Goal: Task Accomplishment & Management: Complete application form

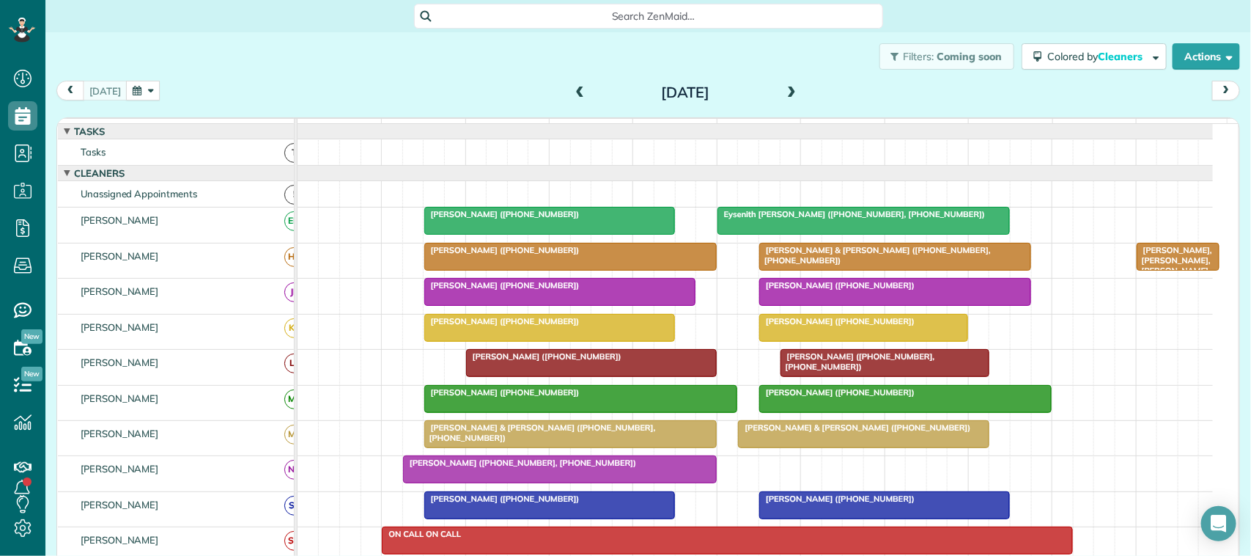
scroll to position [6, 6]
click at [132, 88] on button "button" at bounding box center [143, 91] width 34 height 20
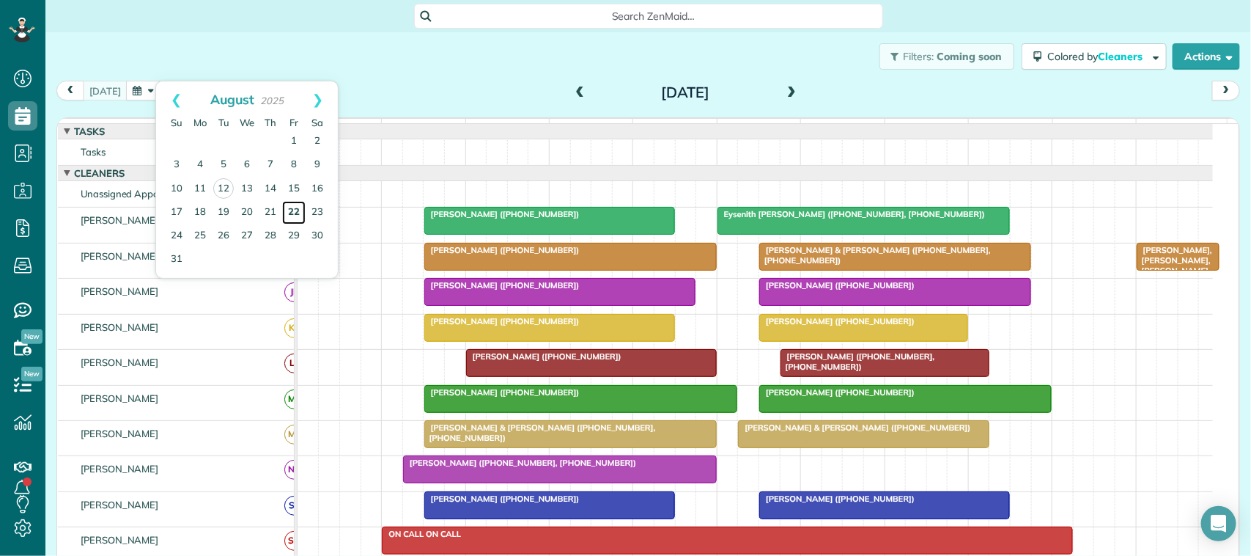
click at [295, 210] on link "22" at bounding box center [293, 212] width 23 height 23
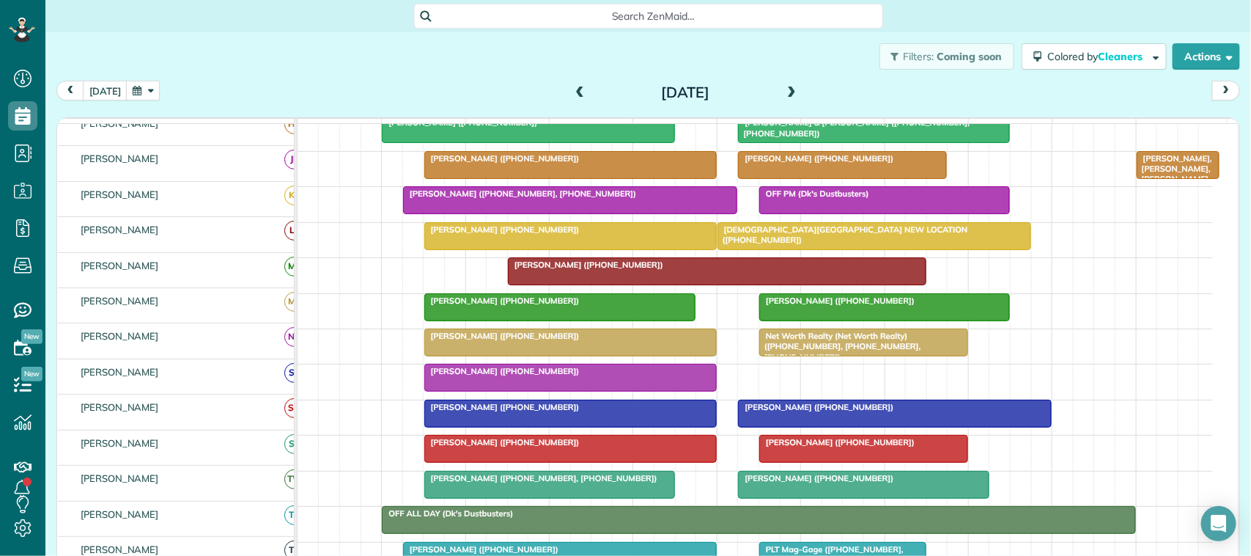
scroll to position [92, 0]
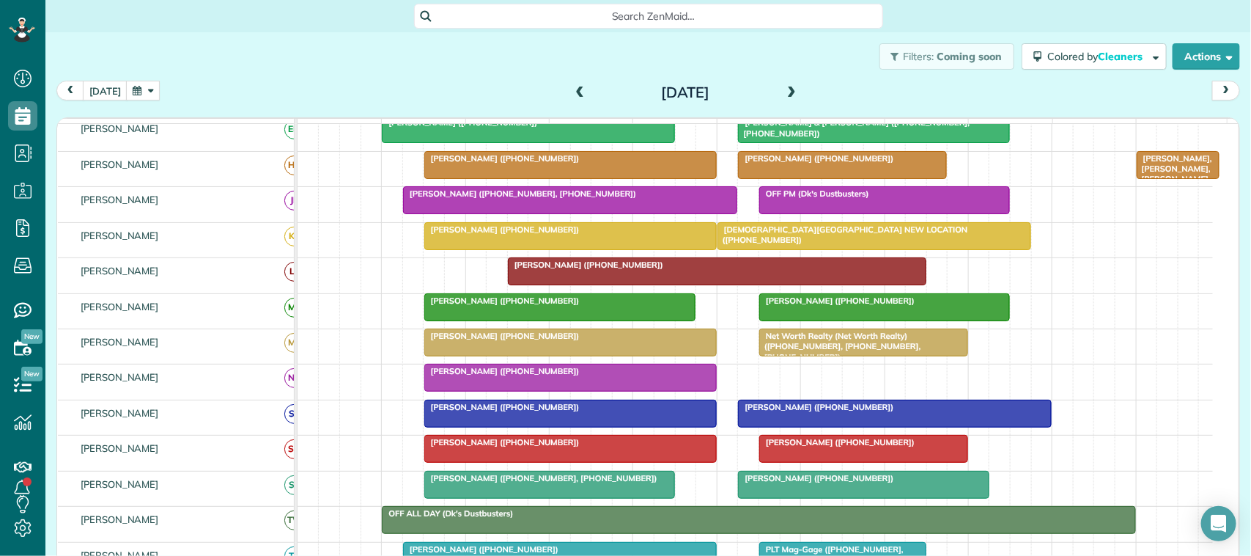
click at [298, 119] on td "7am 8am 9am 10am 11am 12pm 1pm 2pm 3pm 4pm 5pm" at bounding box center [769, 121] width 942 height 5
click at [452, 391] on div at bounding box center [570, 377] width 291 height 26
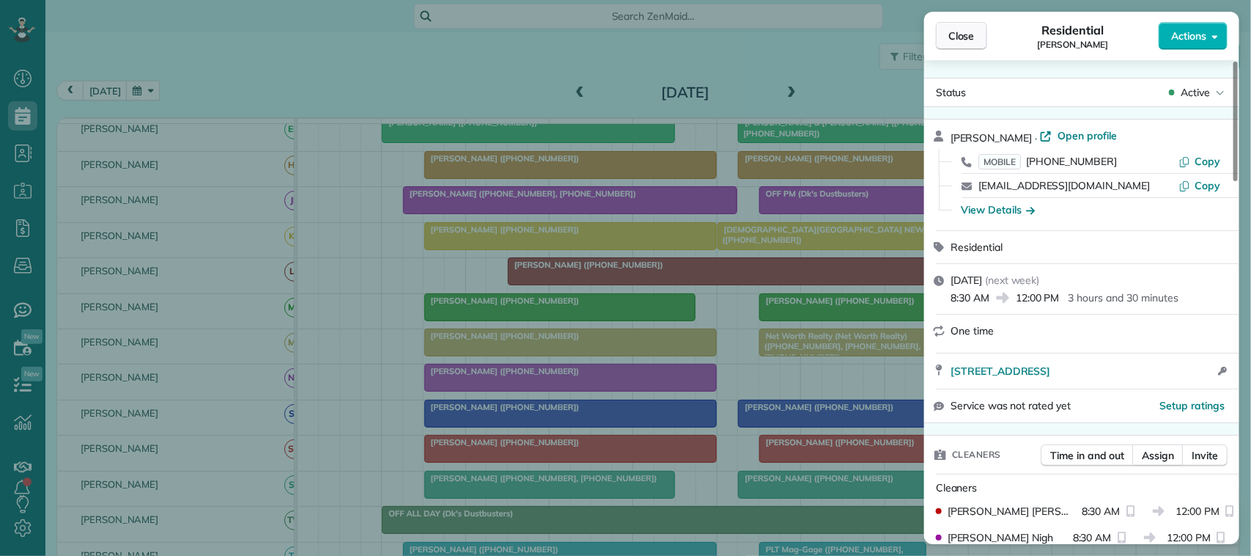
click at [945, 37] on button "Close" at bounding box center [961, 36] width 51 height 28
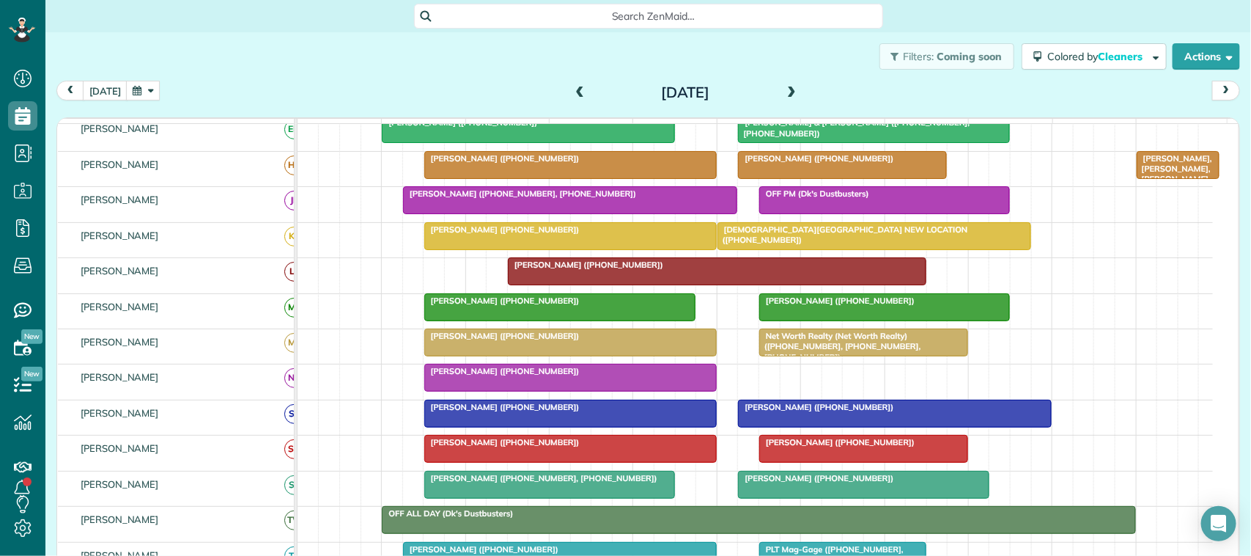
click at [493, 376] on span "Seth Ozasa (+13183473245)" at bounding box center [502, 371] width 157 height 10
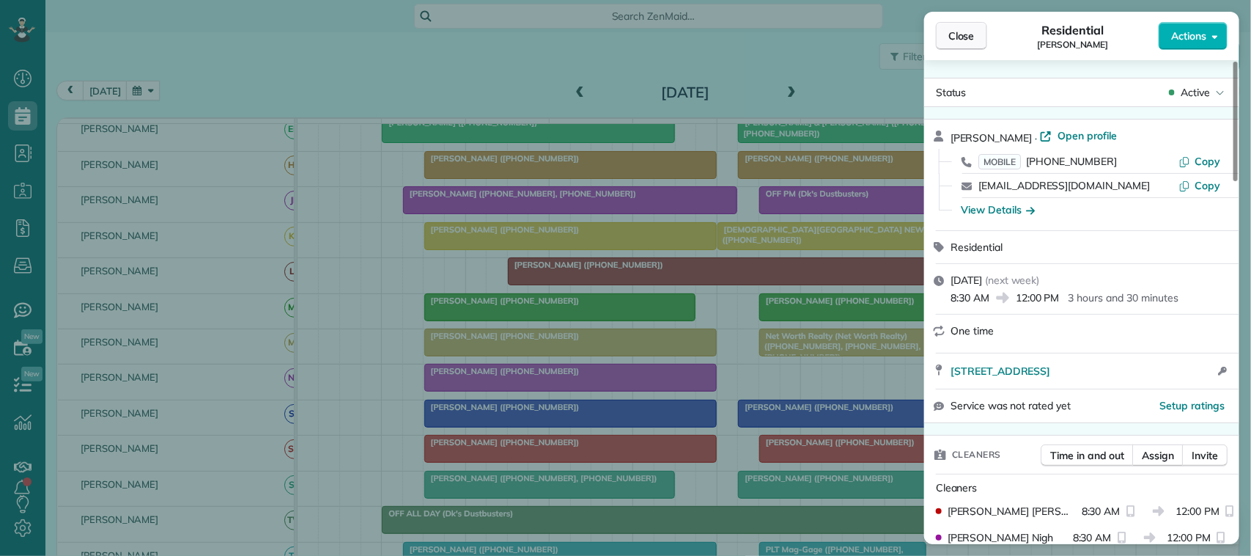
click at [968, 39] on span "Close" at bounding box center [961, 36] width 26 height 15
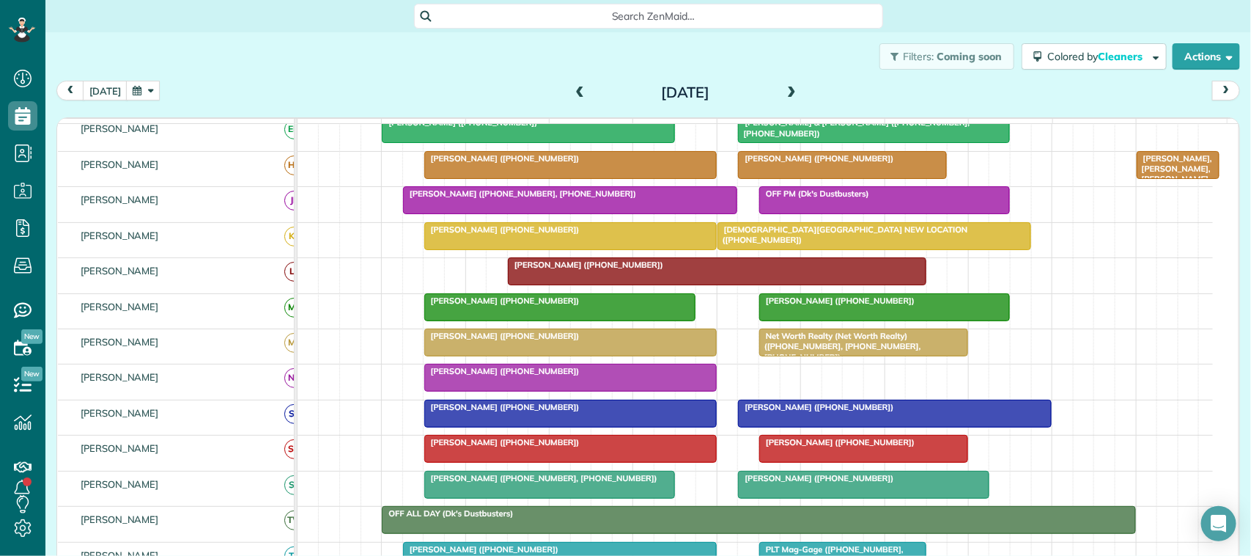
click at [404, 89] on div "today Friday Aug 22, 2025" at bounding box center [648, 94] width 1184 height 27
click at [99, 97] on button "[DATE]" at bounding box center [105, 91] width 45 height 20
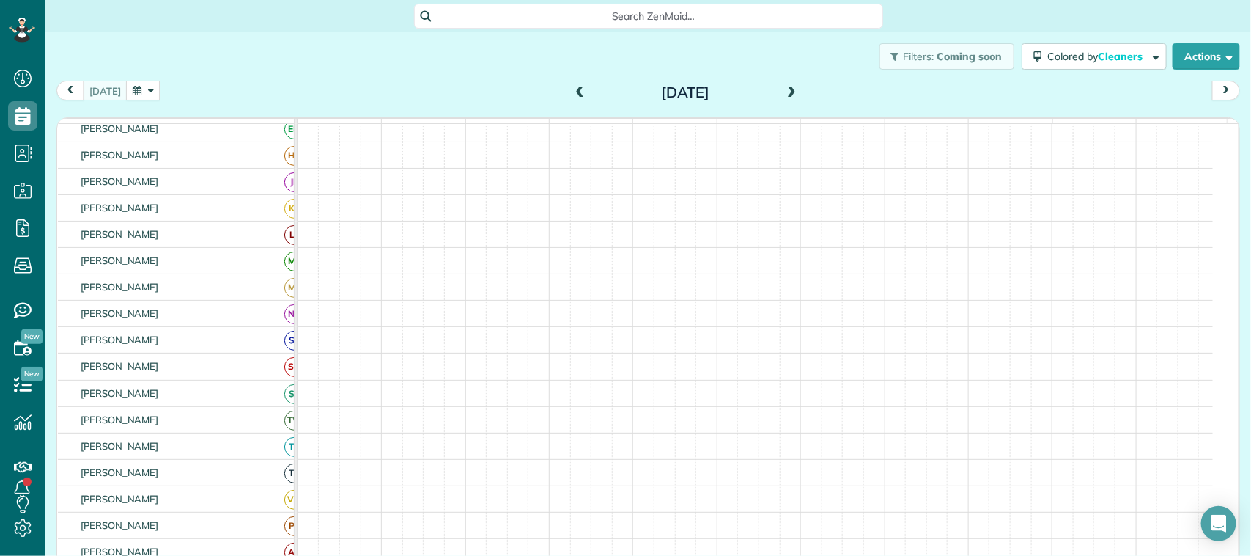
scroll to position [82, 0]
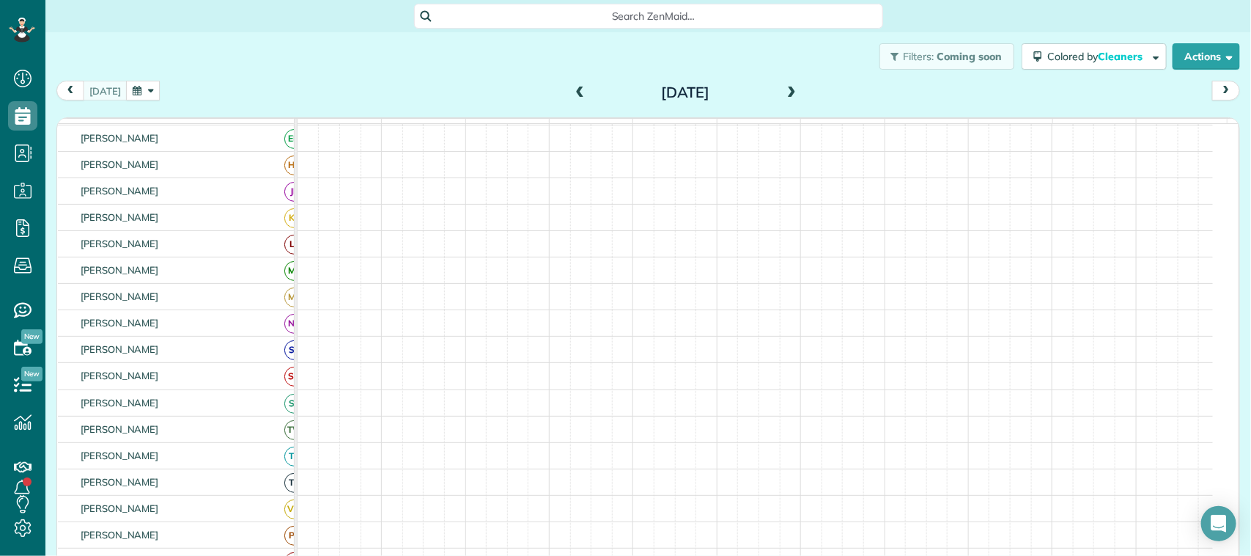
click at [144, 89] on button "button" at bounding box center [143, 91] width 34 height 20
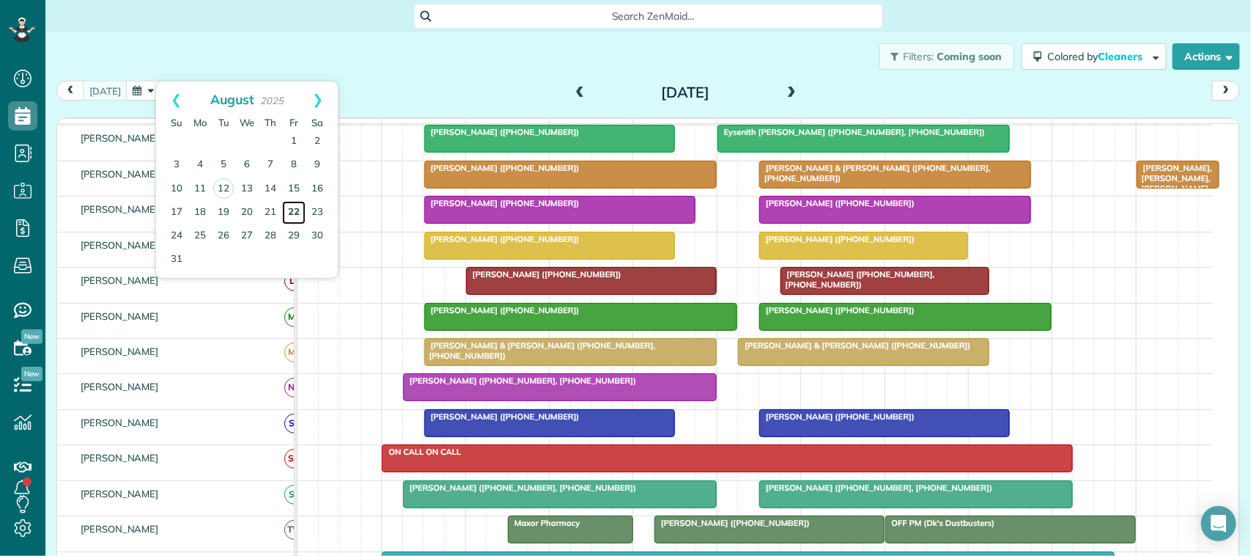
click at [295, 215] on link "22" at bounding box center [293, 212] width 23 height 23
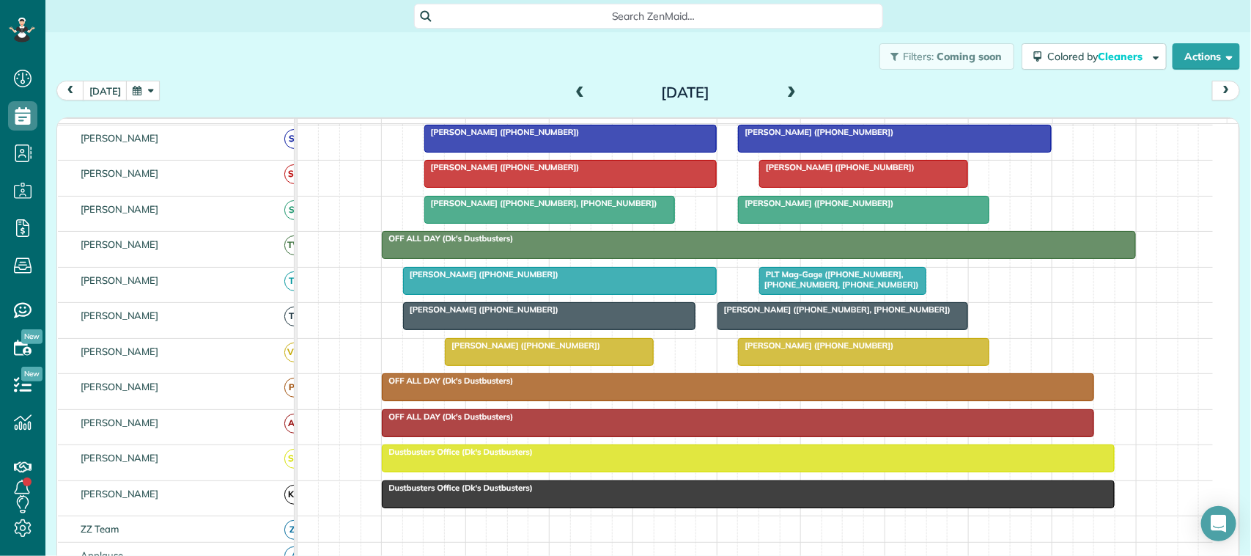
scroll to position [0, 0]
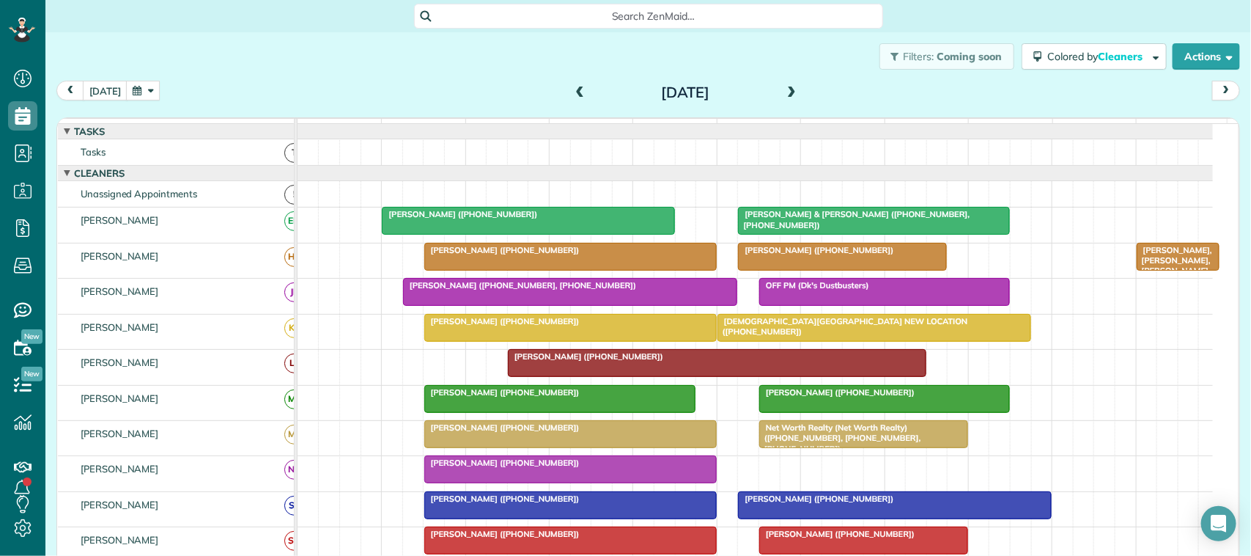
click at [133, 86] on button "button" at bounding box center [143, 91] width 34 height 20
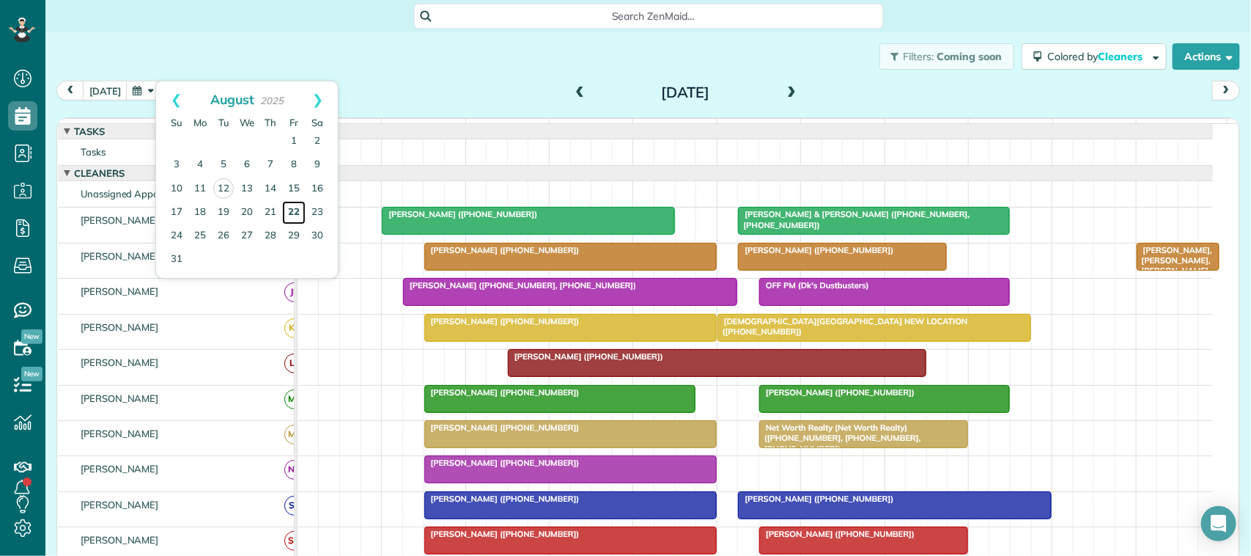
click at [300, 206] on link "22" at bounding box center [293, 212] width 23 height 23
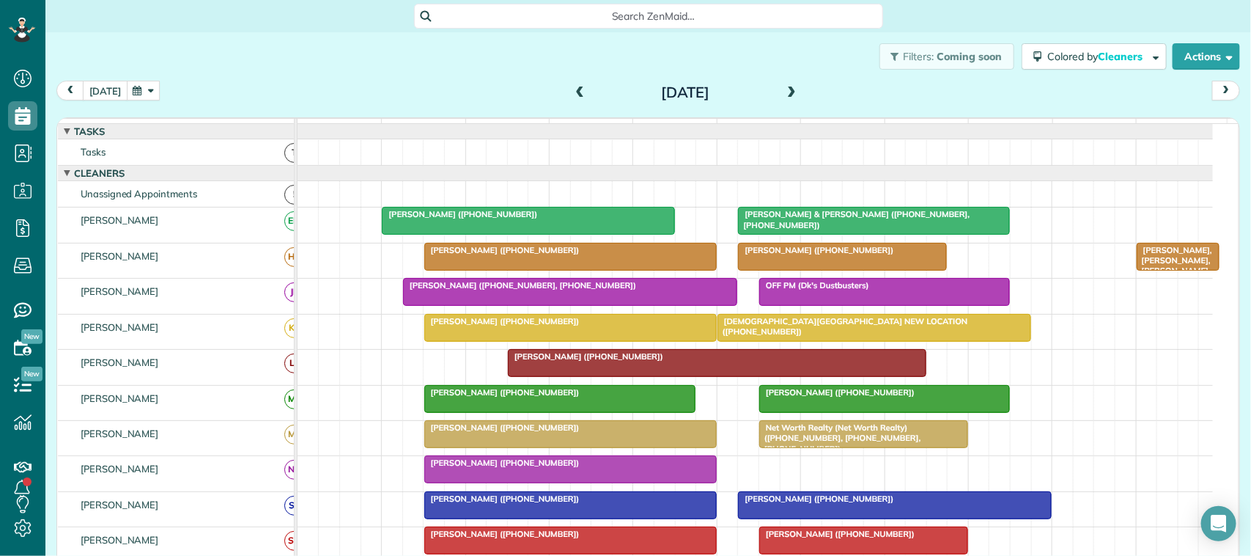
click at [99, 92] on button "[DATE]" at bounding box center [105, 91] width 45 height 20
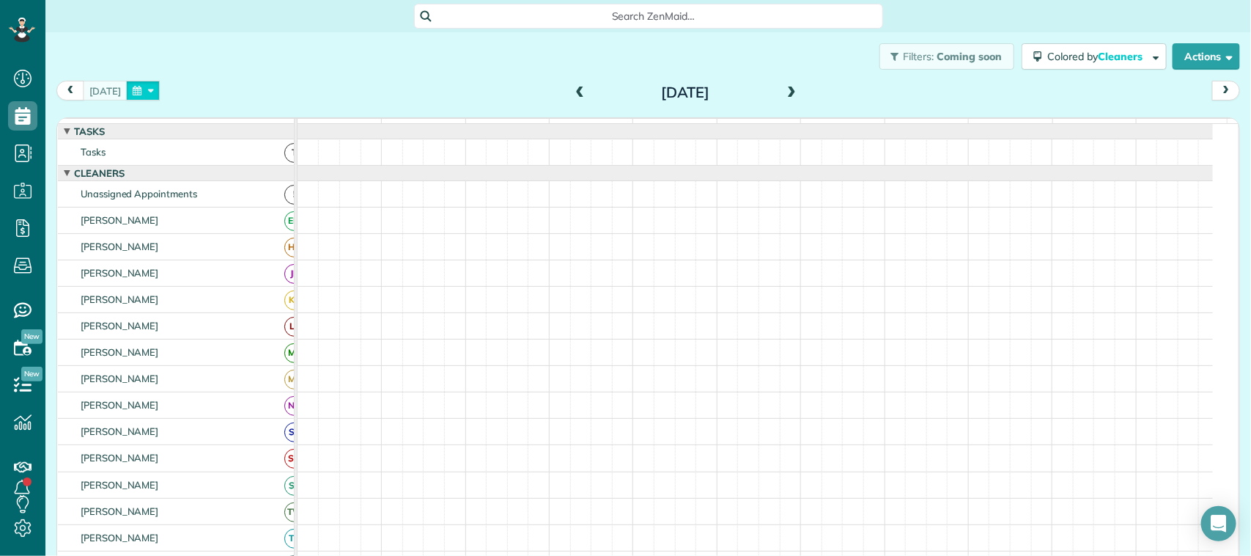
click at [130, 89] on button "button" at bounding box center [143, 91] width 34 height 20
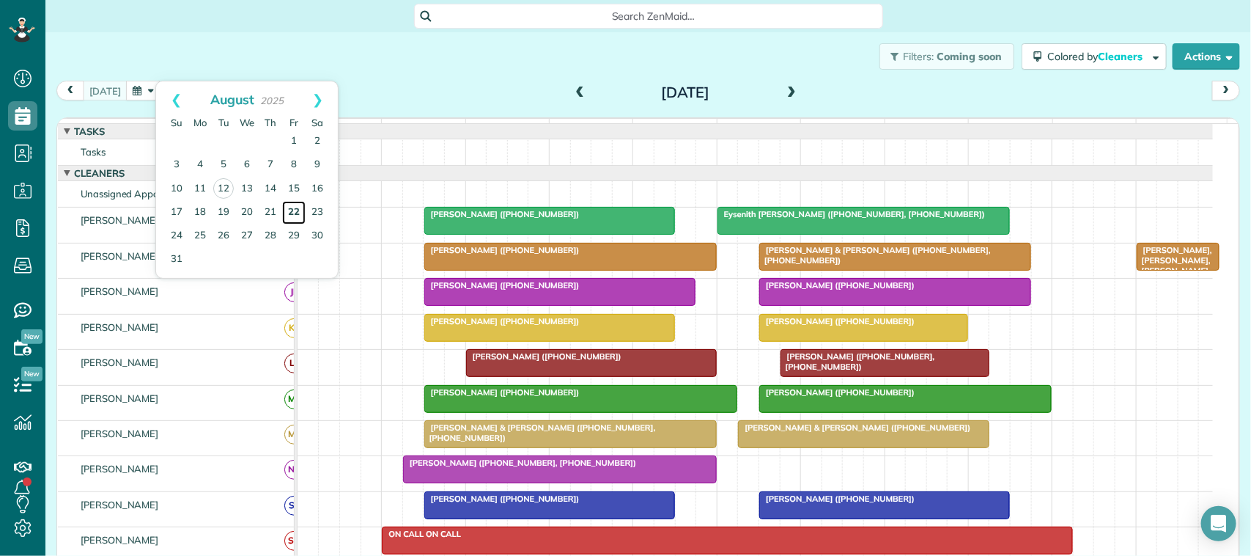
click at [287, 214] on link "22" at bounding box center [293, 212] width 23 height 23
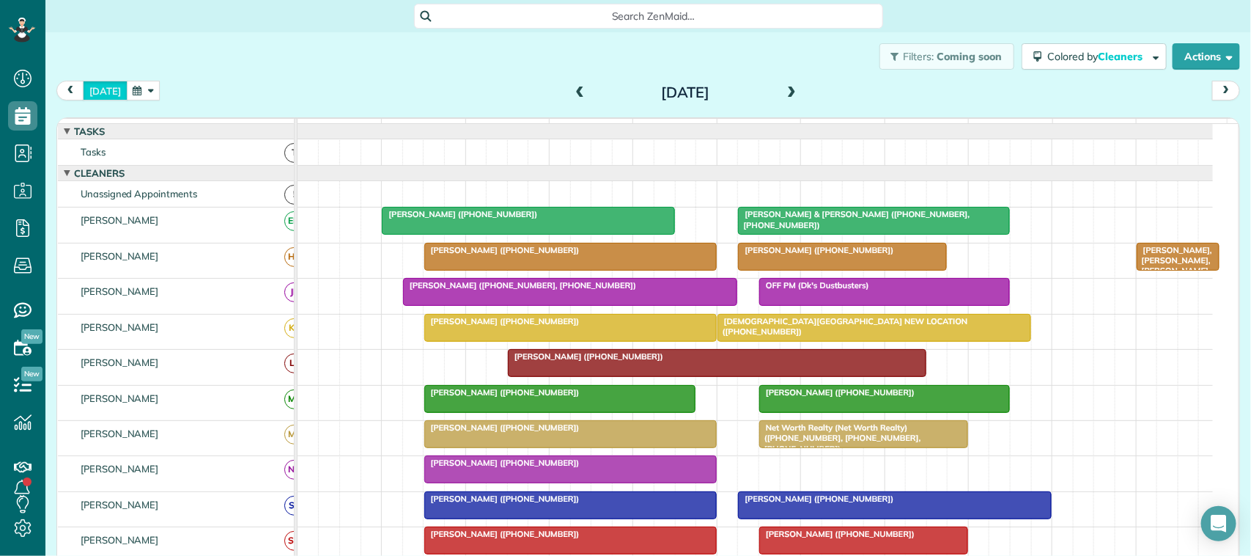
click at [106, 97] on button "[DATE]" at bounding box center [105, 91] width 45 height 20
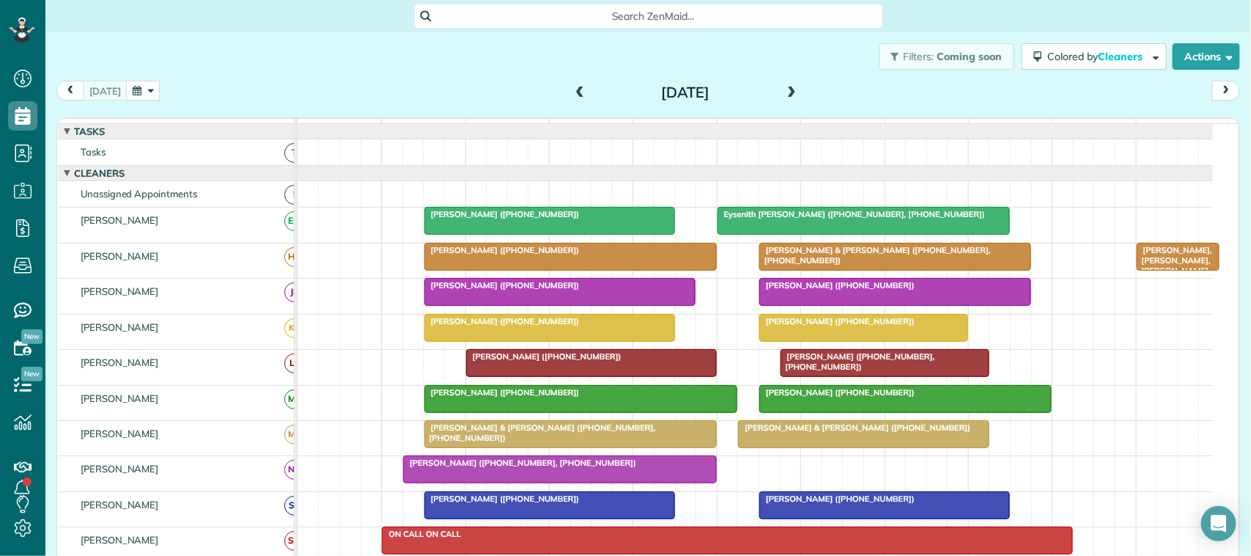
click at [144, 93] on button "button" at bounding box center [143, 91] width 34 height 20
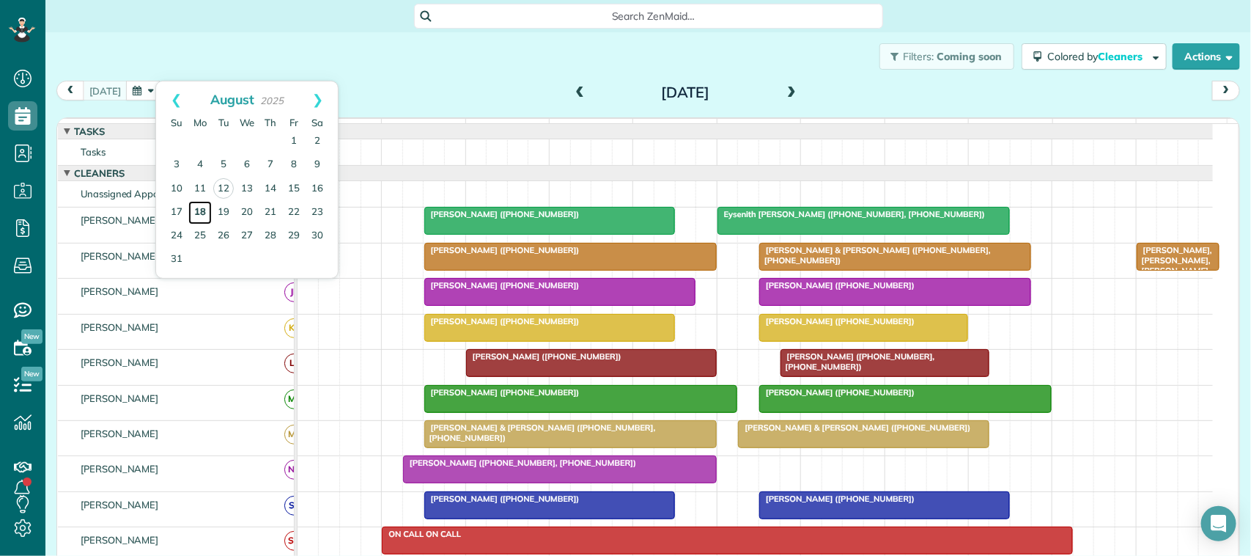
click at [204, 210] on link "18" at bounding box center [199, 212] width 23 height 23
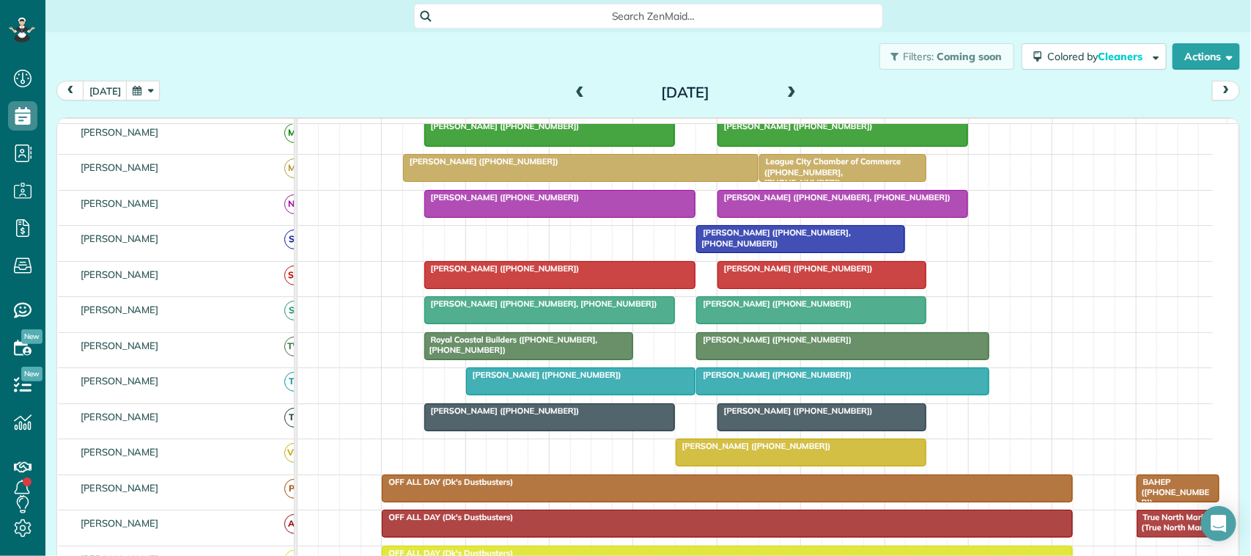
click at [104, 104] on div "today Monday Aug 18, 2025" at bounding box center [648, 94] width 1184 height 27
click at [141, 82] on button "button" at bounding box center [143, 91] width 34 height 20
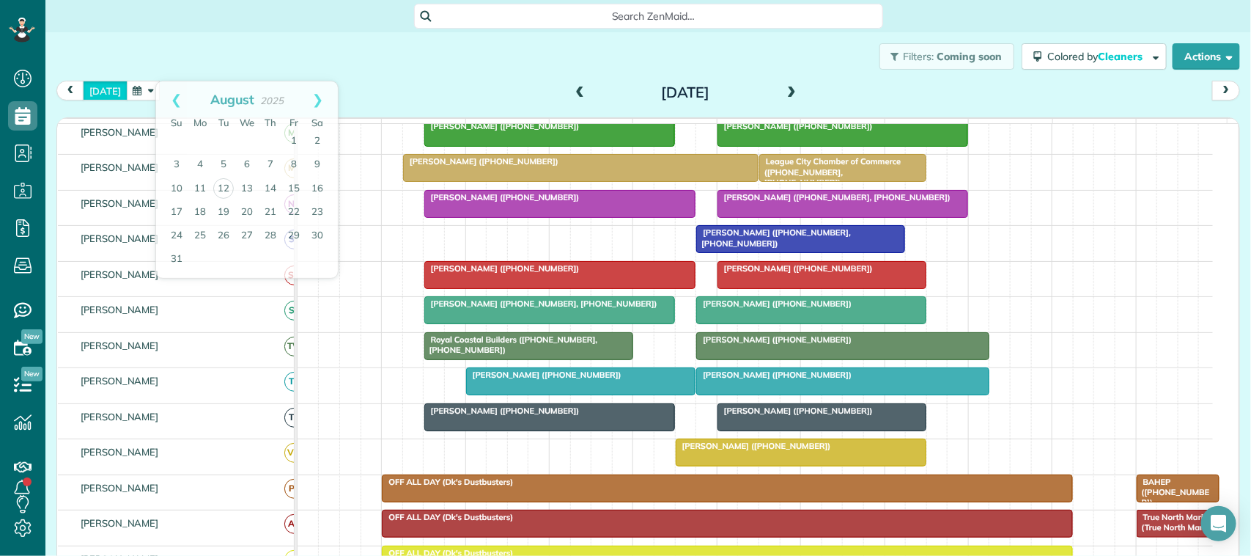
click at [100, 93] on button "[DATE]" at bounding box center [105, 91] width 45 height 20
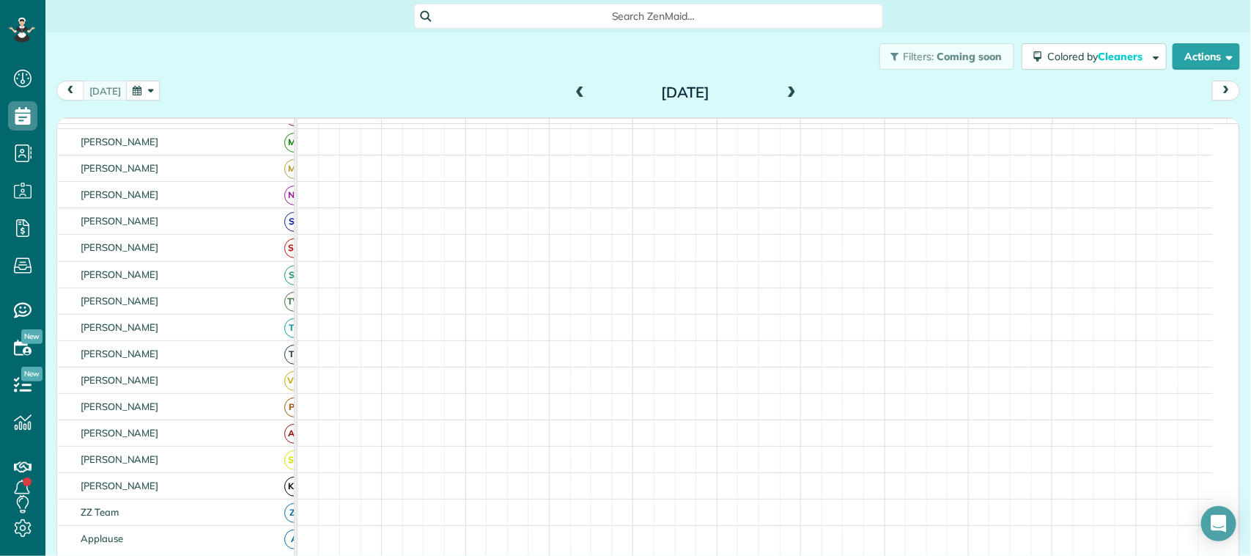
click at [133, 89] on button "button" at bounding box center [143, 91] width 34 height 20
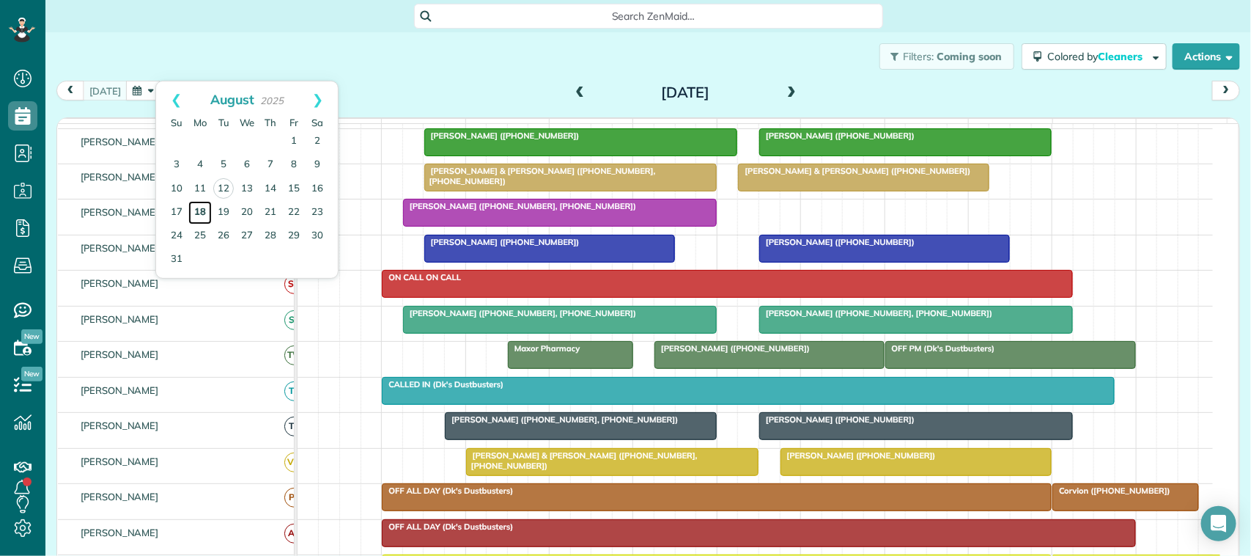
click at [207, 207] on link "18" at bounding box center [199, 212] width 23 height 23
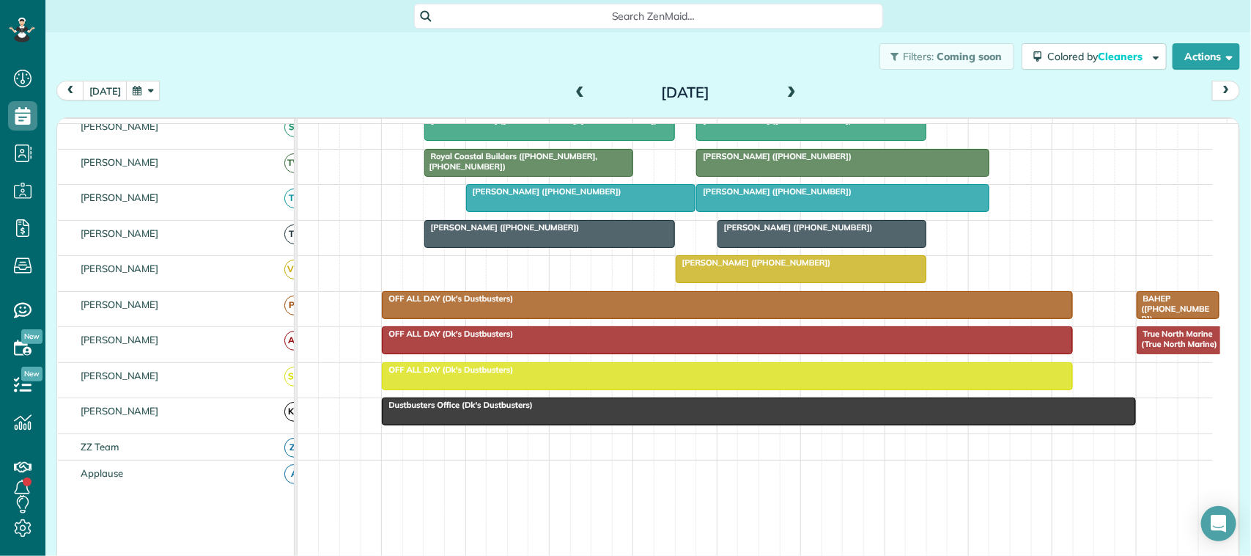
click at [783, 90] on span at bounding box center [791, 92] width 16 height 13
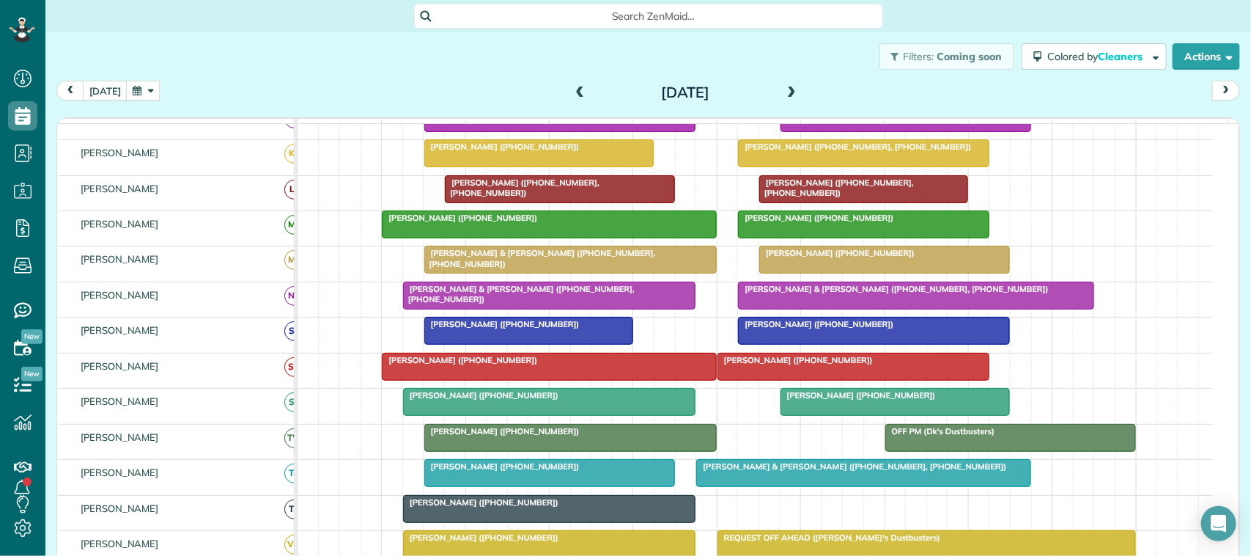
click at [126, 97] on button "button" at bounding box center [143, 91] width 34 height 20
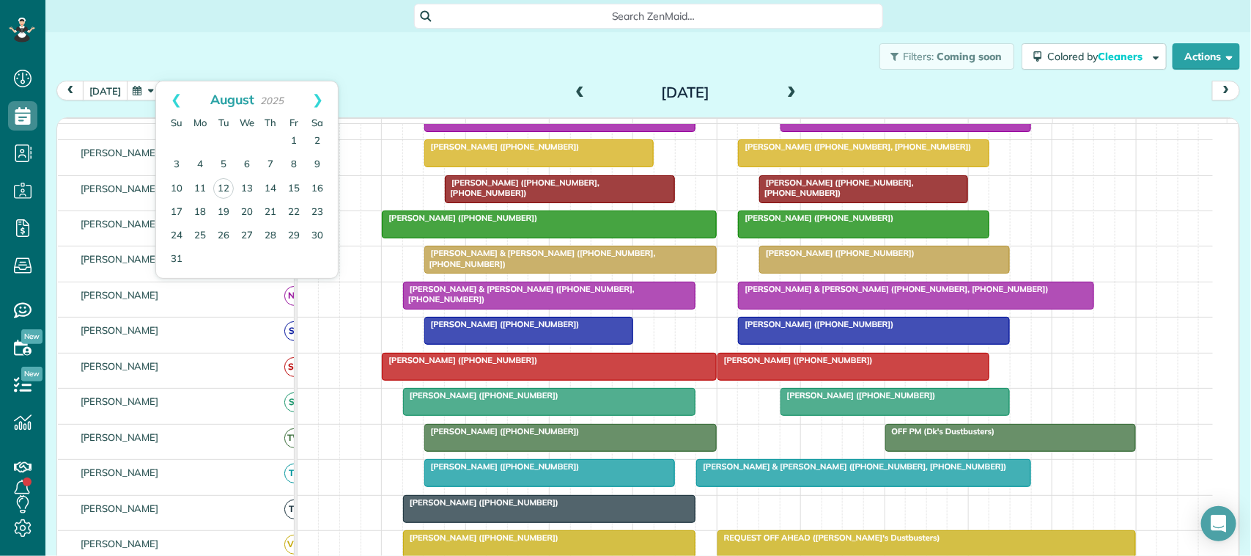
click at [119, 84] on button "[DATE]" at bounding box center [105, 91] width 45 height 20
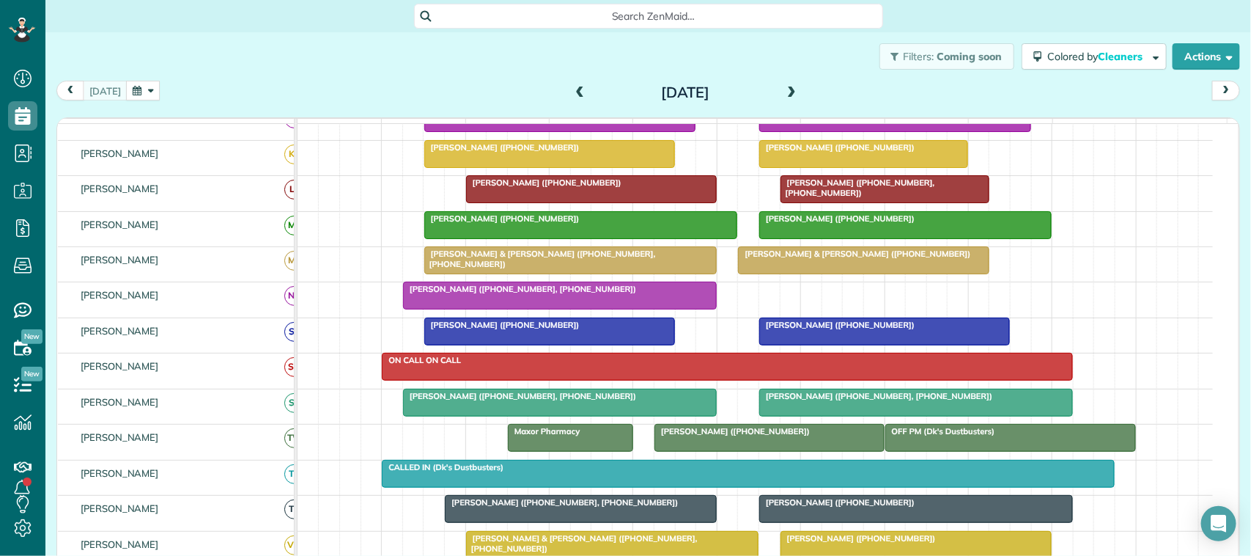
click at [134, 92] on button "button" at bounding box center [143, 91] width 34 height 20
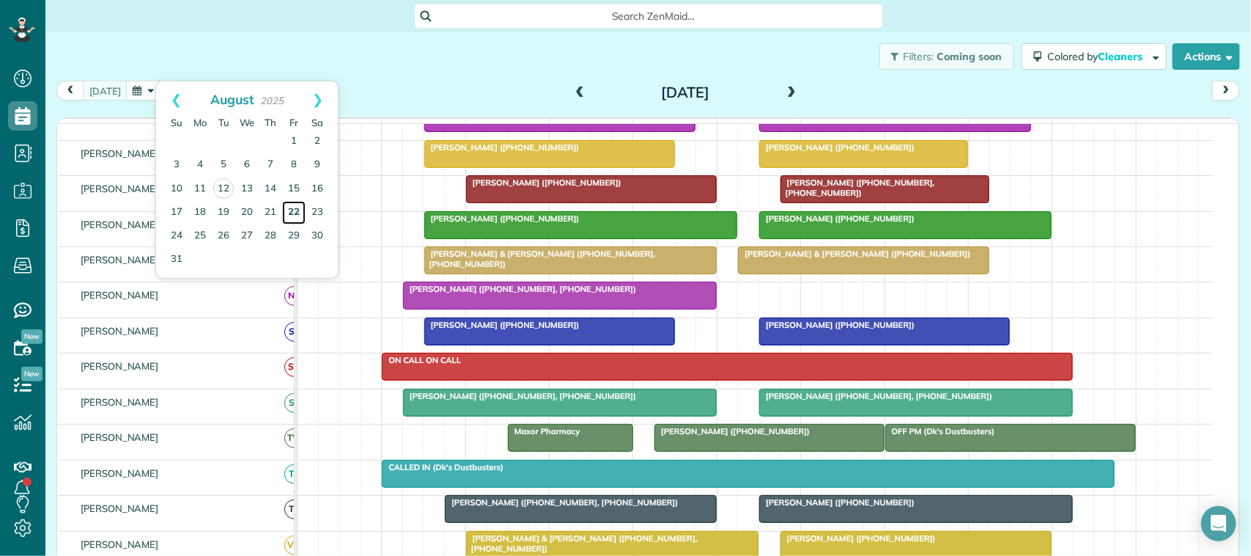
click at [292, 207] on link "22" at bounding box center [293, 212] width 23 height 23
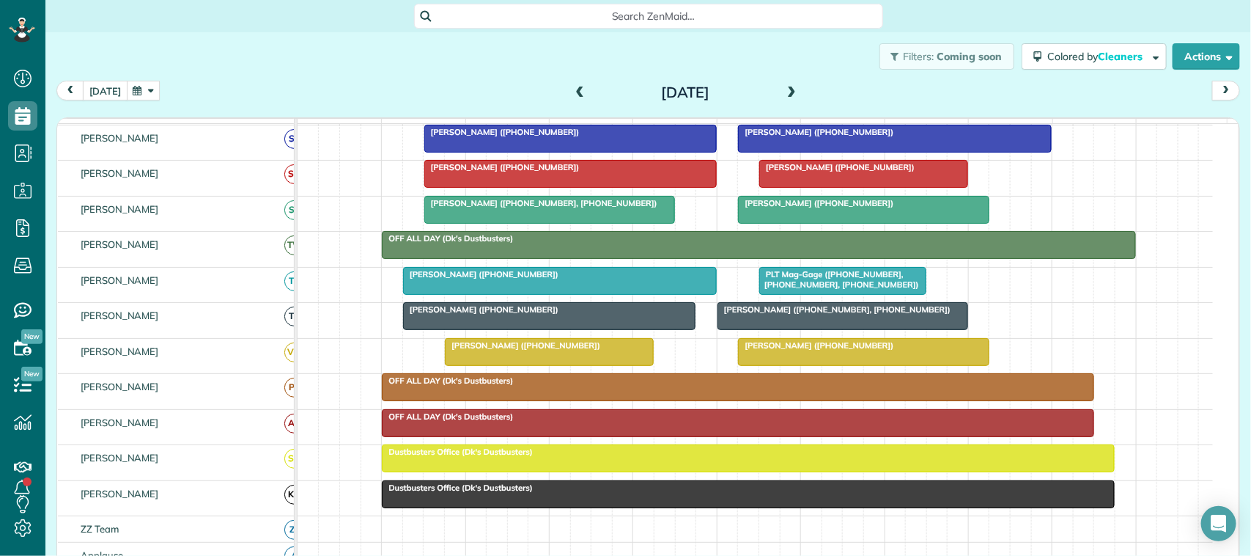
click at [101, 100] on button "[DATE]" at bounding box center [105, 91] width 45 height 20
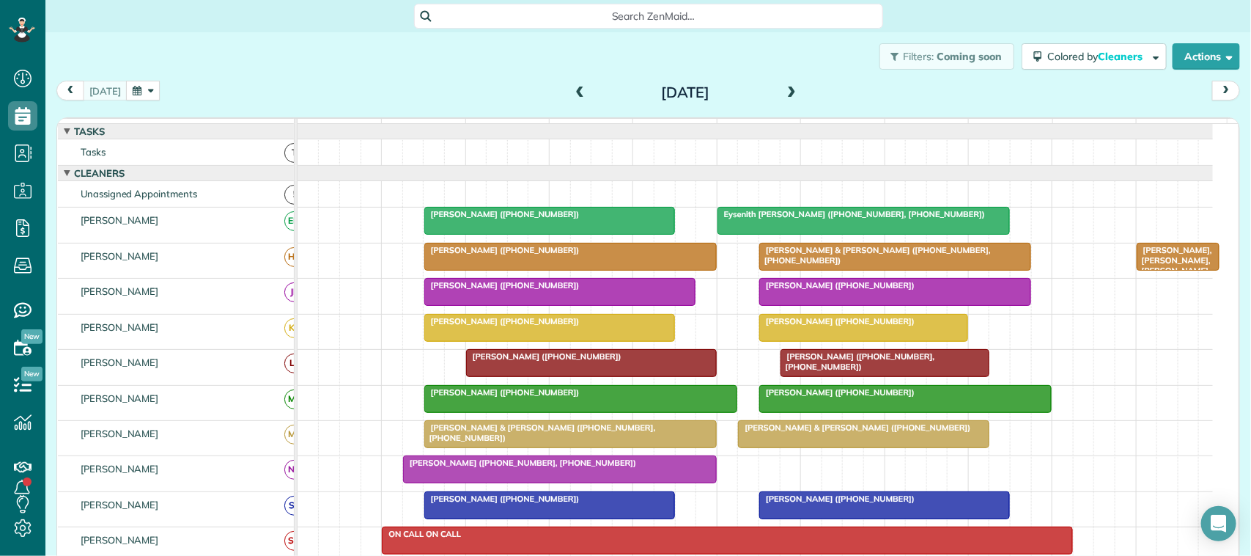
drag, startPoint x: 847, startPoint y: 79, endPoint x: 552, endPoint y: 85, distance: 294.7
click at [552, 85] on div "today Tuesday Aug 12, 2025" at bounding box center [648, 94] width 1184 height 27
click at [485, 75] on div "Filters: Coming soon Colored by Cleaners Color by Cleaner Color by Team Color b…" at bounding box center [648, 56] width 1206 height 48
click at [147, 94] on button "button" at bounding box center [143, 91] width 34 height 20
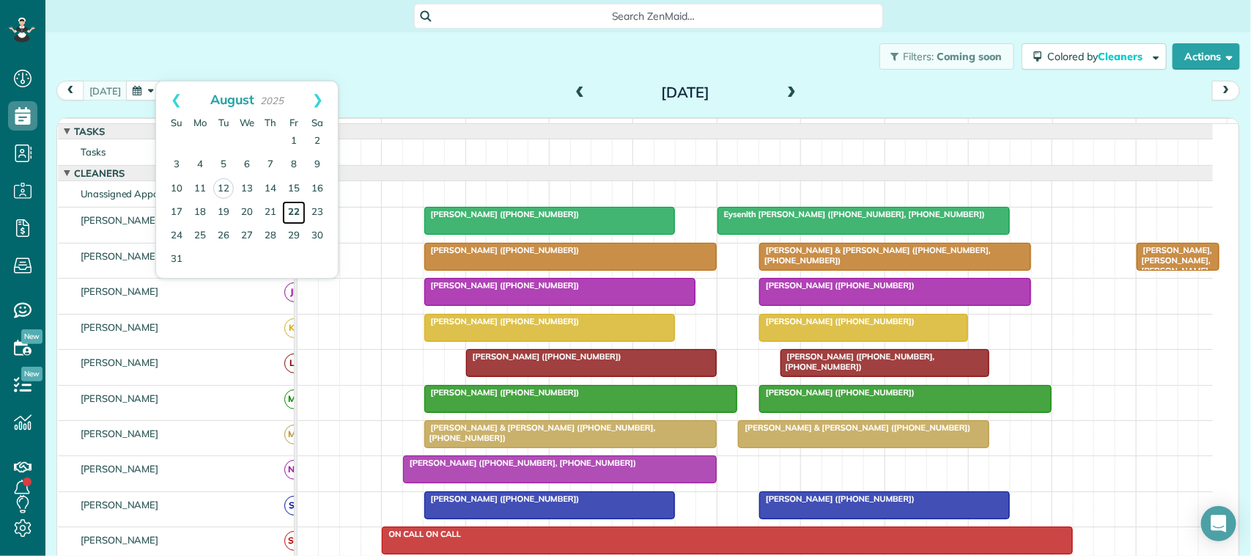
click at [292, 214] on link "22" at bounding box center [293, 212] width 23 height 23
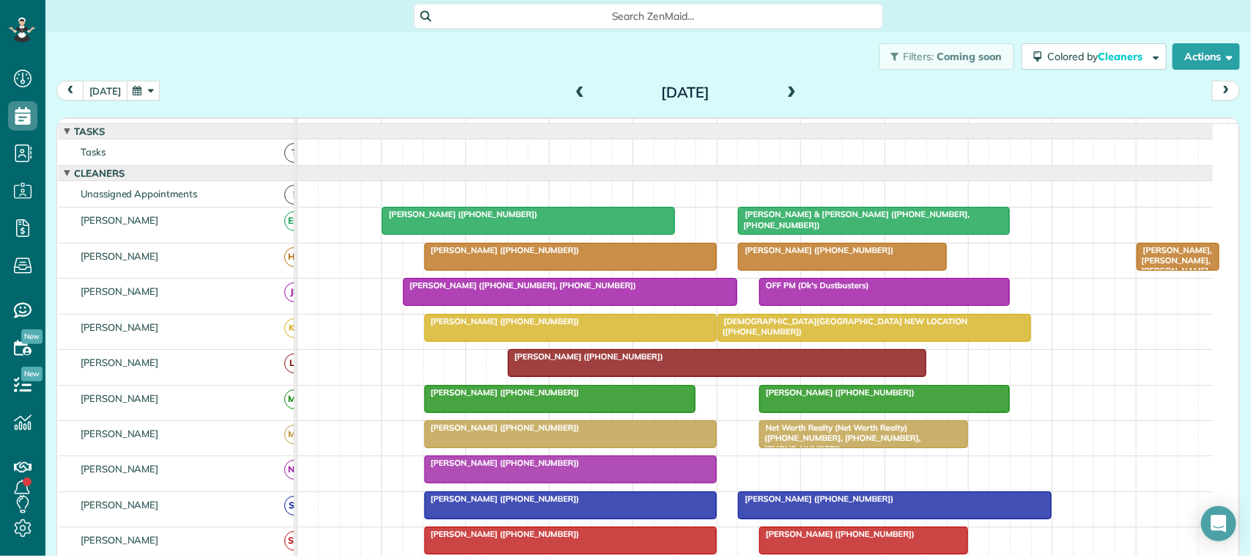
click at [108, 89] on button "[DATE]" at bounding box center [105, 91] width 45 height 20
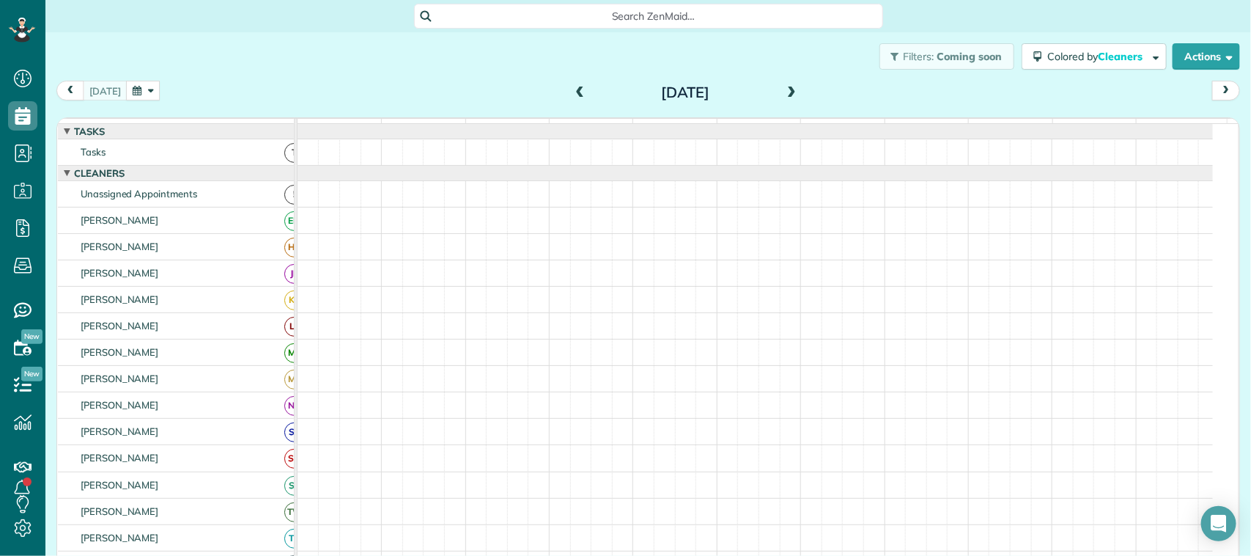
click at [147, 93] on button "button" at bounding box center [143, 91] width 34 height 20
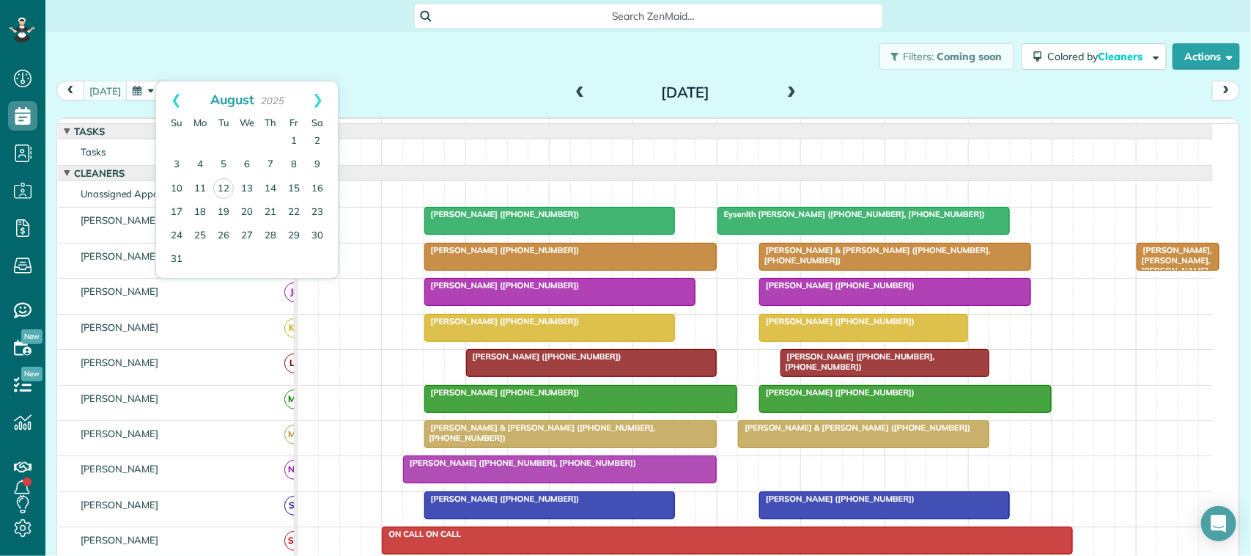
click at [184, 64] on div "Filters: Coming soon Colored by Cleaners Color by Cleaner Color by Team Color b…" at bounding box center [648, 56] width 1206 height 48
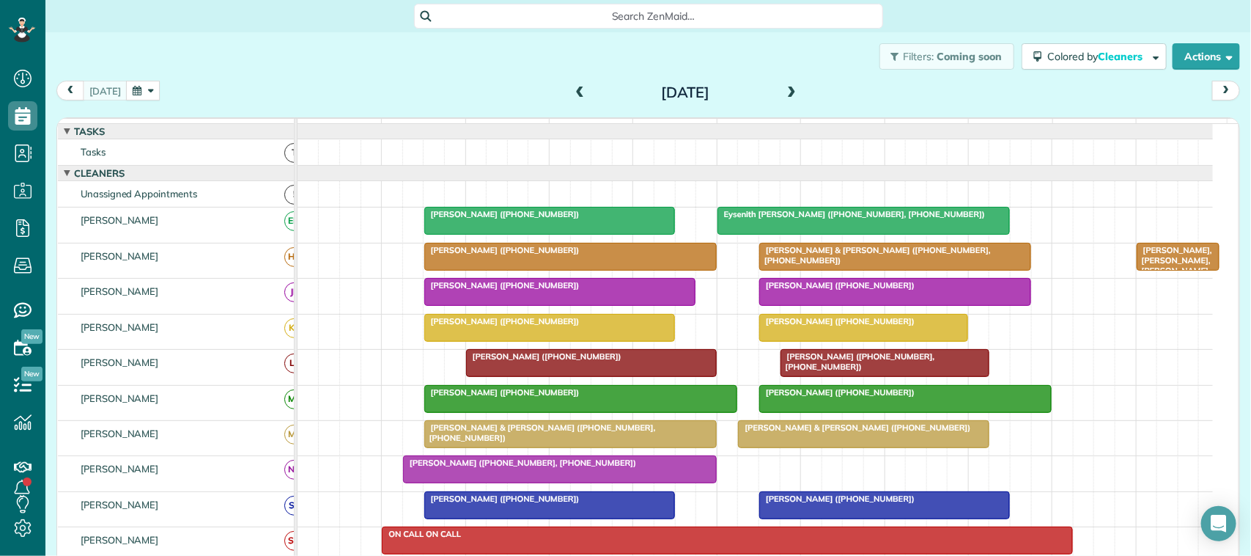
click at [151, 90] on button "button" at bounding box center [143, 91] width 34 height 20
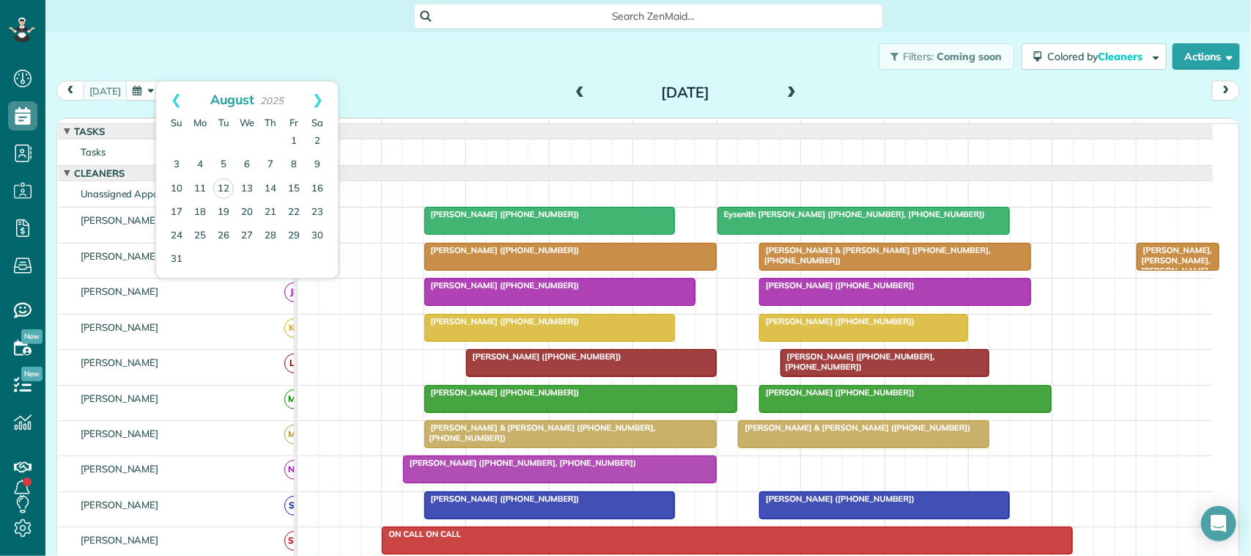
click at [161, 68] on div "Filters: Coming soon Colored by Cleaners Color by Cleaner Color by Team Color b…" at bounding box center [648, 56] width 1206 height 48
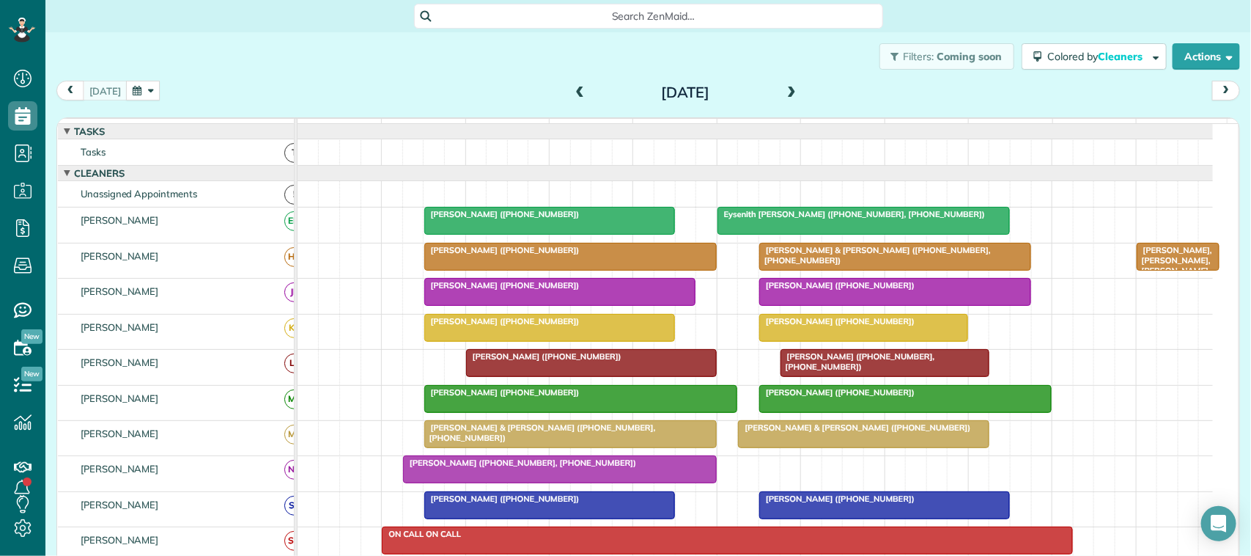
click at [154, 85] on button "button" at bounding box center [143, 91] width 34 height 20
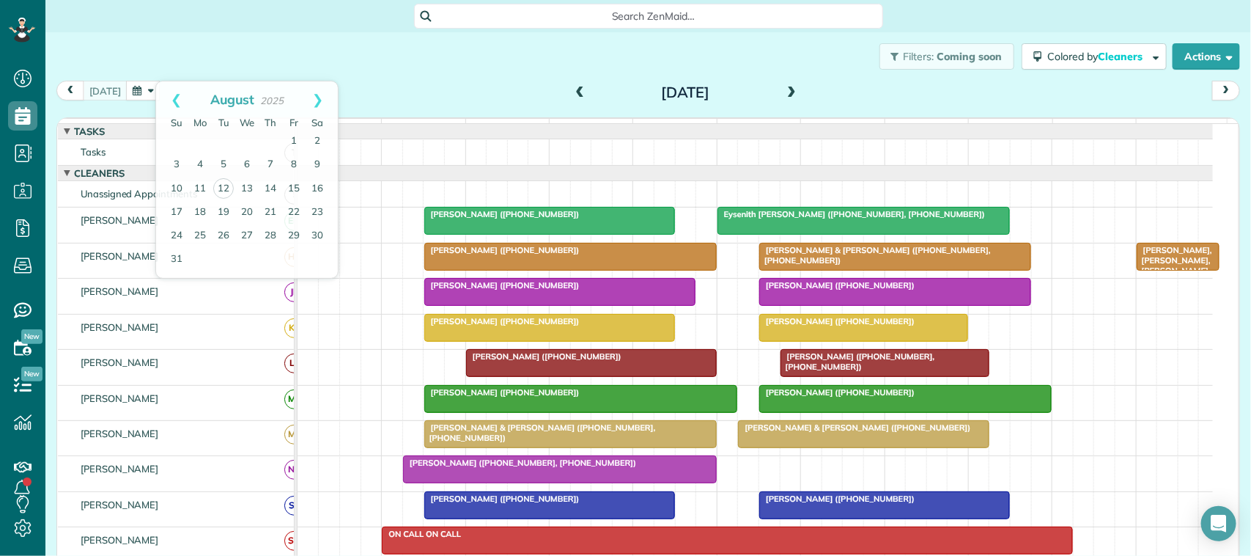
click at [159, 56] on div "Filters: Coming soon Colored by Cleaners Color by Cleaner Color by Team Color b…" at bounding box center [648, 56] width 1206 height 48
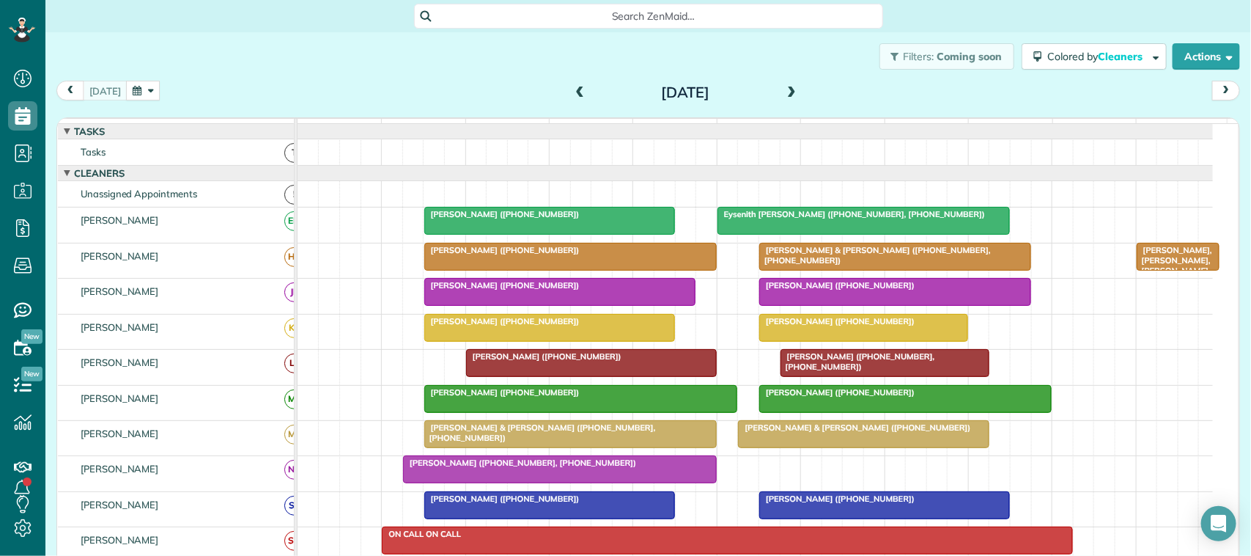
click at [399, 111] on div "today Tuesday Aug 12, 2025 function(groupId) { return _("Cleaners"); } 7am 8am …" at bounding box center [648, 306] width 1184 height 451
click at [126, 92] on button "button" at bounding box center [143, 91] width 34 height 20
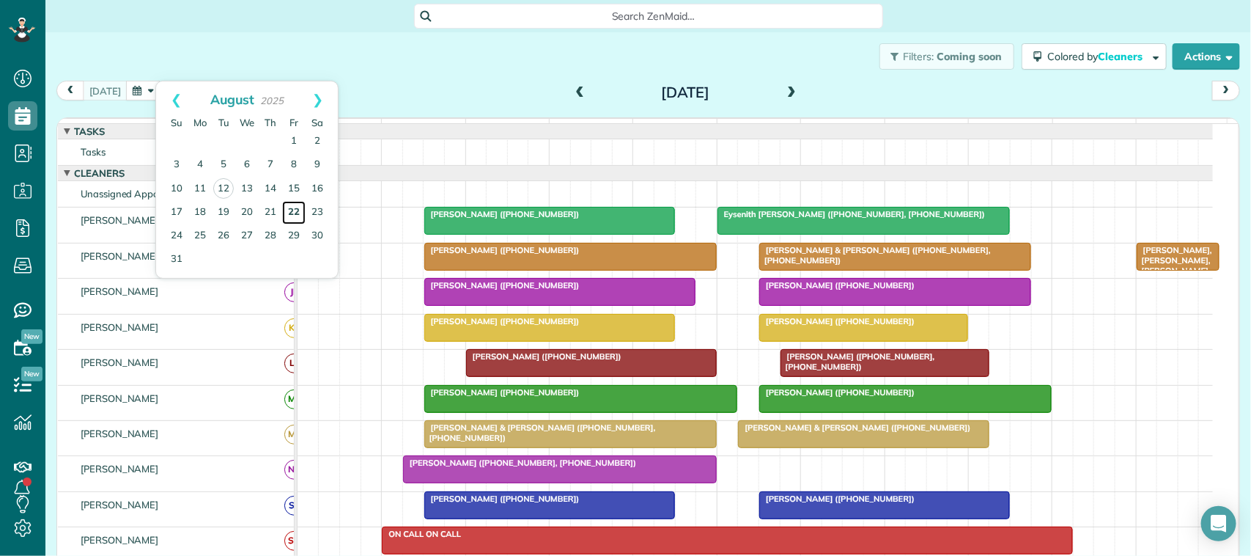
click at [289, 209] on link "22" at bounding box center [293, 212] width 23 height 23
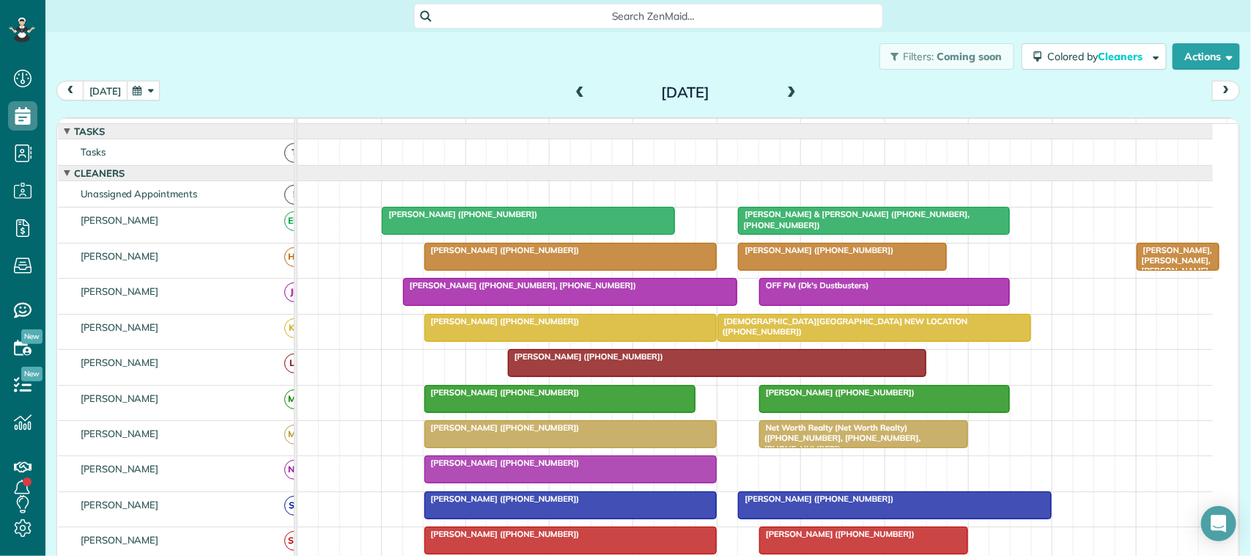
click at [101, 86] on button "[DATE]" at bounding box center [105, 91] width 45 height 20
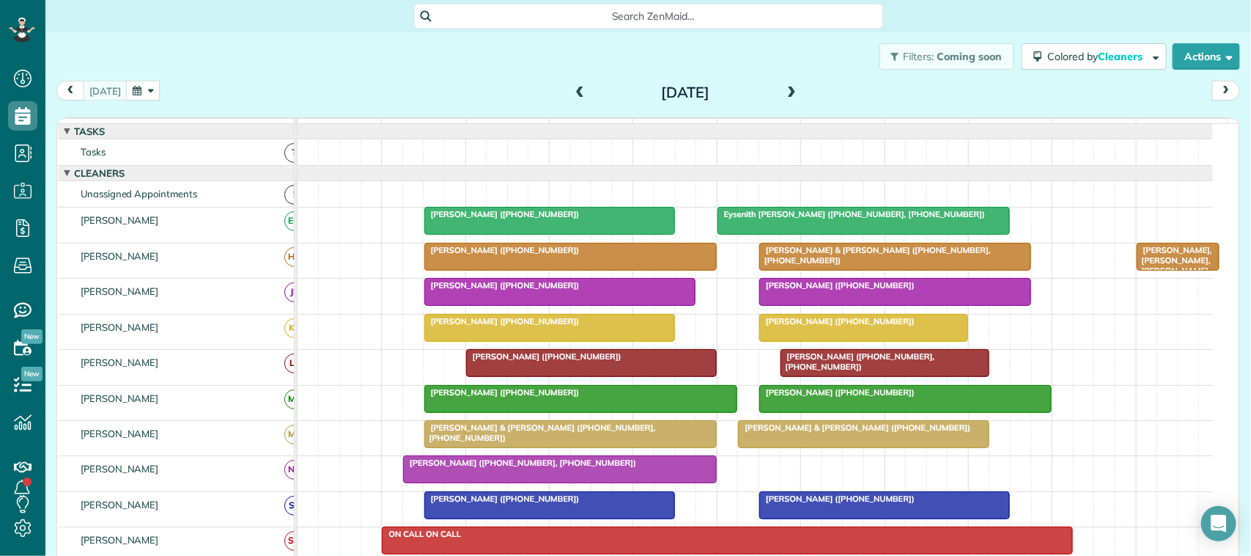
click at [783, 92] on span at bounding box center [791, 92] width 16 height 13
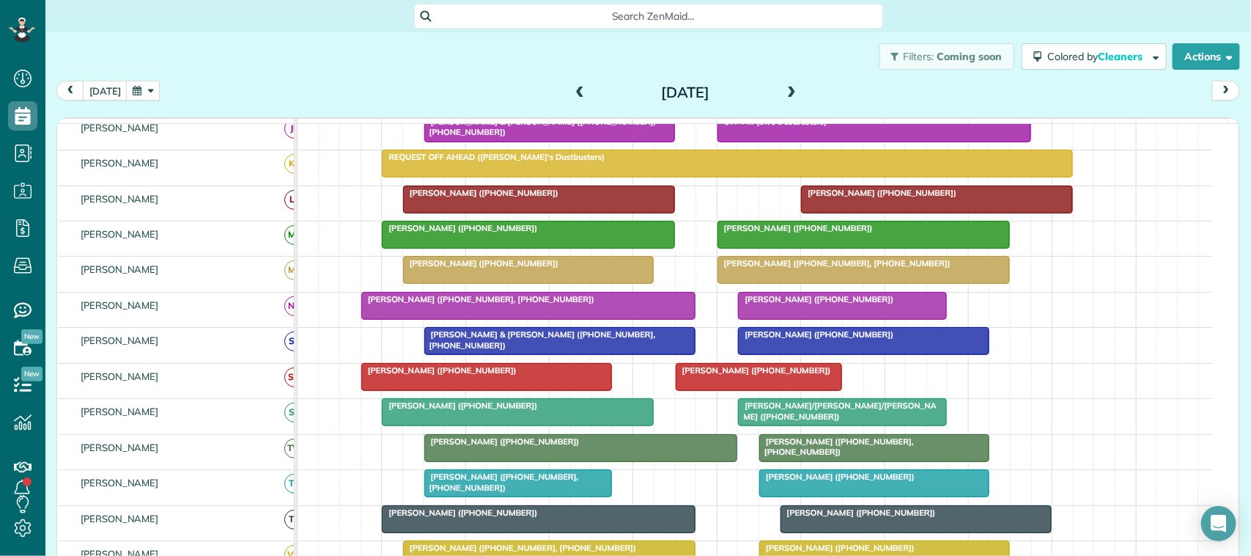
scroll to position [275, 0]
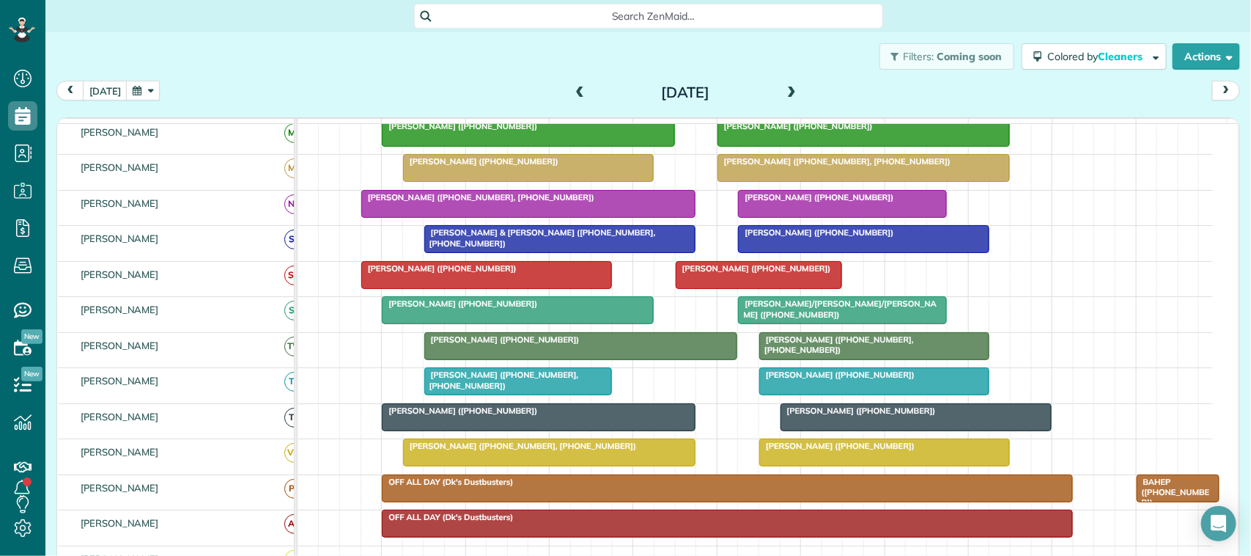
click at [774, 94] on div "[DATE]" at bounding box center [686, 92] width 235 height 23
click at [783, 97] on span at bounding box center [791, 92] width 16 height 13
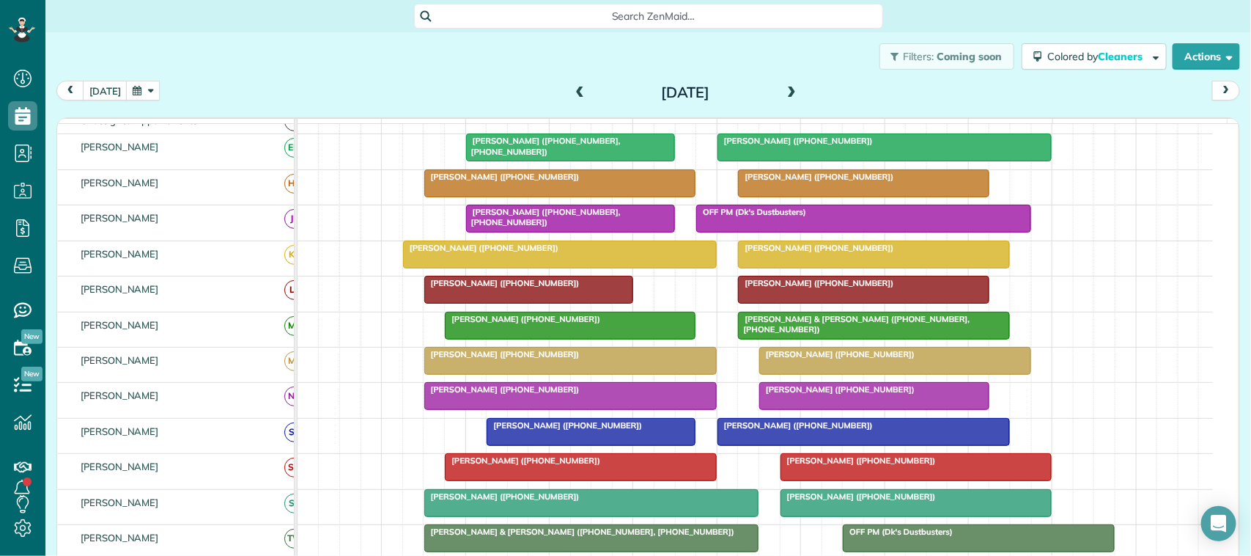
scroll to position [33, 0]
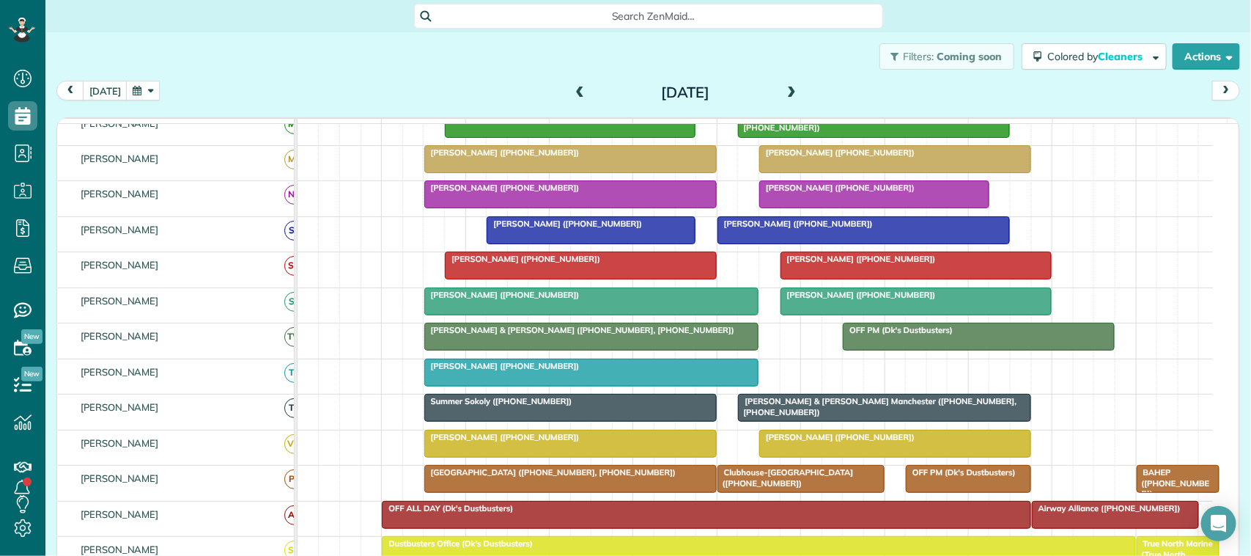
click at [786, 86] on span at bounding box center [791, 92] width 16 height 13
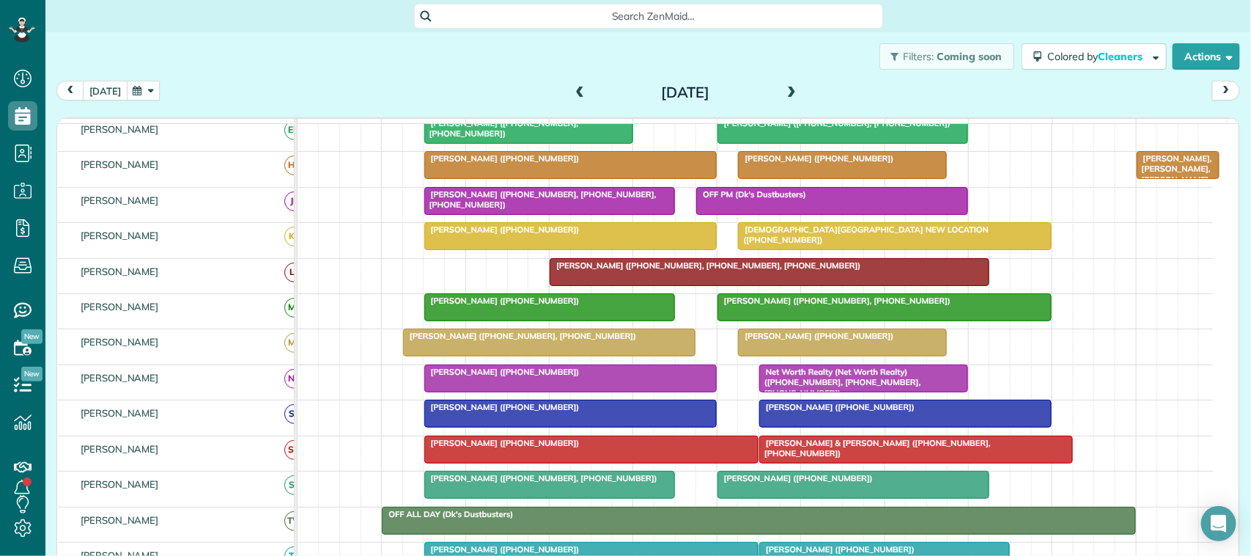
click at [116, 85] on button "[DATE]" at bounding box center [105, 91] width 45 height 20
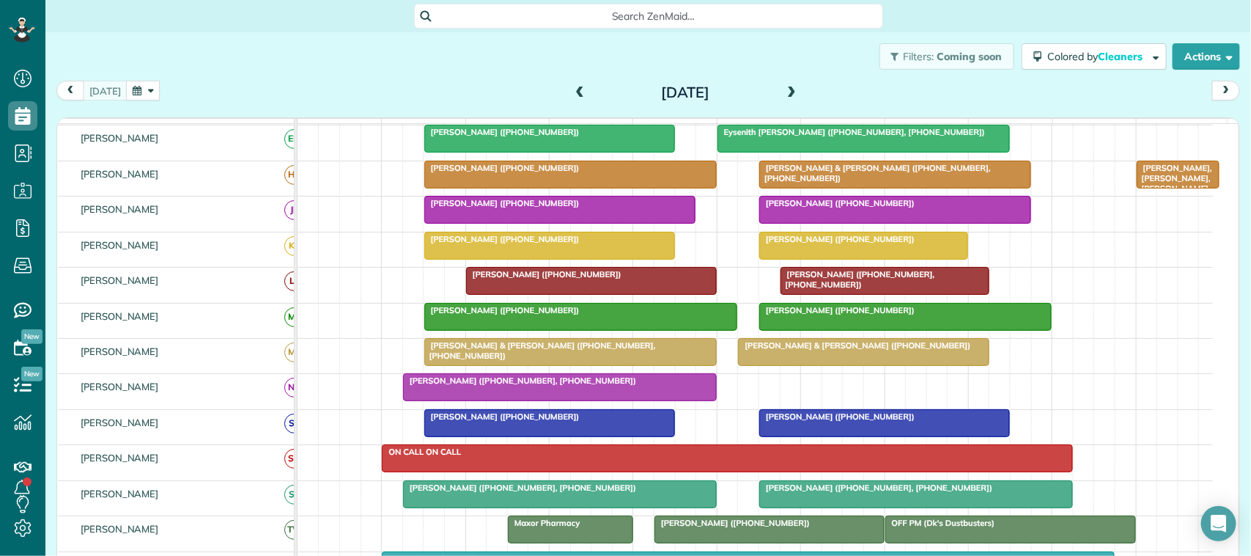
click at [786, 89] on span at bounding box center [791, 92] width 16 height 13
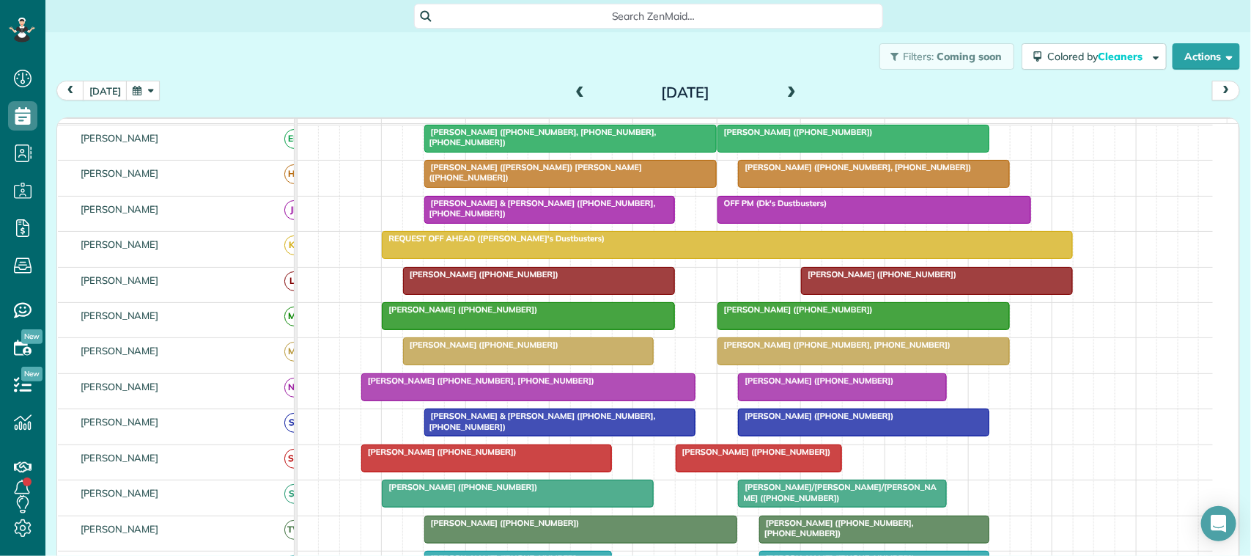
click at [786, 89] on span at bounding box center [791, 92] width 16 height 13
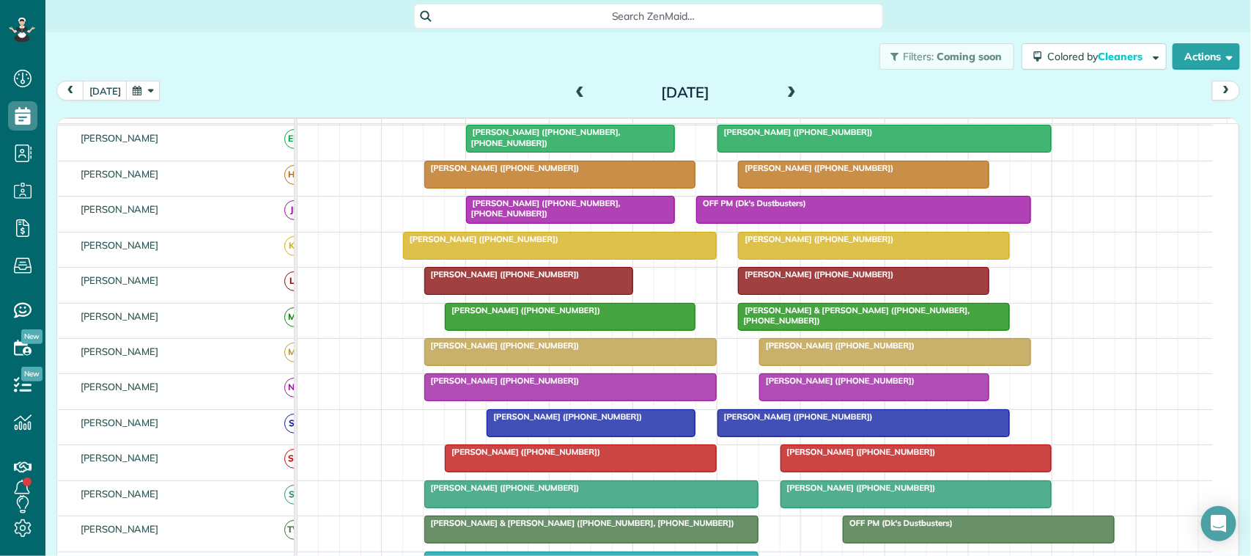
click at [786, 89] on span at bounding box center [791, 92] width 16 height 13
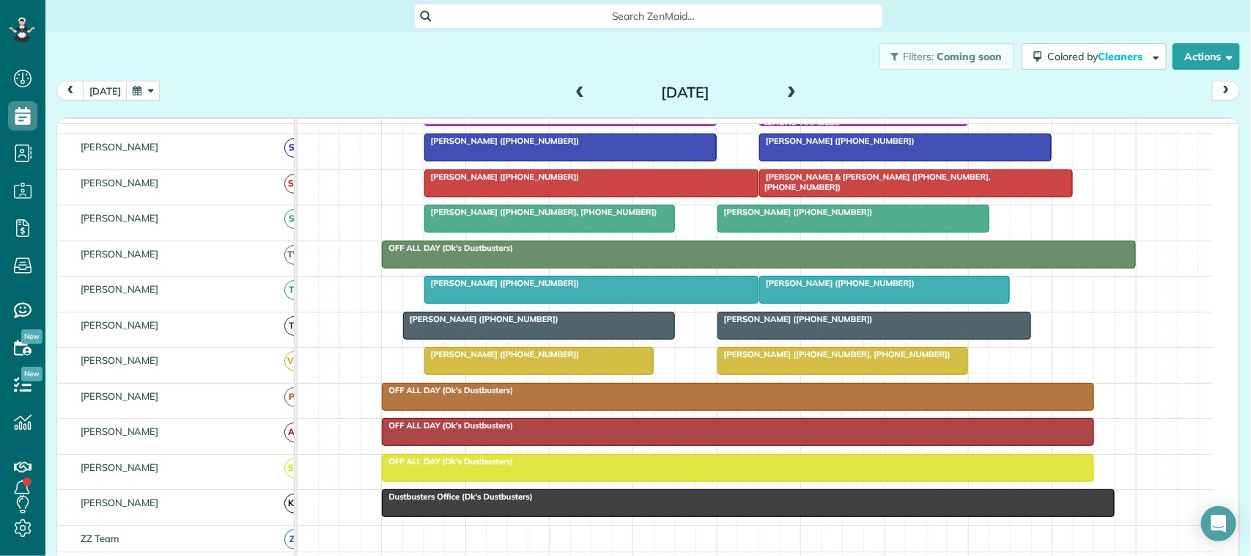
click at [126, 97] on button "button" at bounding box center [143, 91] width 34 height 20
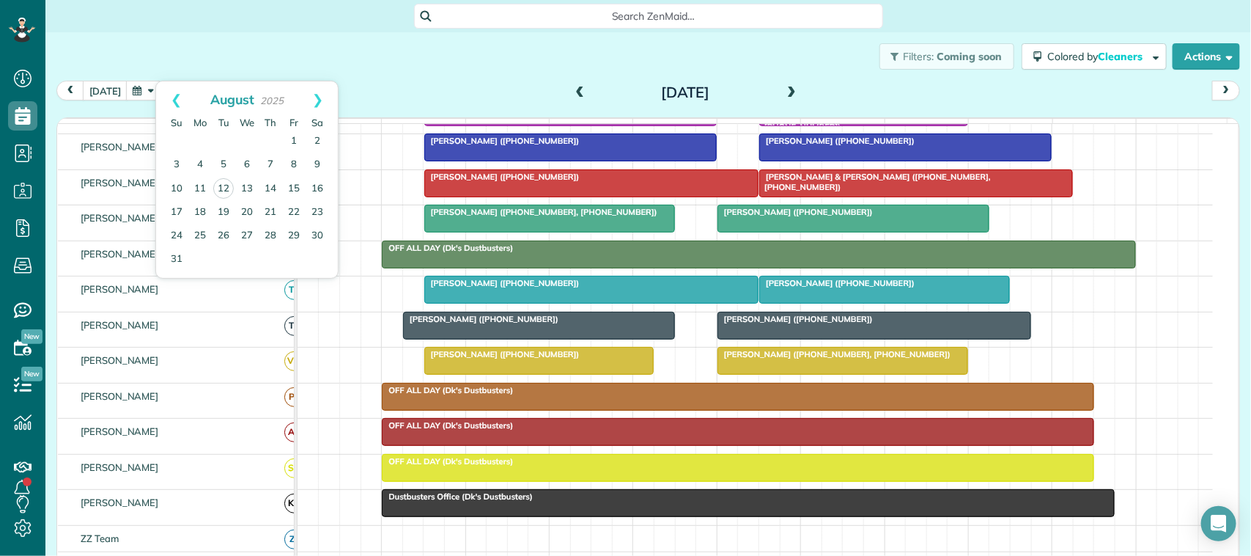
click at [114, 101] on div "today Friday Aug 15, 2025" at bounding box center [648, 94] width 1184 height 27
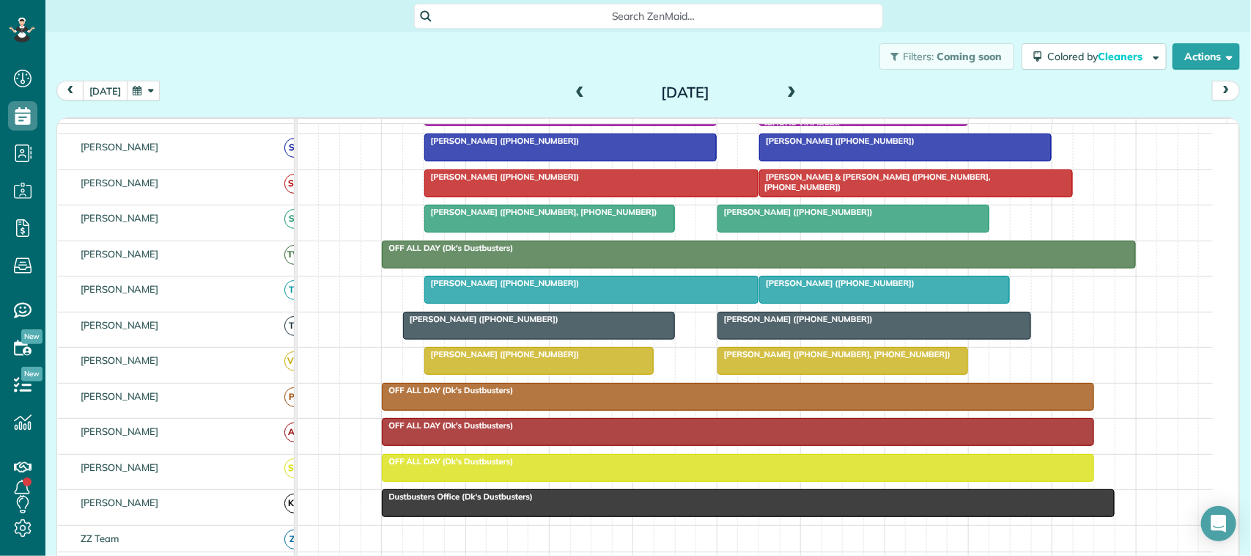
click at [114, 94] on button "[DATE]" at bounding box center [105, 91] width 45 height 20
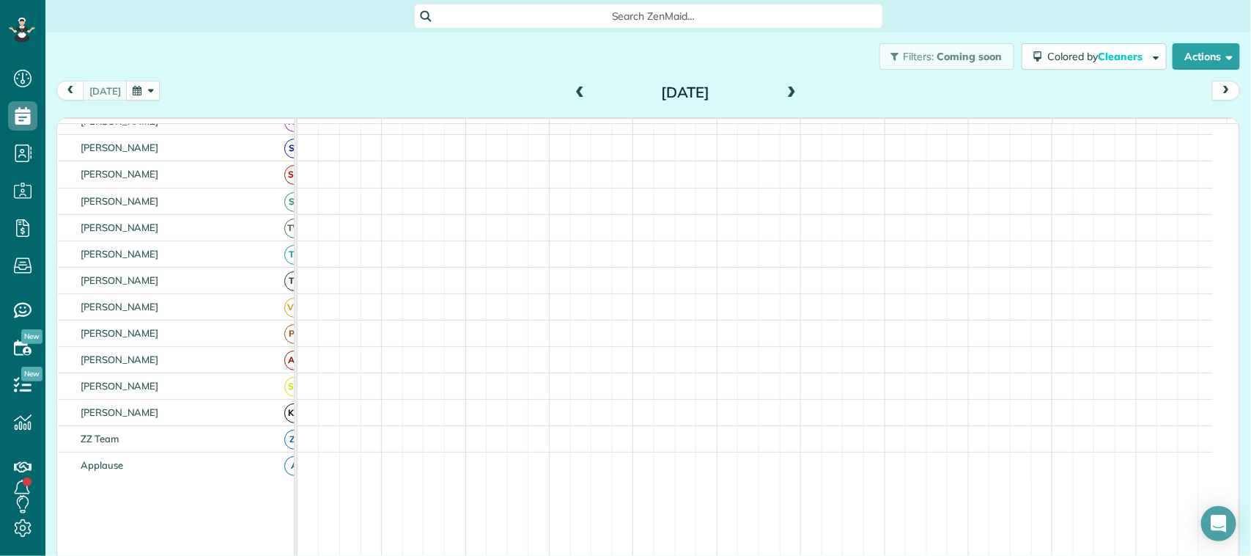
click at [139, 93] on button "button" at bounding box center [143, 91] width 34 height 20
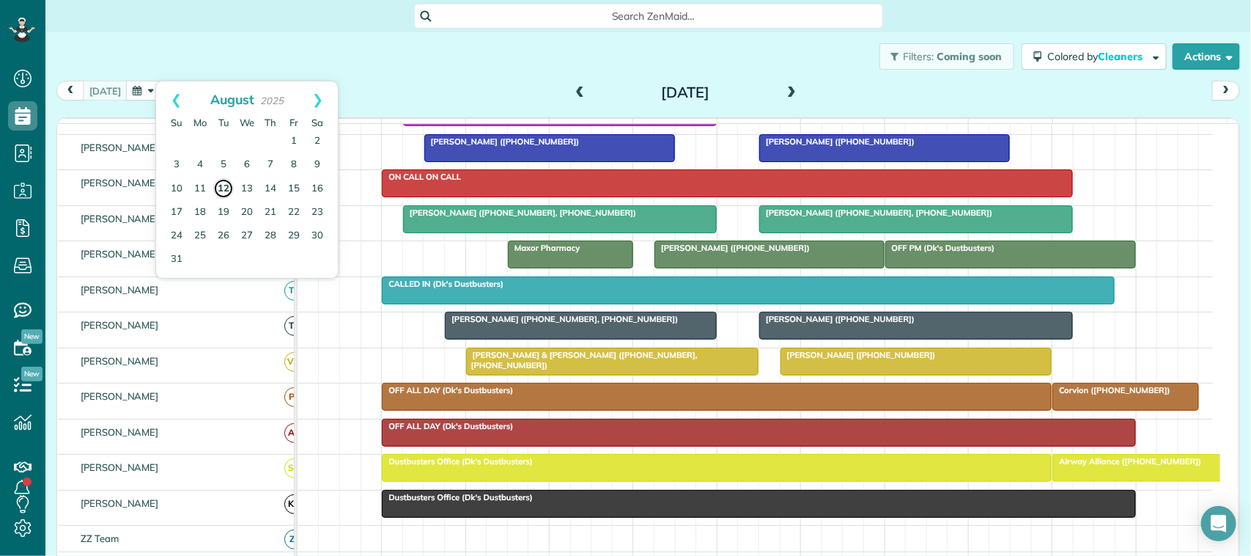
click at [229, 188] on link "12" at bounding box center [223, 188] width 21 height 21
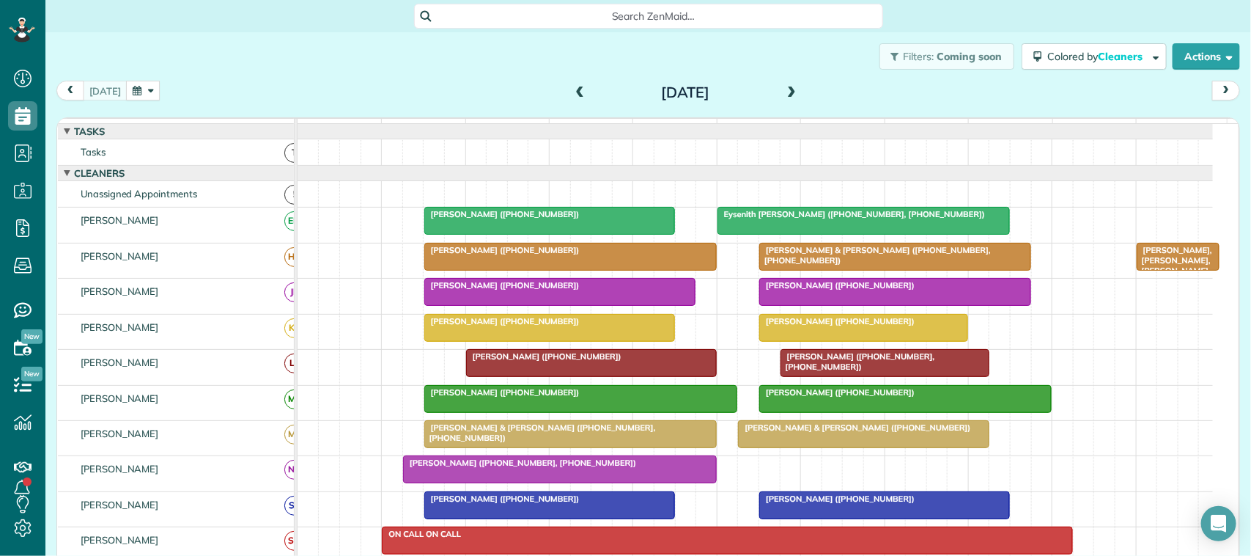
click at [100, 100] on div "today Tuesday Aug 12, 2025" at bounding box center [648, 94] width 1184 height 27
click at [199, 92] on div "today Tuesday Aug 12, 2025" at bounding box center [648, 94] width 1184 height 27
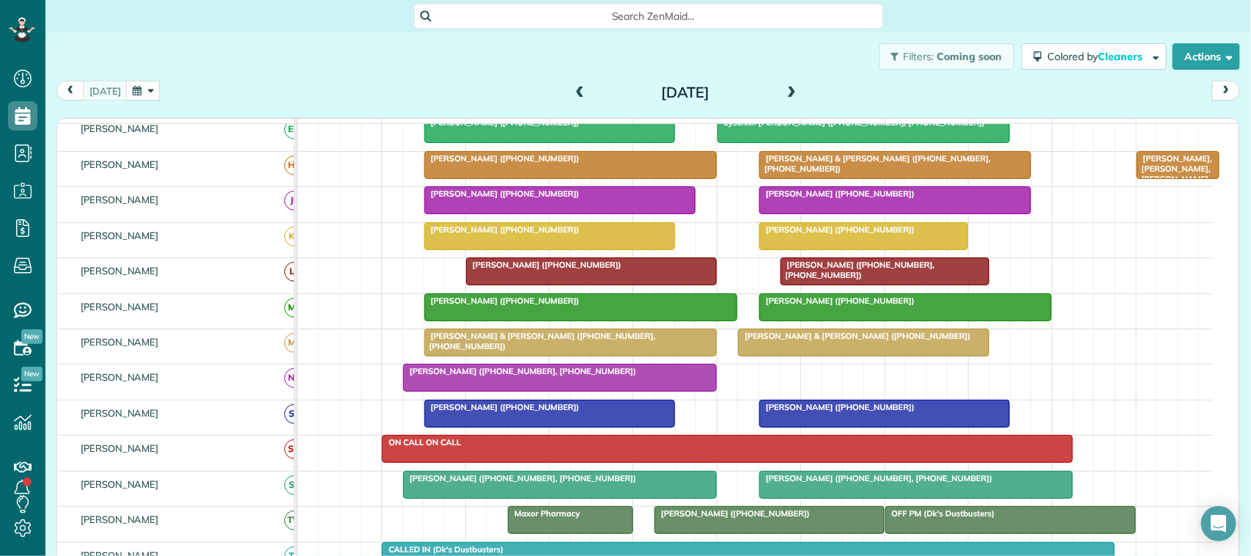
scroll to position [183, 0]
click at [297, 75] on div "Filters: Coming soon Colored by Cleaners Color by Cleaner Color by Team Color b…" at bounding box center [648, 56] width 1206 height 48
click at [147, 97] on button "button" at bounding box center [143, 91] width 34 height 20
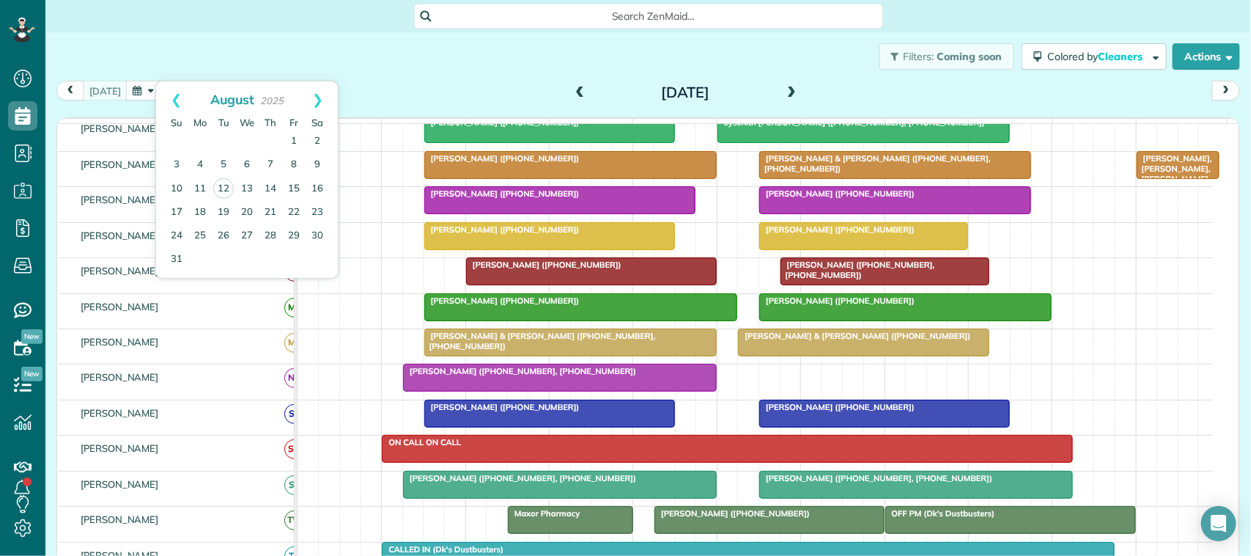
click at [180, 63] on div "Filters: Coming soon Colored by Cleaners Color by Cleaner Color by Team Color b…" at bounding box center [648, 56] width 1206 height 48
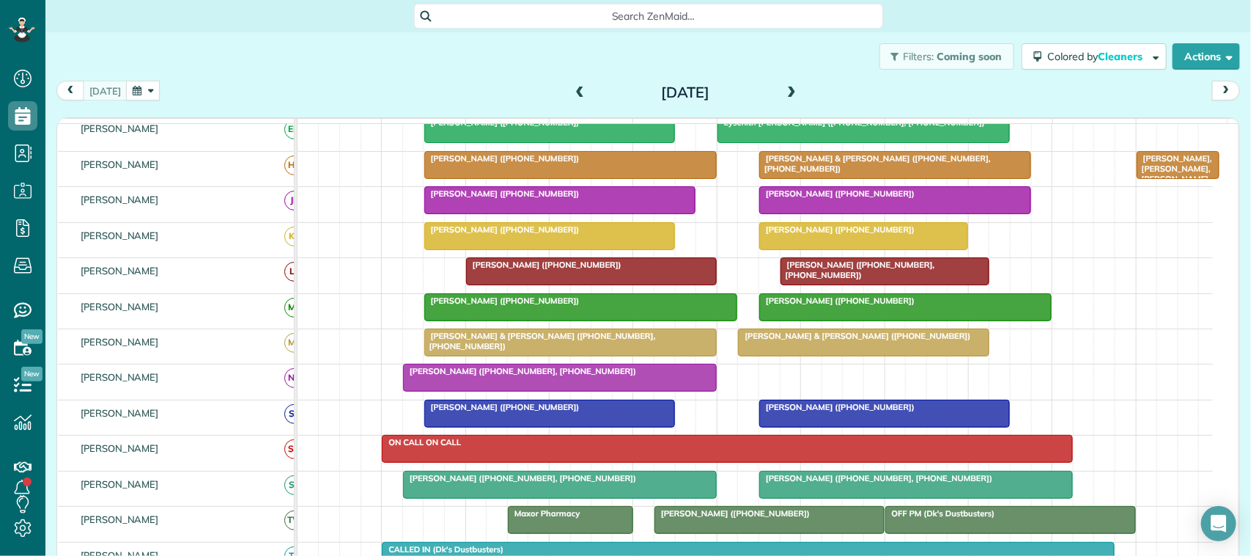
click at [150, 86] on button "button" at bounding box center [143, 91] width 34 height 20
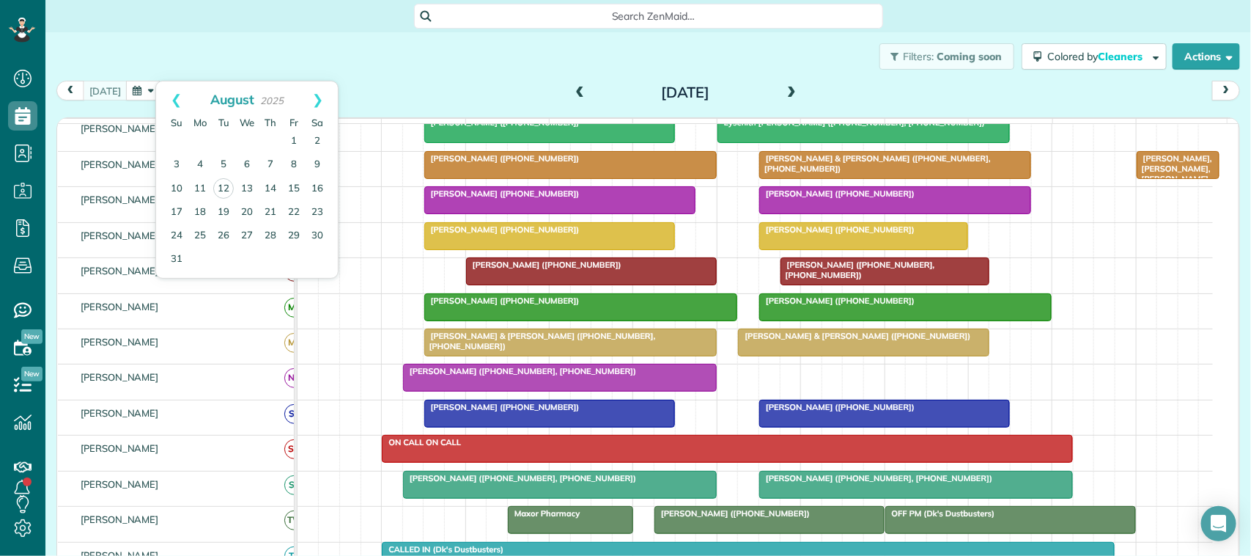
click at [177, 59] on div "Filters: Coming soon Colored by Cleaners Color by Cleaner Color by Team Color b…" at bounding box center [648, 56] width 1206 height 48
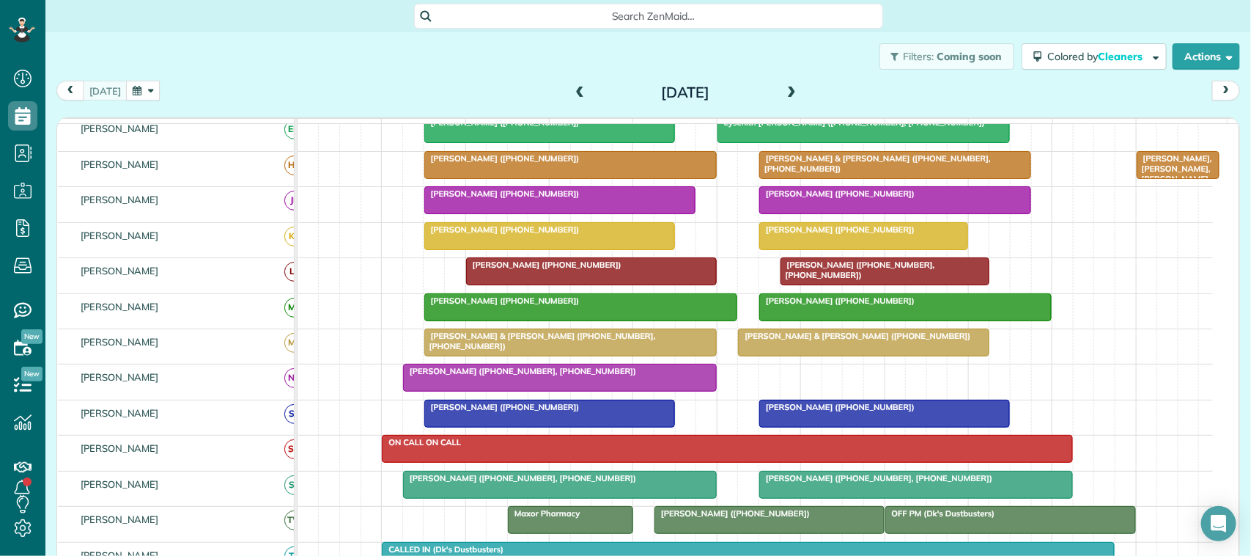
drag, startPoint x: 145, startPoint y: 97, endPoint x: 161, endPoint y: 78, distance: 24.4
click at [147, 100] on button "button" at bounding box center [143, 91] width 34 height 20
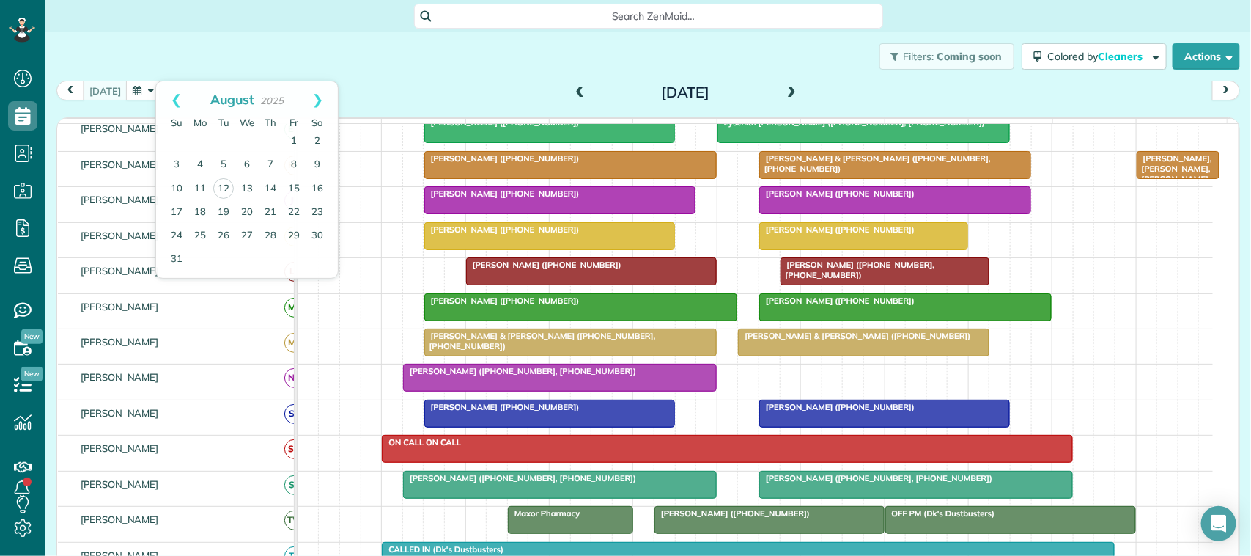
click at [169, 70] on div "Filters: Coming soon Colored by Cleaners Color by Cleaner Color by Team Color b…" at bounding box center [648, 56] width 1206 height 48
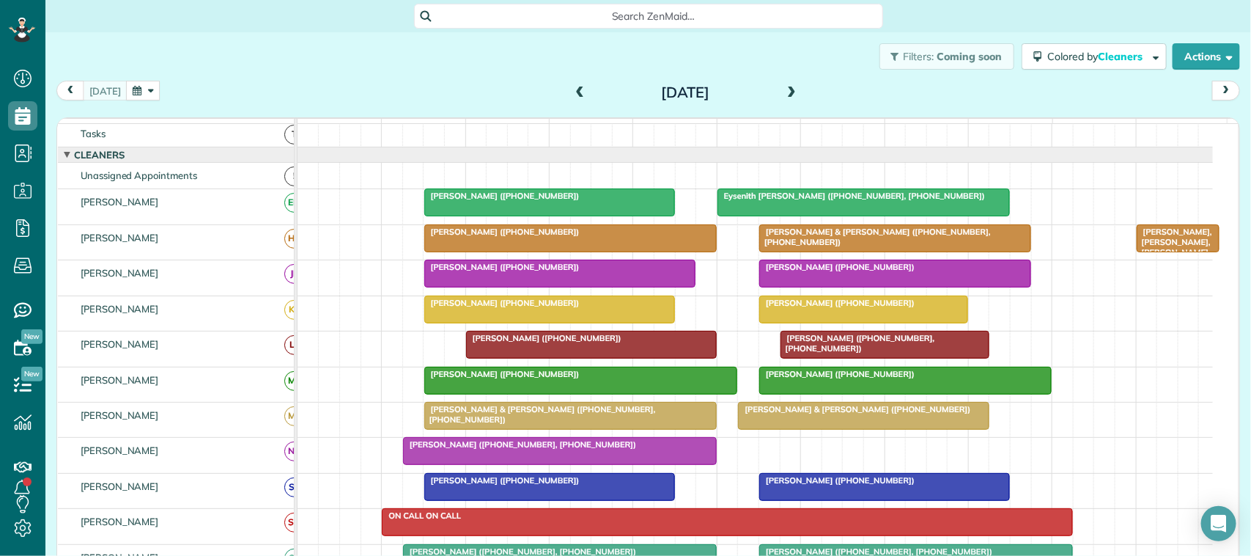
scroll to position [0, 0]
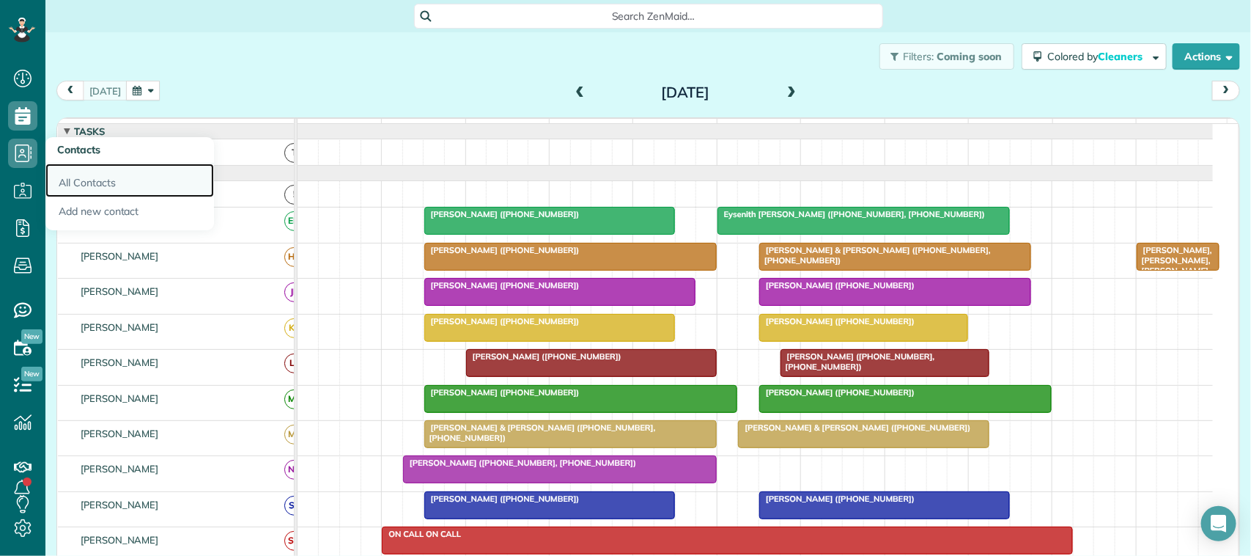
click at [70, 180] on link "All Contacts" at bounding box center [129, 180] width 169 height 34
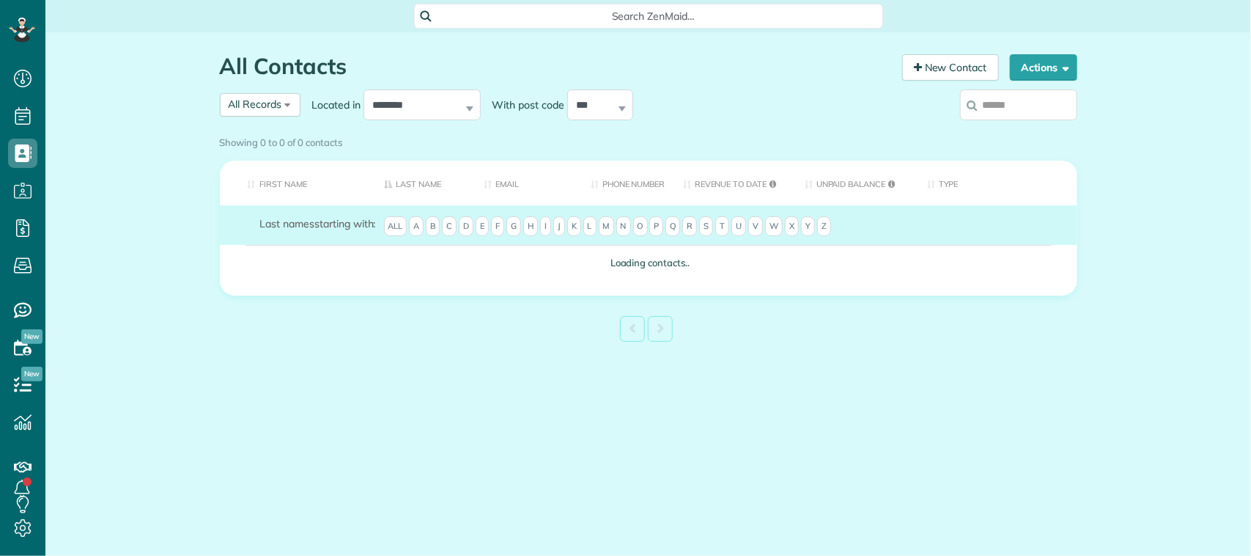
scroll to position [6, 6]
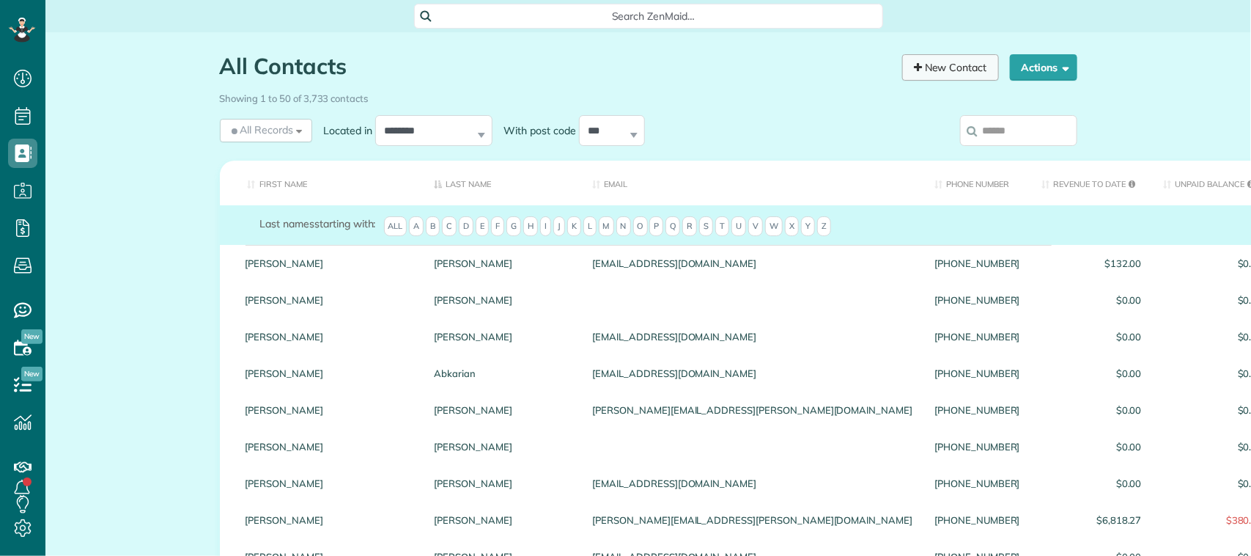
click at [945, 59] on link "New Contact" at bounding box center [950, 67] width 97 height 26
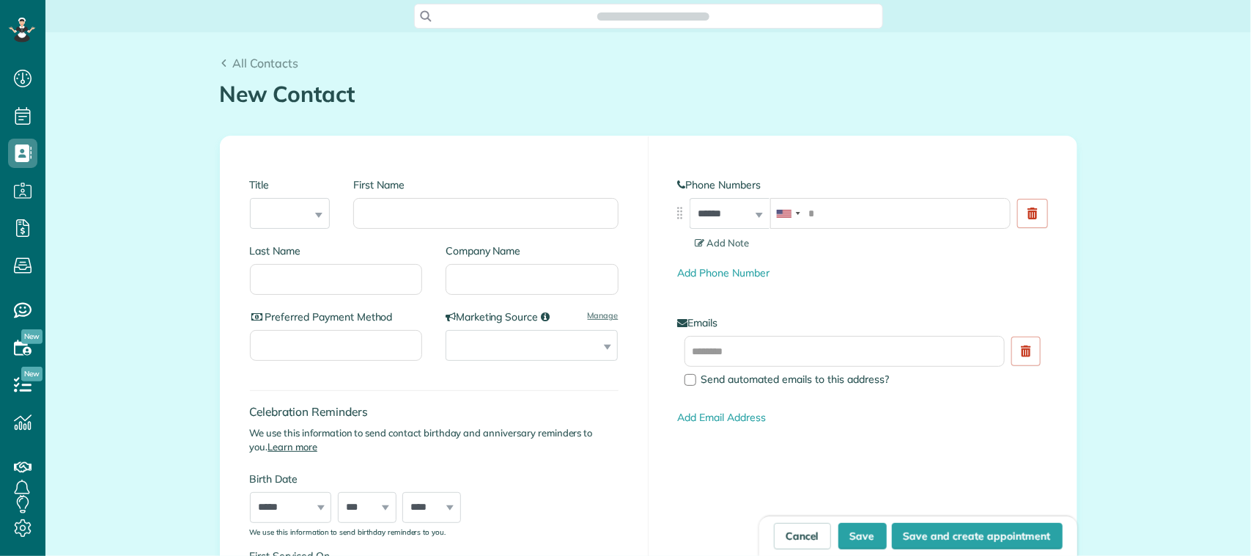
scroll to position [6, 6]
click at [484, 206] on input "First Name" at bounding box center [485, 213] width 265 height 31
type input "*"
type input "*****"
type input "******"
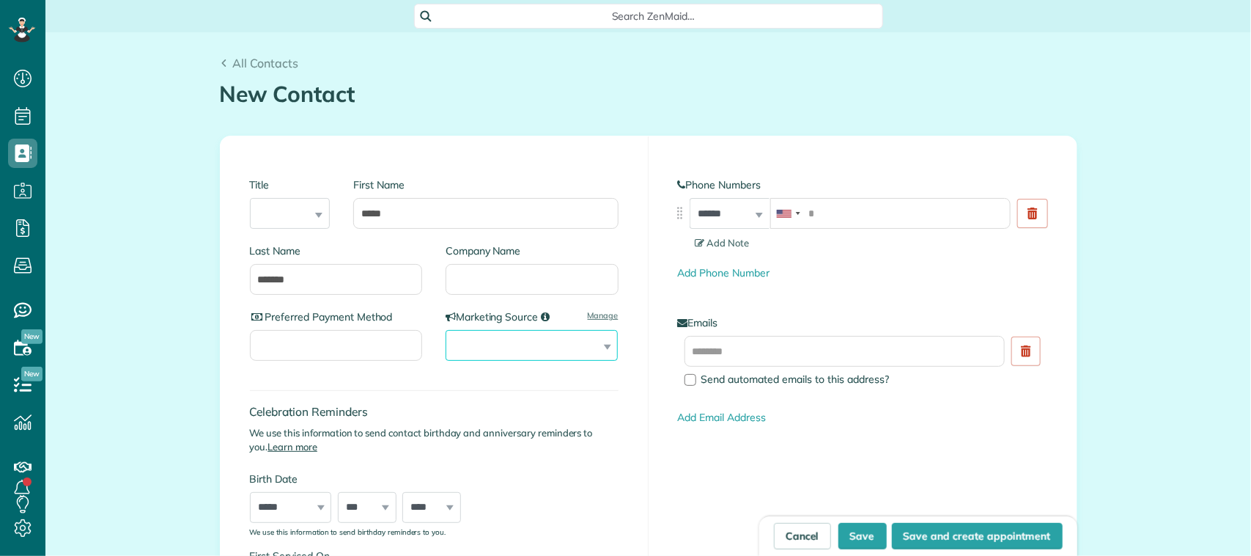
click at [566, 345] on select "**********" at bounding box center [532, 345] width 172 height 31
click at [446, 330] on select "**********" at bounding box center [532, 345] width 172 height 31
click at [534, 348] on select "**********" at bounding box center [532, 345] width 172 height 31
select select "******"
click at [446, 330] on select "**********" at bounding box center [532, 345] width 172 height 31
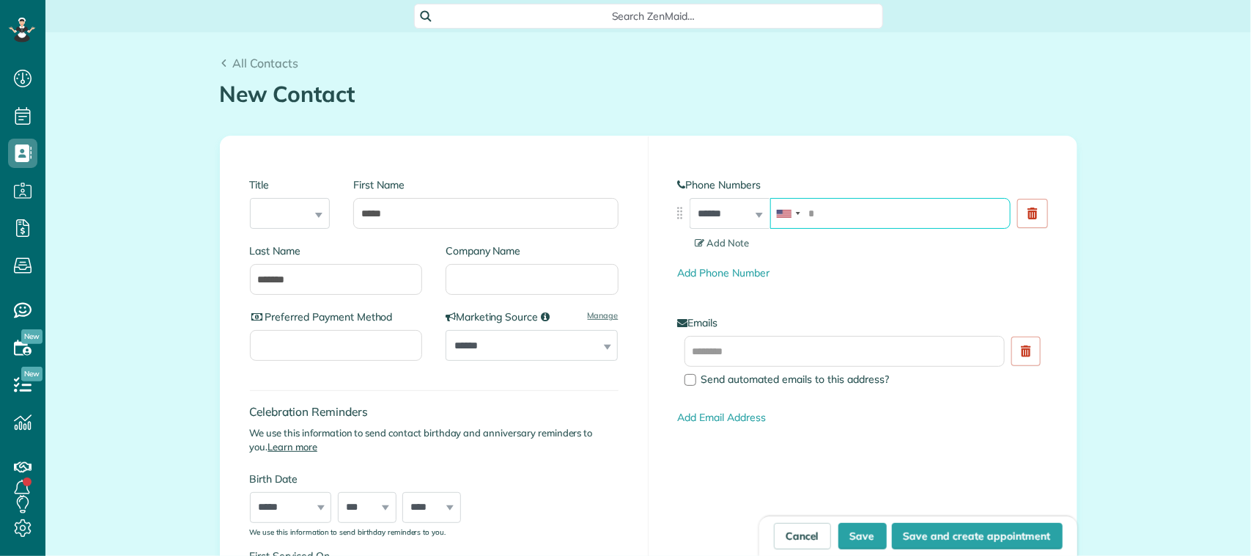
click at [812, 217] on input "tel" at bounding box center [890, 213] width 240 height 31
click at [804, 347] on input "text" at bounding box center [845, 351] width 321 height 31
type input "**********"
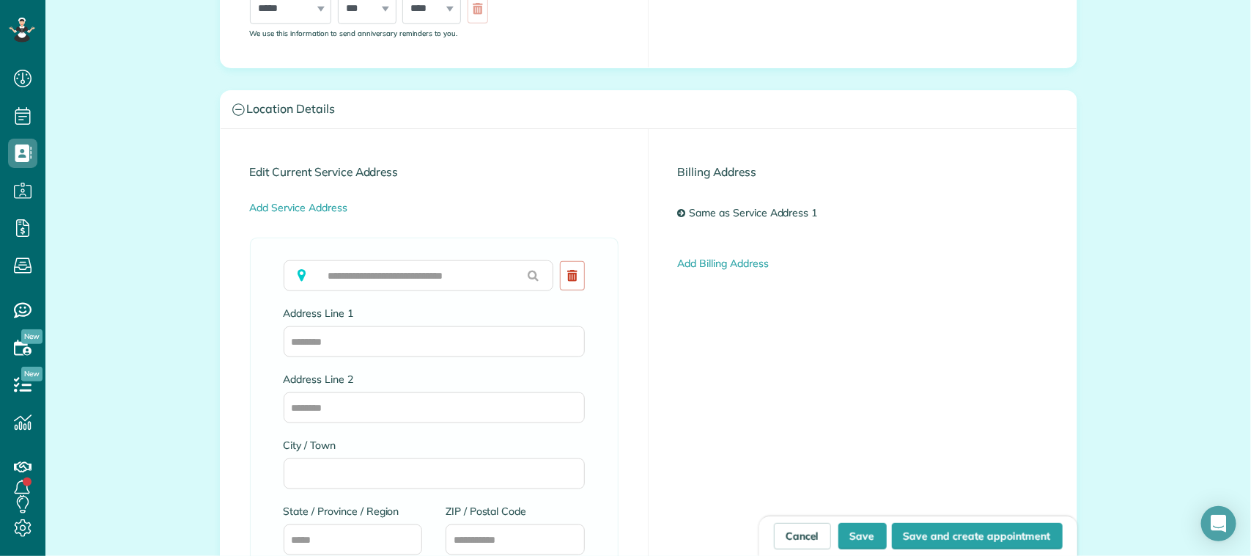
scroll to position [641, 0]
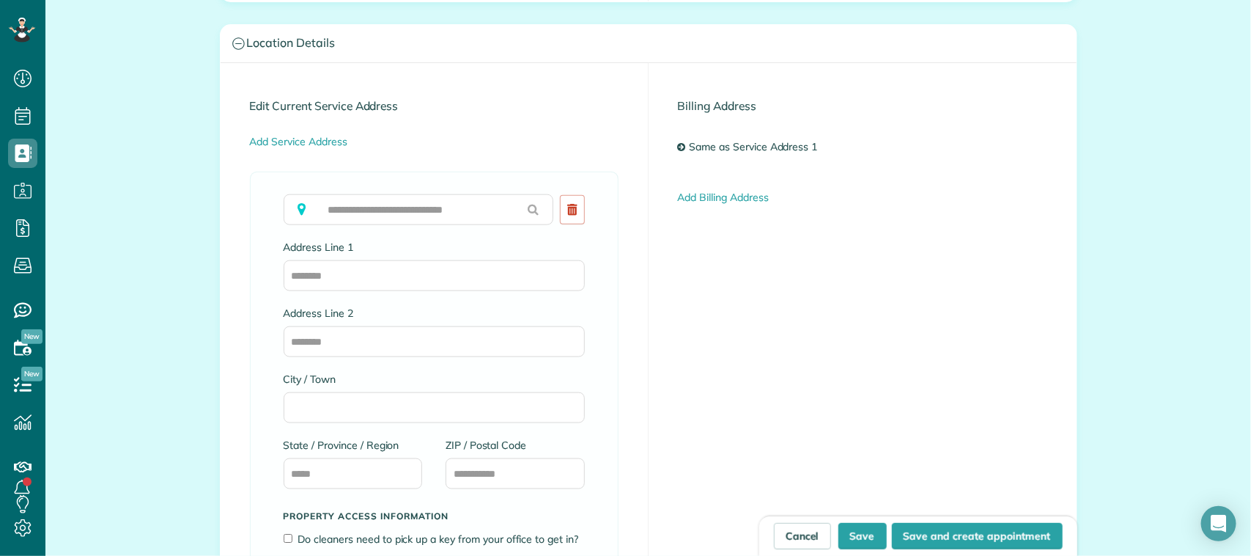
type input "**********"
click at [418, 213] on input "text" at bounding box center [419, 209] width 270 height 31
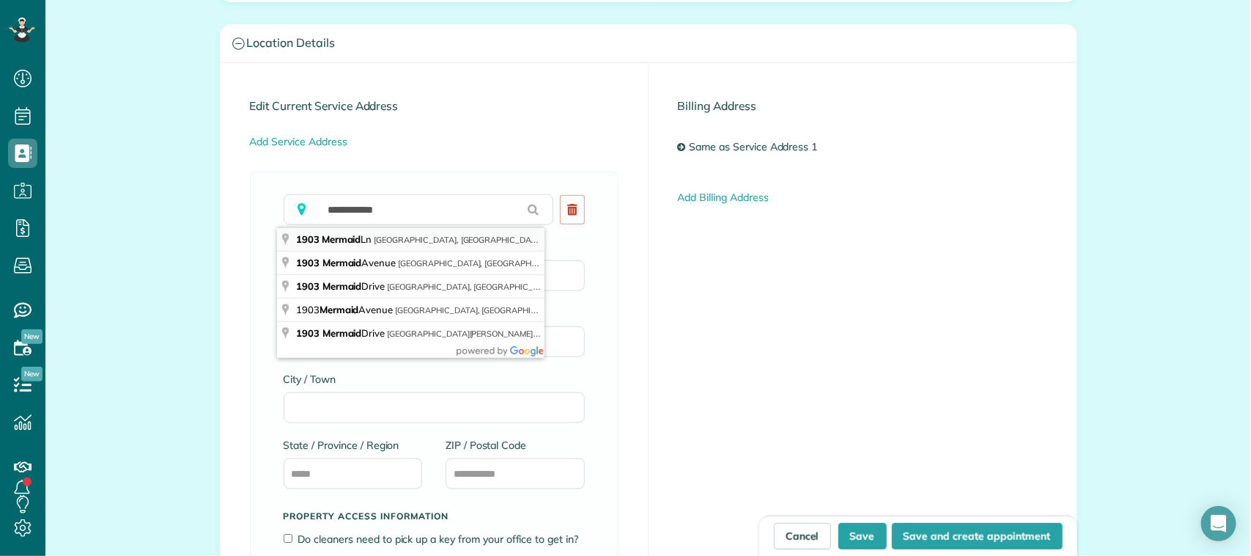
type input "**********"
type input "*******"
type input "**"
type input "*****"
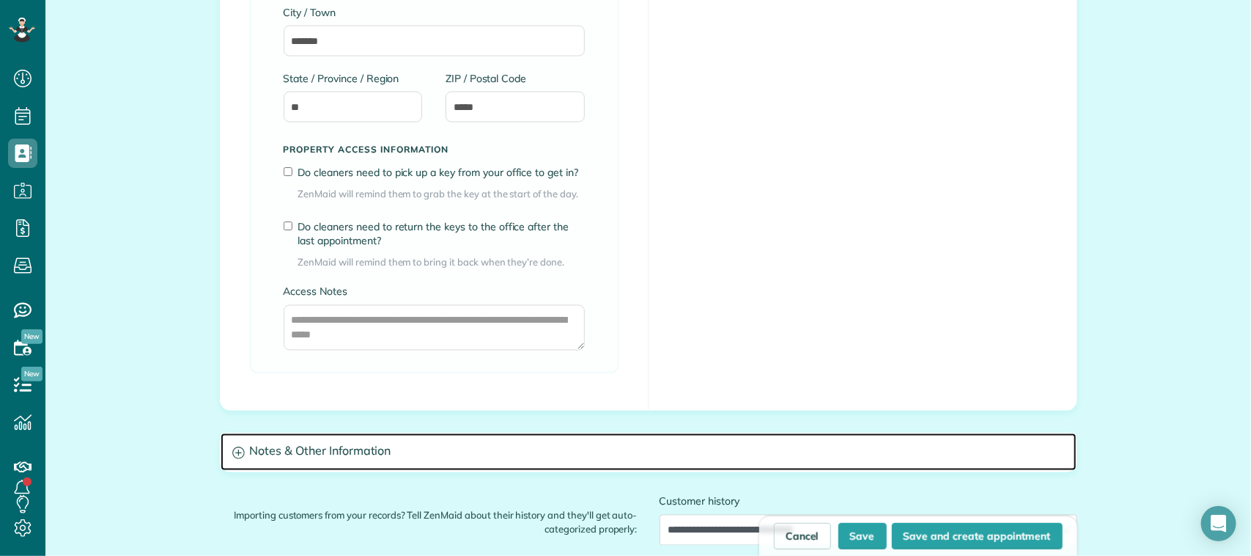
drag, startPoint x: 453, startPoint y: 447, endPoint x: 460, endPoint y: 440, distance: 9.3
click at [454, 449] on h3 "Notes & Other Information" at bounding box center [649, 451] width 856 height 37
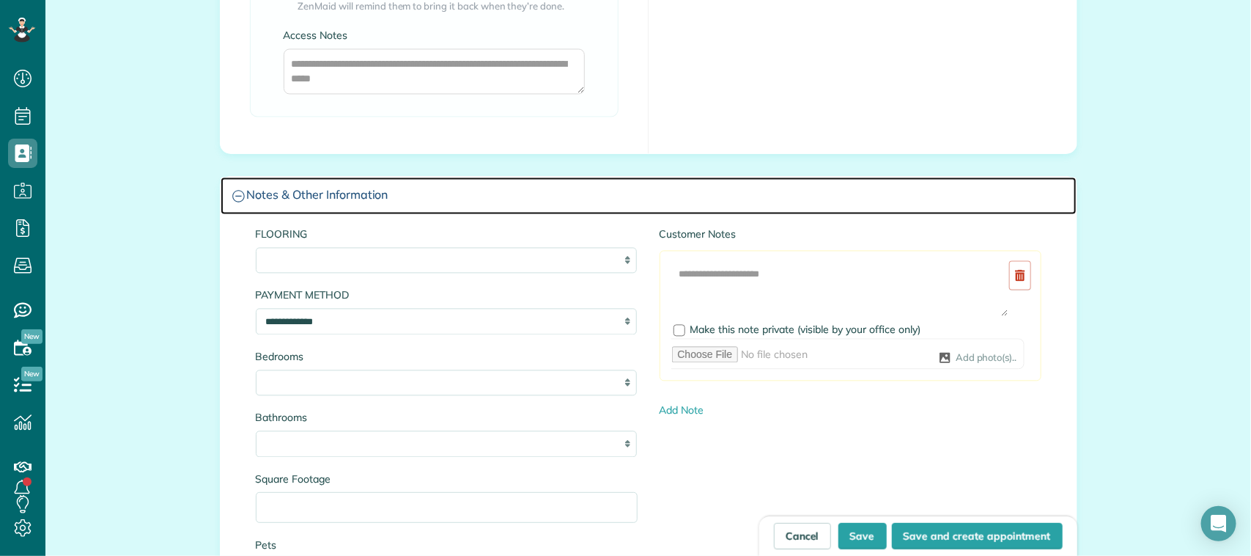
scroll to position [1283, 0]
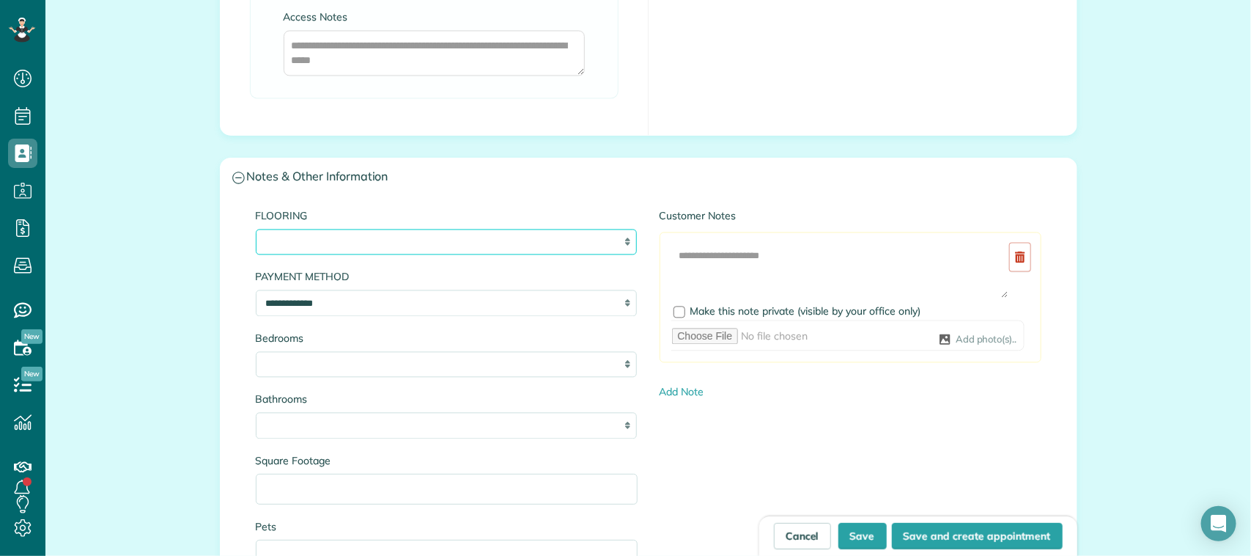
click at [414, 240] on select "**********" at bounding box center [447, 242] width 382 height 26
select select "**********"
click at [256, 232] on select "**********" at bounding box center [447, 242] width 382 height 26
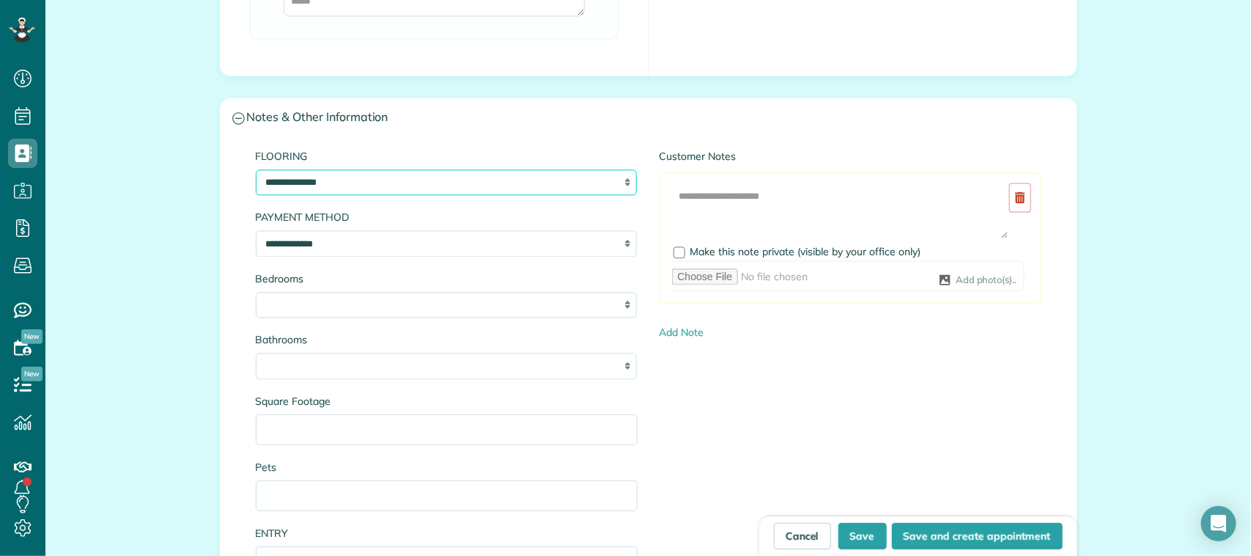
scroll to position [1374, 0]
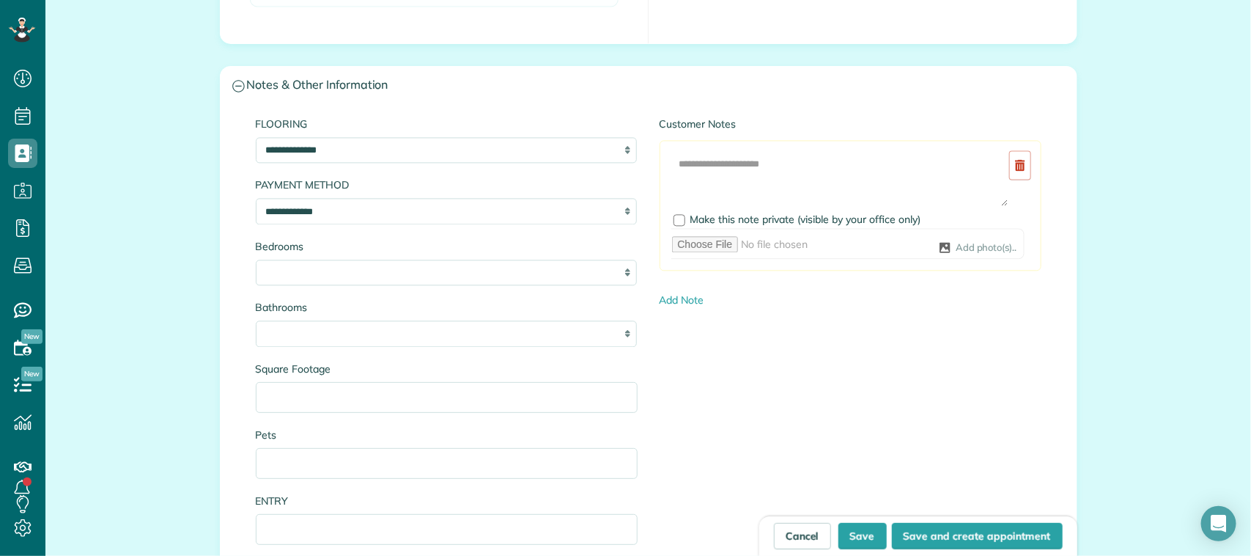
click at [383, 260] on div "Bedrooms * * * * * *" at bounding box center [447, 262] width 382 height 47
click at [385, 272] on select "* * * * * *" at bounding box center [447, 272] width 382 height 26
select select "*"
click at [256, 262] on select "* * * * * *" at bounding box center [447, 272] width 382 height 26
click at [387, 342] on select "* *** * *** * *** * *** * *** * *** *" at bounding box center [447, 333] width 382 height 26
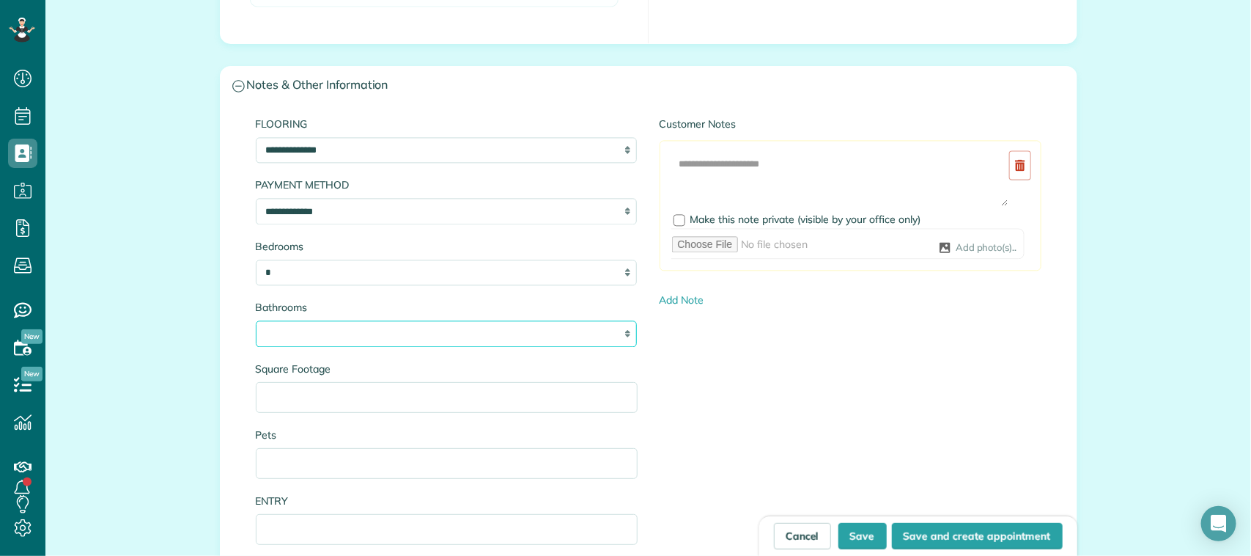
select select "*"
click at [256, 323] on select "* *** * *** * *** * *** * *** * *** *" at bounding box center [447, 333] width 382 height 26
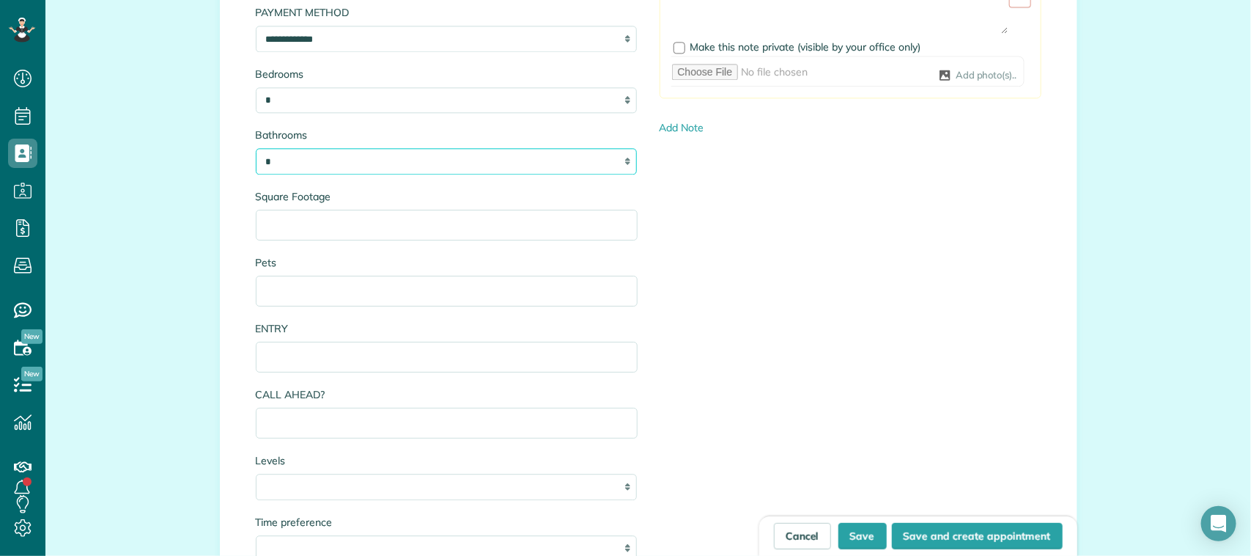
scroll to position [1557, 0]
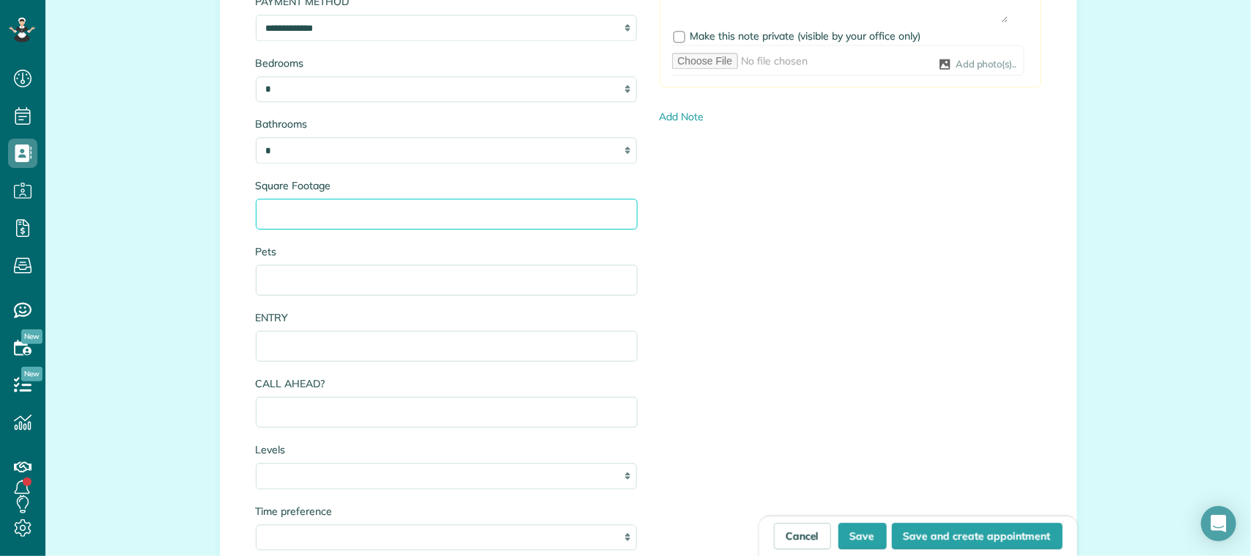
click at [345, 211] on input "Square Footage" at bounding box center [447, 214] width 382 height 31
type input "****"
click at [374, 281] on input "Pets" at bounding box center [447, 280] width 382 height 31
click at [371, 361] on input "ENTRY" at bounding box center [447, 346] width 382 height 31
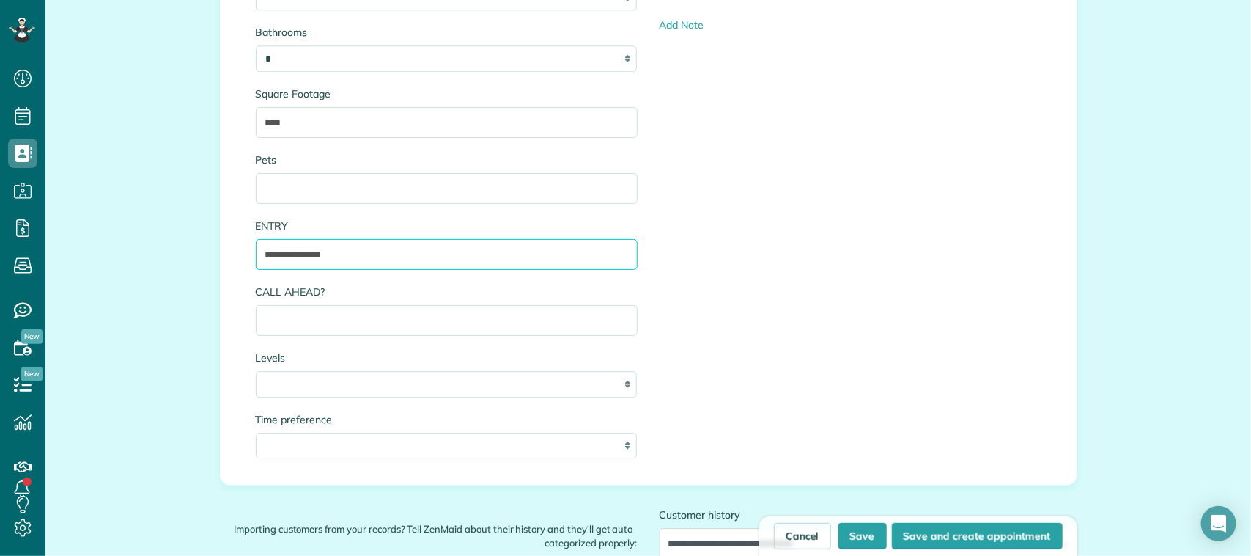
type input "**********"
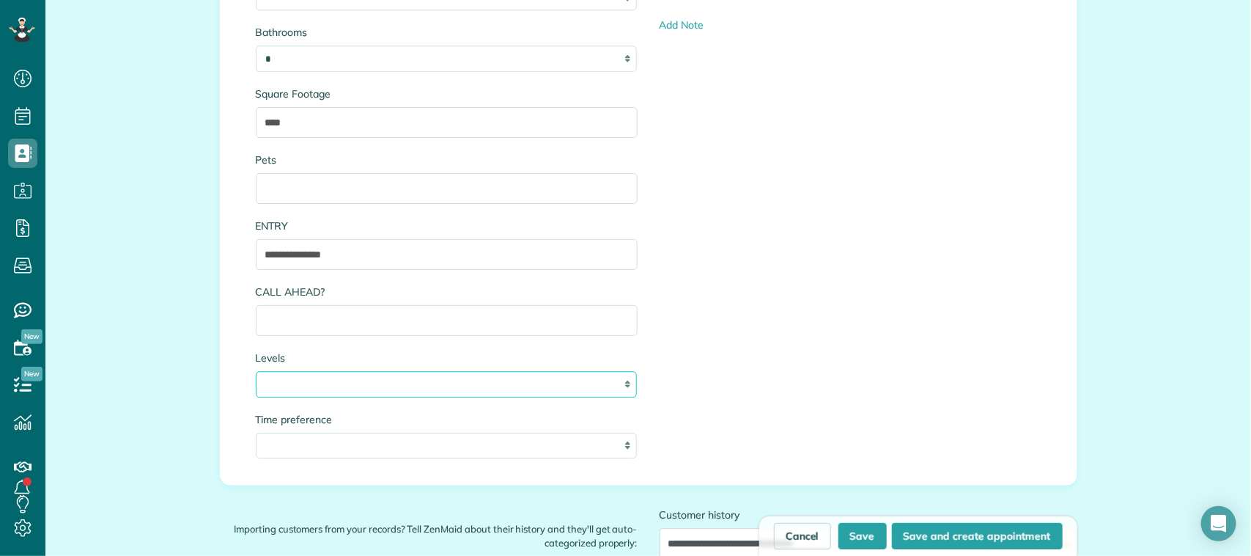
click at [339, 391] on select "* * *" at bounding box center [447, 384] width 382 height 26
click at [389, 389] on select "* * *" at bounding box center [447, 384] width 382 height 26
click at [256, 374] on select "* * *" at bounding box center [447, 384] width 382 height 26
drag, startPoint x: 377, startPoint y: 397, endPoint x: 364, endPoint y: 398, distance: 13.3
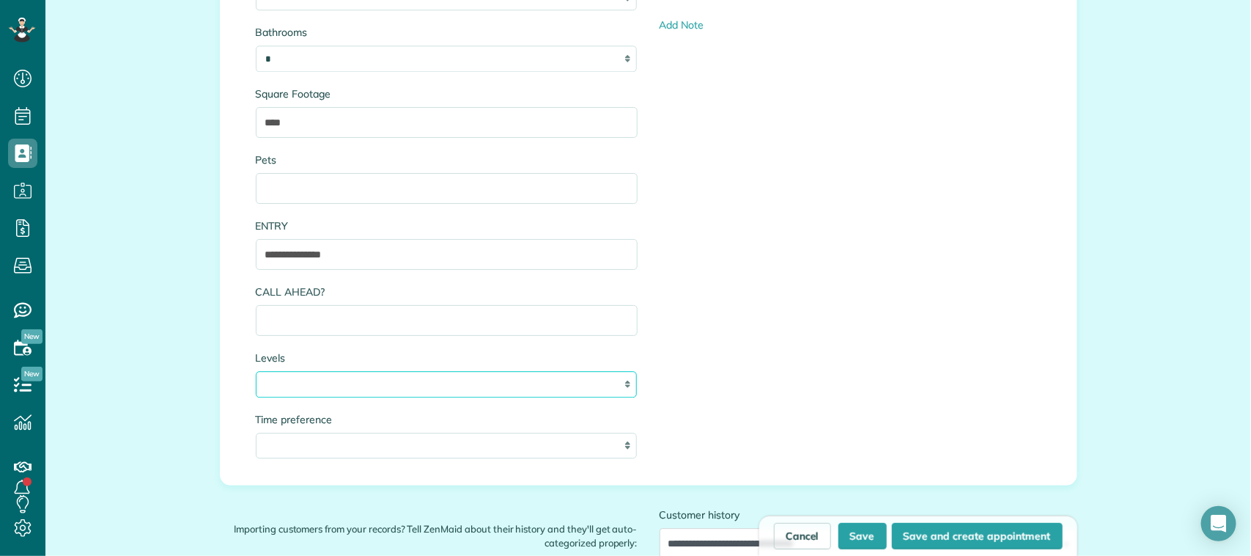
click at [377, 397] on select "* * *" at bounding box center [447, 384] width 382 height 26
click at [256, 374] on select "* * *" at bounding box center [447, 384] width 382 height 26
click at [345, 397] on select "* * *" at bounding box center [447, 384] width 382 height 26
select select "*"
click at [256, 374] on select "* * *" at bounding box center [447, 384] width 382 height 26
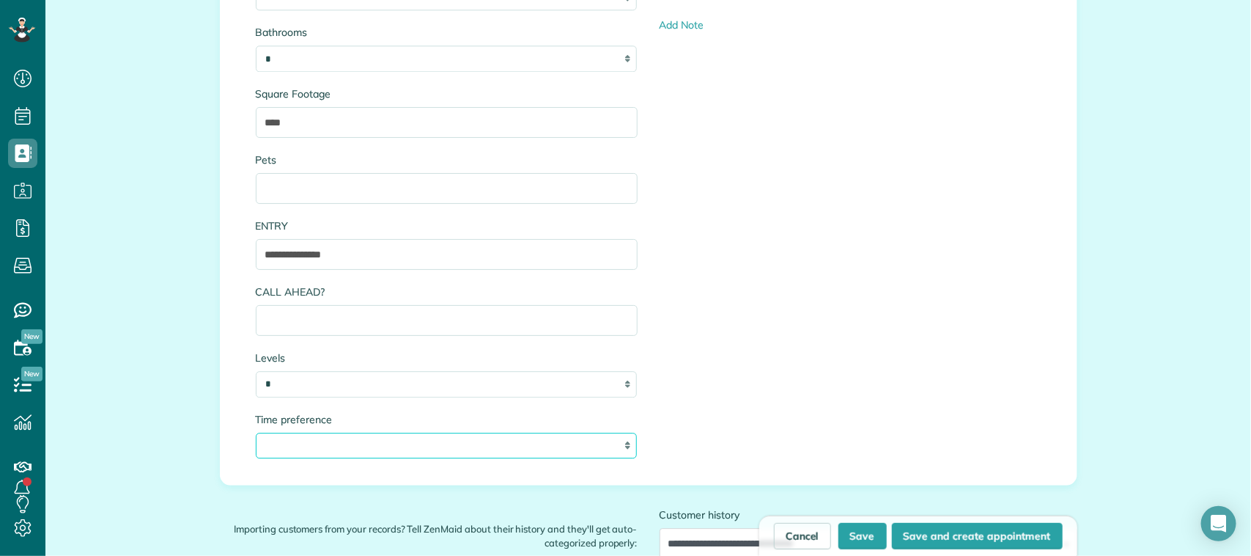
click at [352, 438] on select "**********" at bounding box center [447, 445] width 382 height 26
select select "***"
click at [256, 435] on select "**********" at bounding box center [447, 445] width 382 height 26
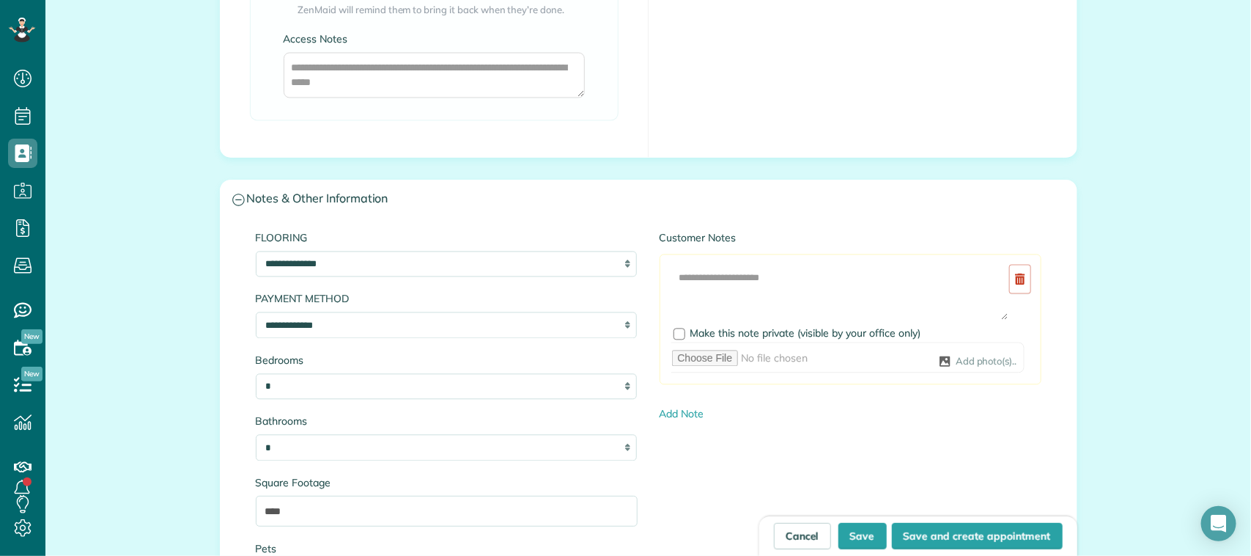
scroll to position [1191, 0]
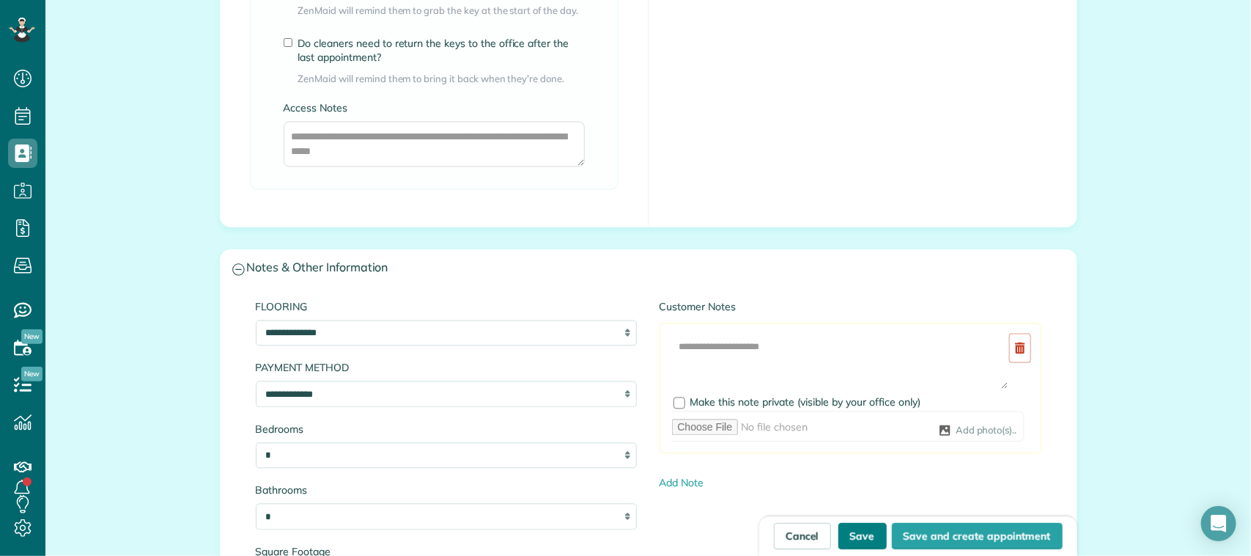
click at [840, 536] on button "Save" at bounding box center [862, 536] width 48 height 26
type input "**********"
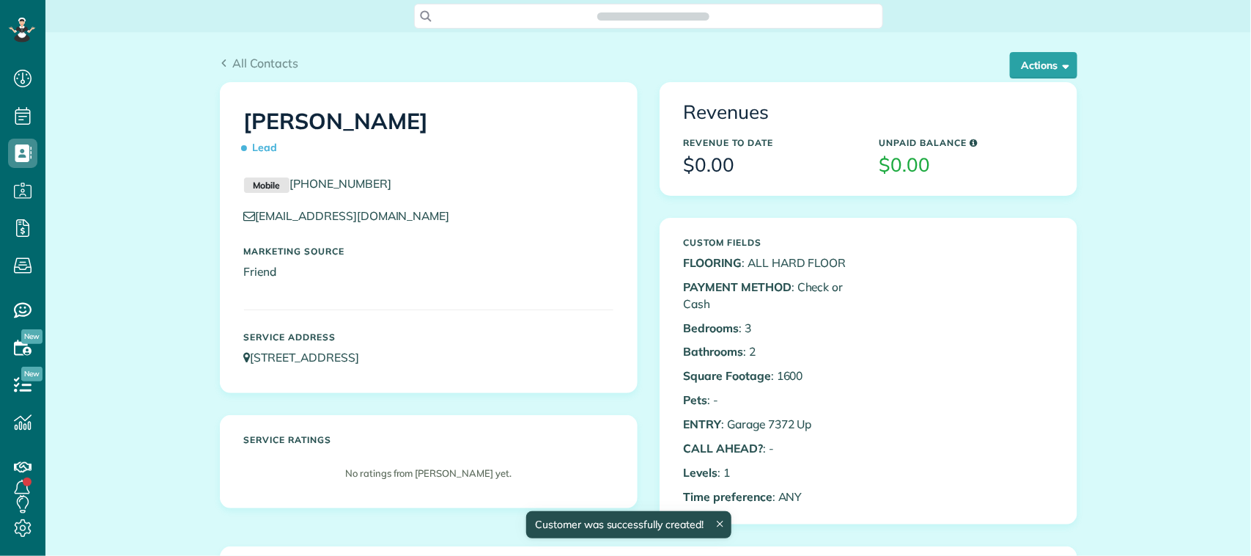
scroll to position [6, 6]
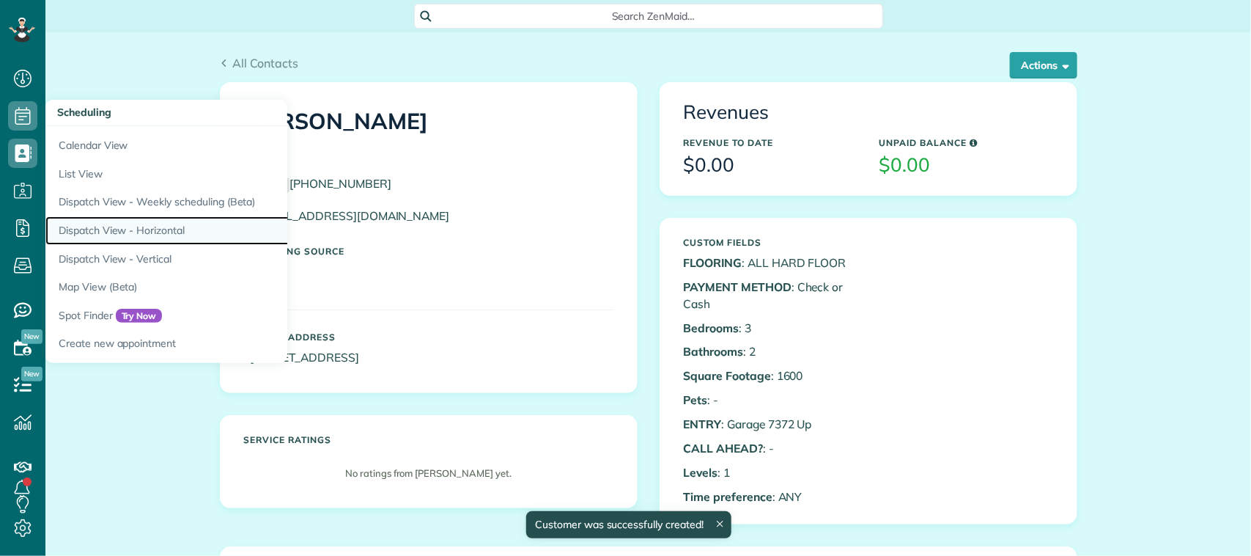
click at [163, 224] on link "Dispatch View - Horizontal" at bounding box center [228, 230] width 366 height 29
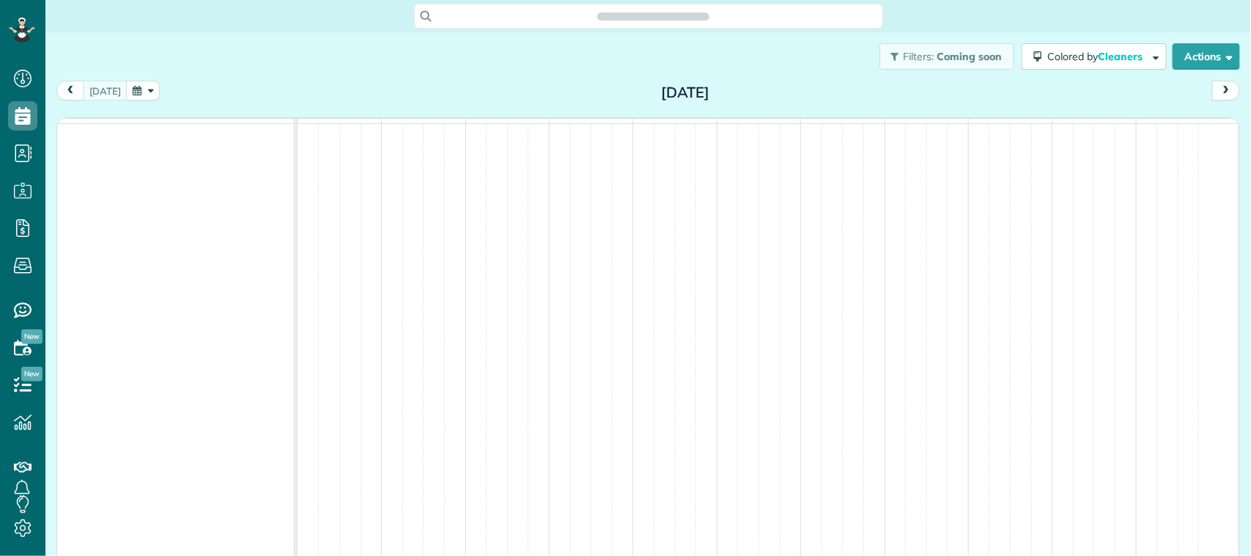
scroll to position [6, 6]
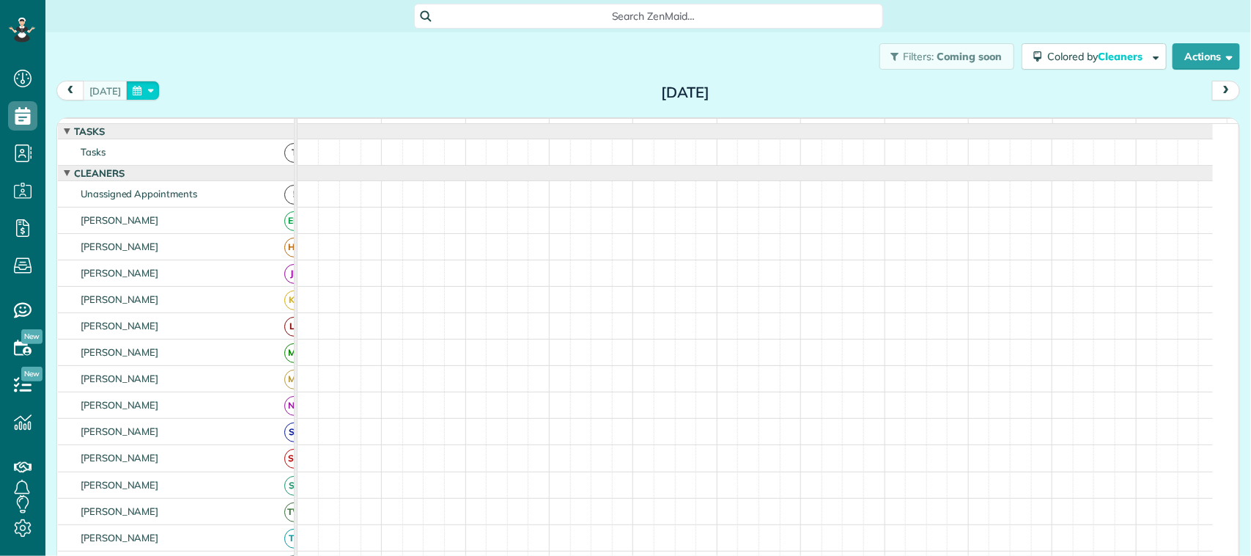
click at [138, 96] on button "button" at bounding box center [143, 91] width 34 height 20
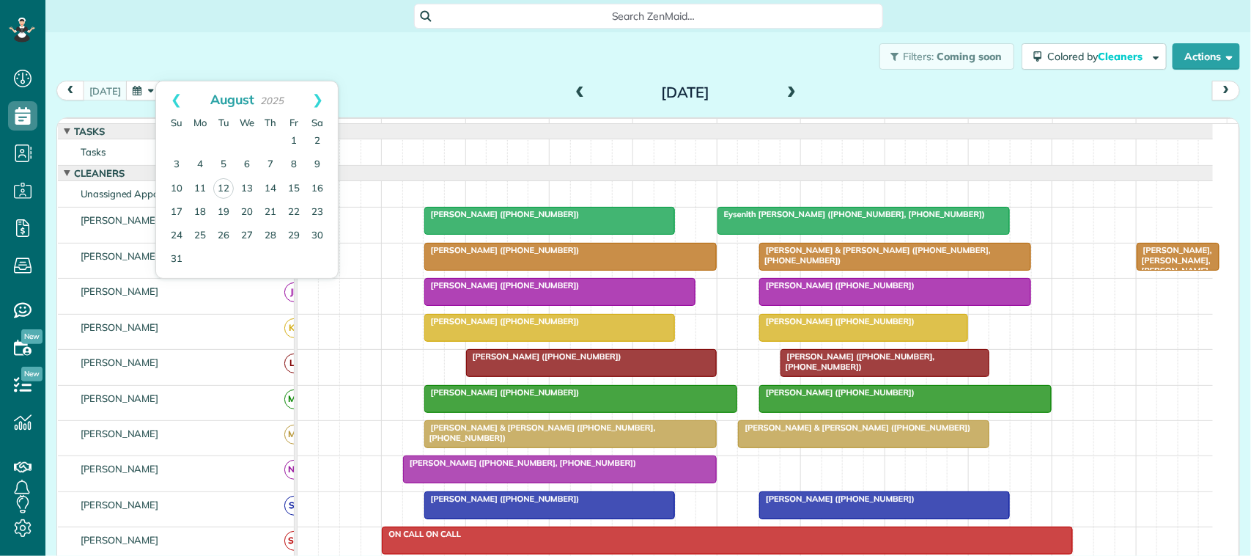
scroll to position [183, 0]
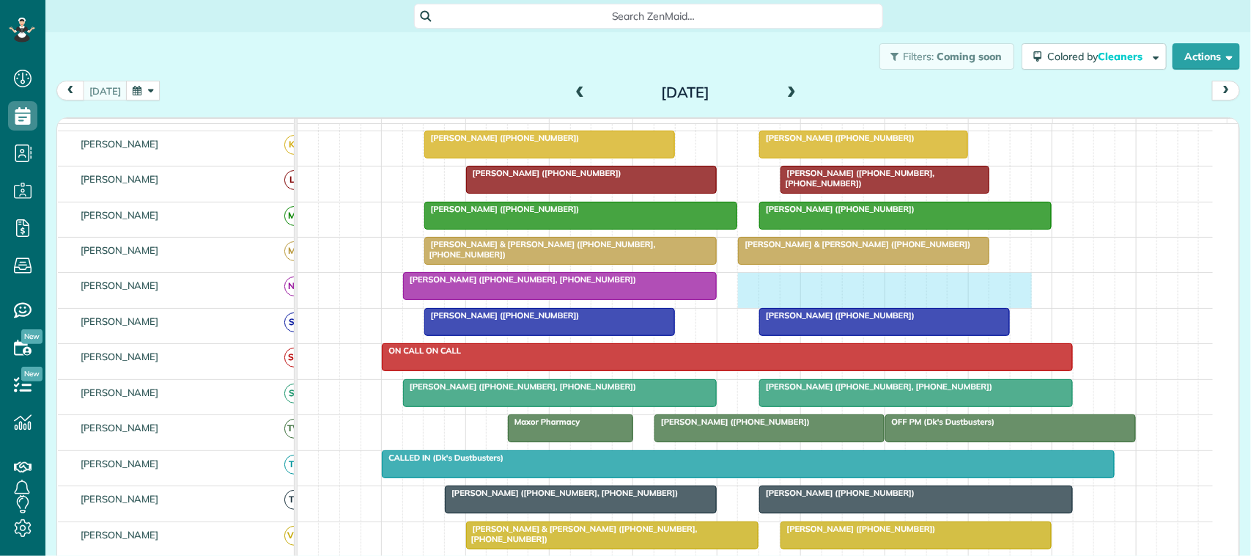
drag, startPoint x: 745, startPoint y: 306, endPoint x: 1008, endPoint y: 306, distance: 263.8
click at [1008, 306] on div "[PERSON_NAME] ([PHONE_NUMBER], [PHONE_NUMBER])" at bounding box center [755, 290] width 915 height 34
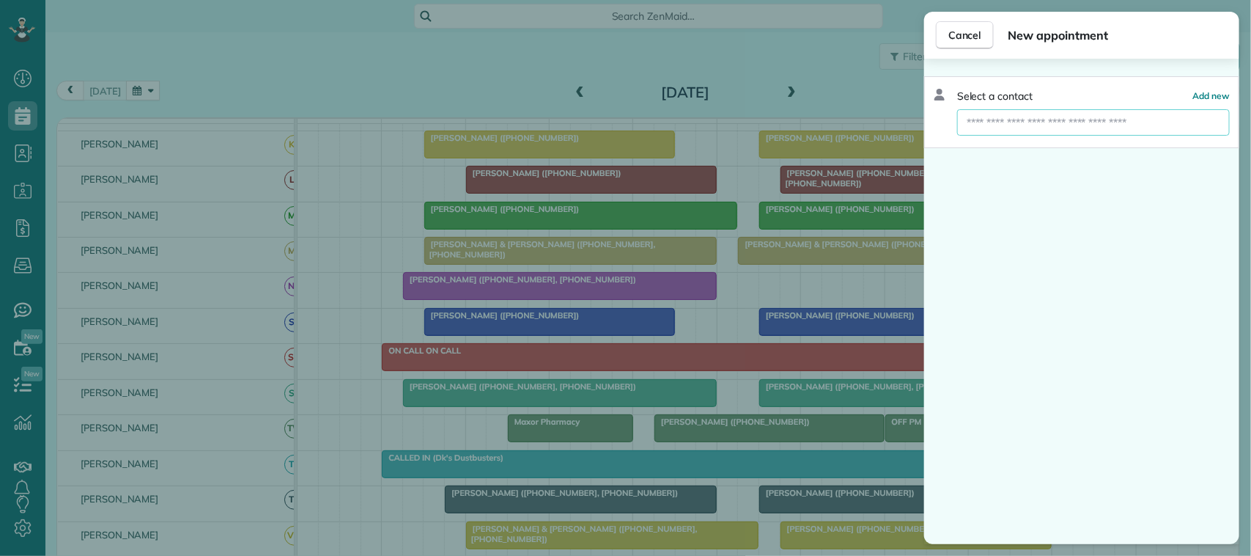
click at [1045, 125] on input "text" at bounding box center [1093, 122] width 273 height 26
type input "*"
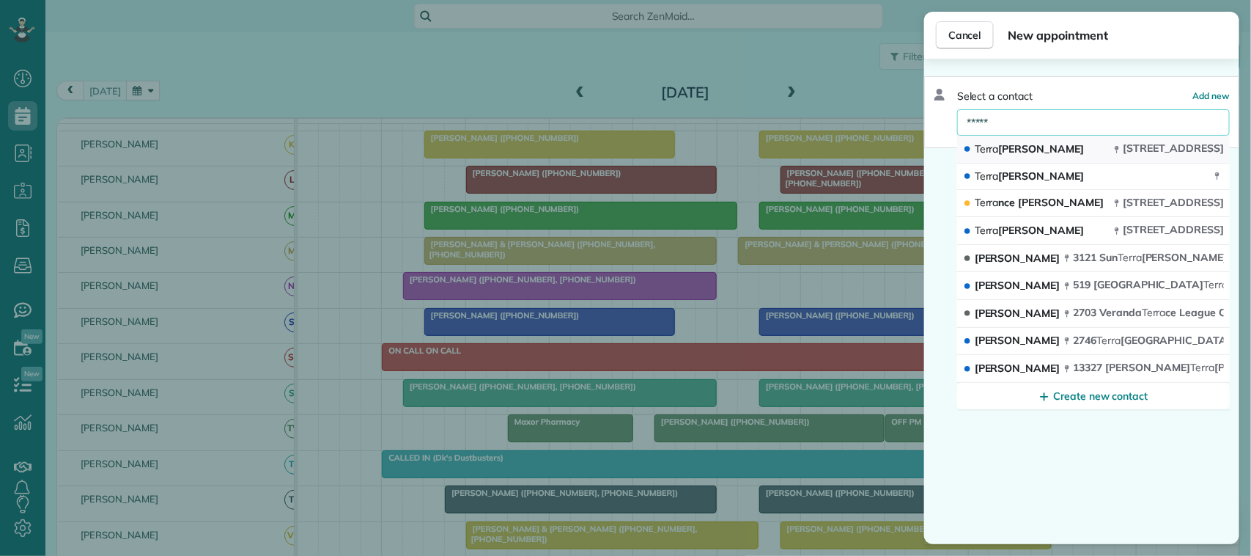
type input "*****"
click at [1049, 140] on button "[PERSON_NAME] [STREET_ADDRESS]" at bounding box center [1093, 150] width 273 height 28
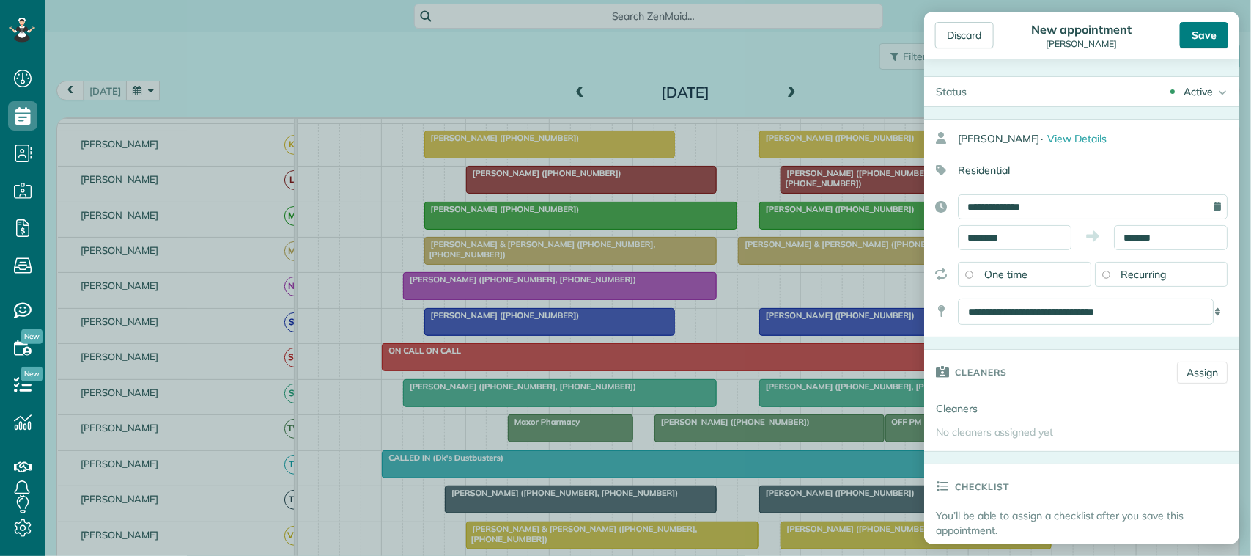
click at [1202, 34] on div "Save" at bounding box center [1204, 35] width 48 height 26
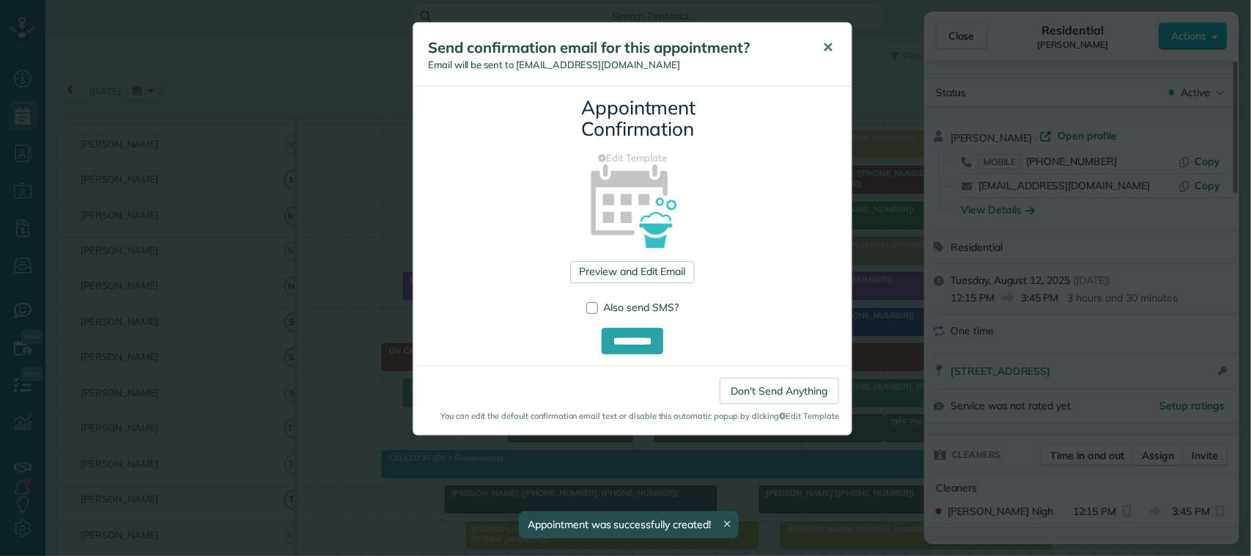
click at [836, 44] on button "✕" at bounding box center [827, 47] width 33 height 35
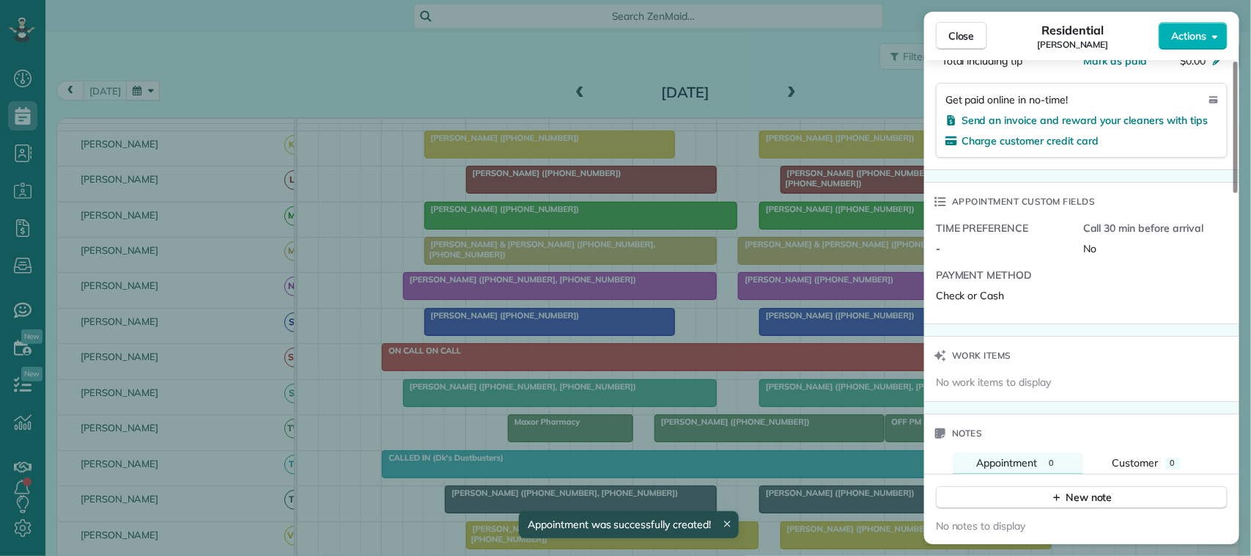
scroll to position [1008, 0]
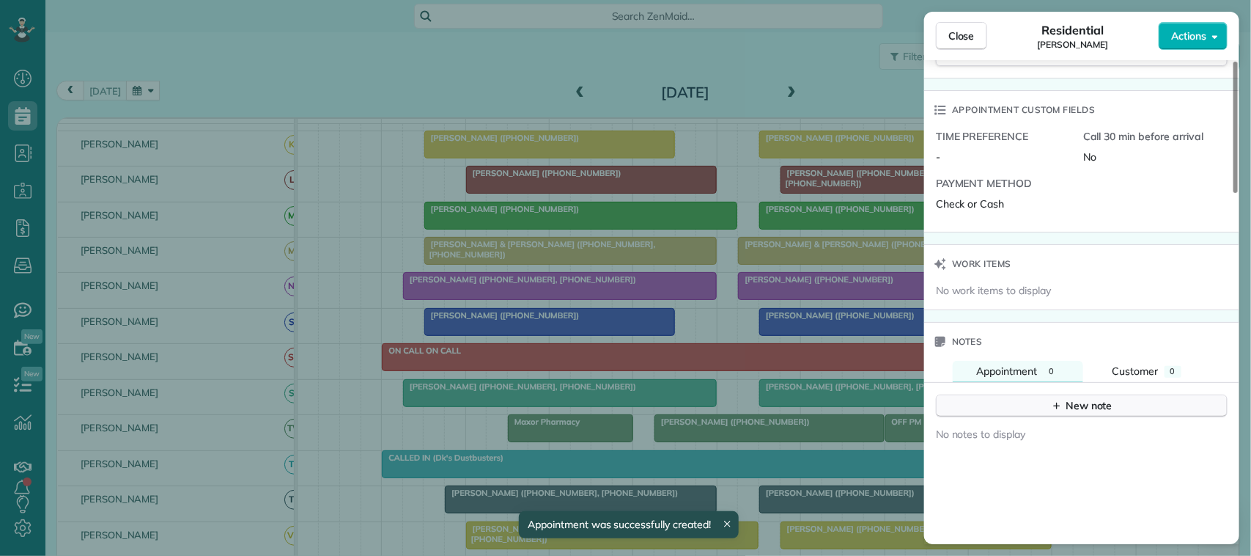
click at [1102, 413] on div "New note" at bounding box center [1082, 405] width 62 height 15
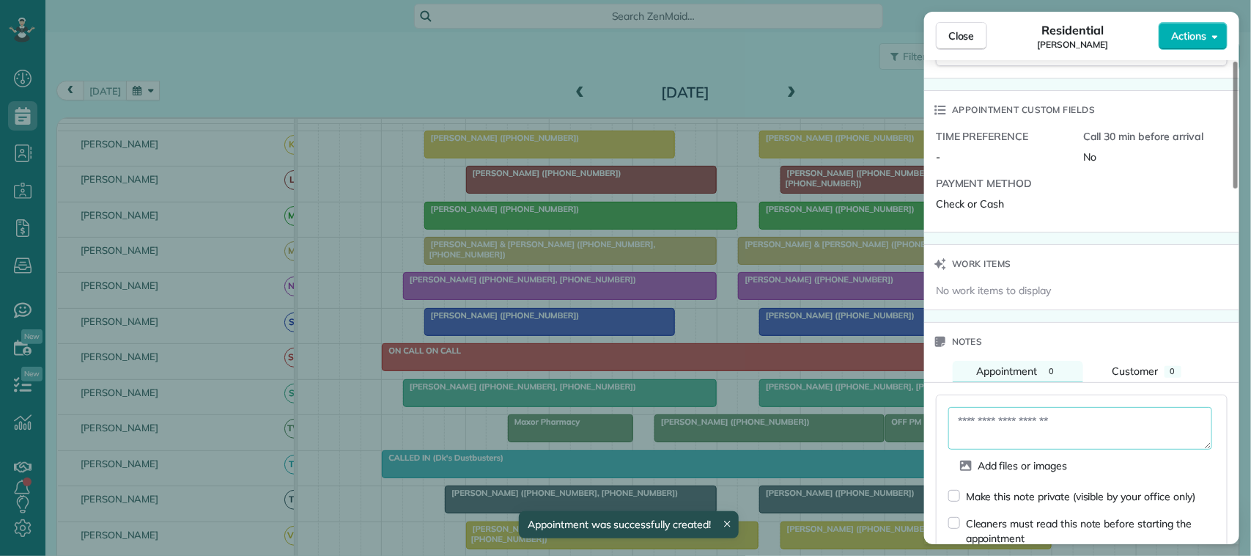
click at [1089, 413] on textarea at bounding box center [1080, 428] width 264 height 43
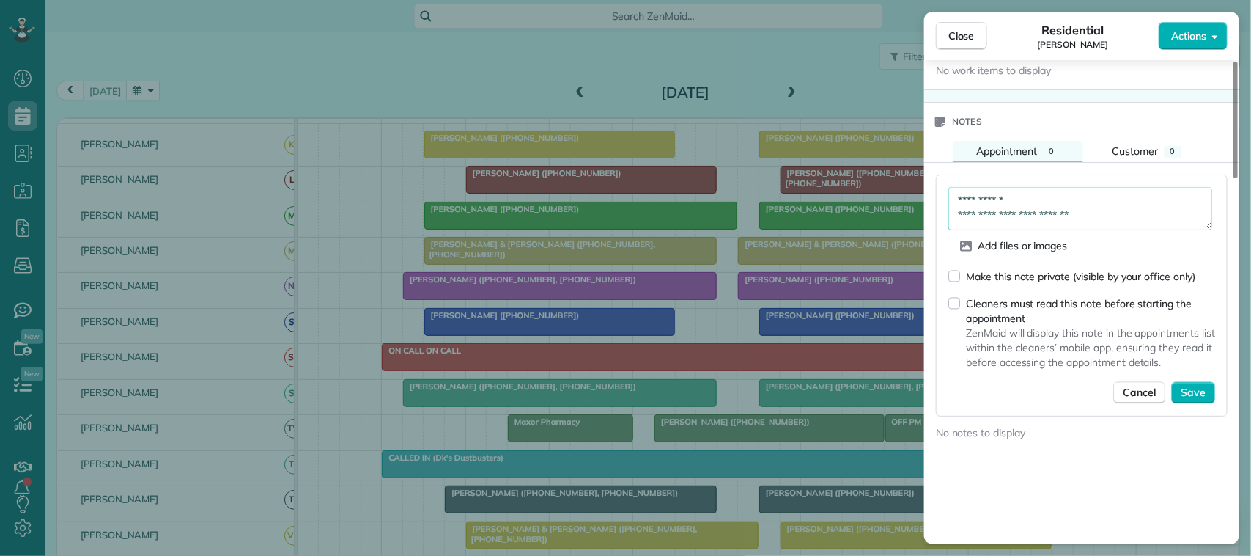
scroll to position [1283, 0]
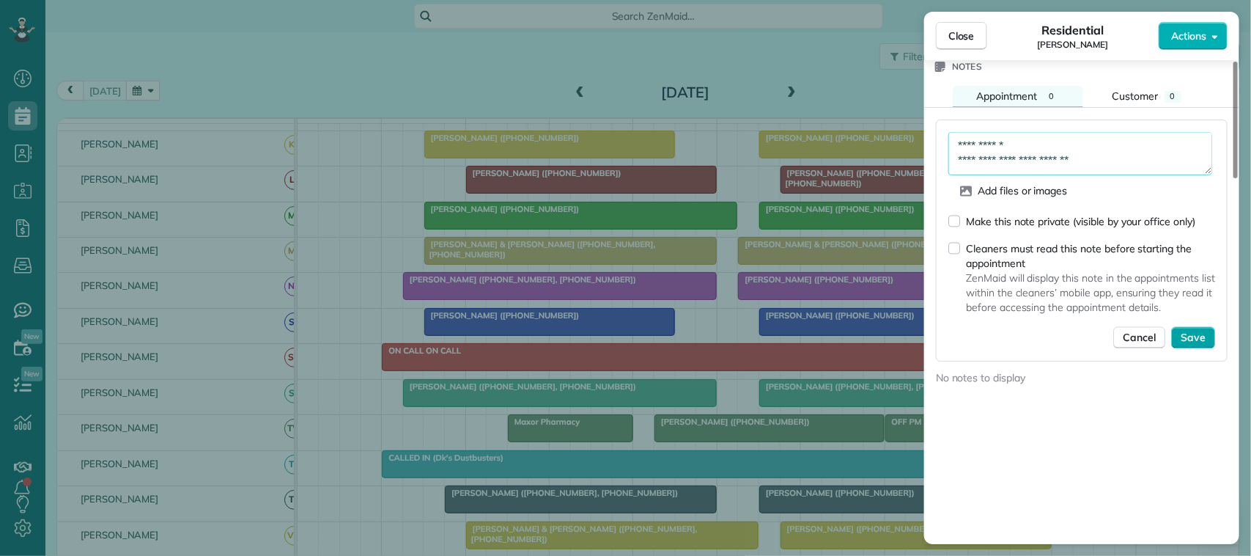
type textarea "**********"
click at [1190, 342] on span "Save" at bounding box center [1193, 338] width 25 height 15
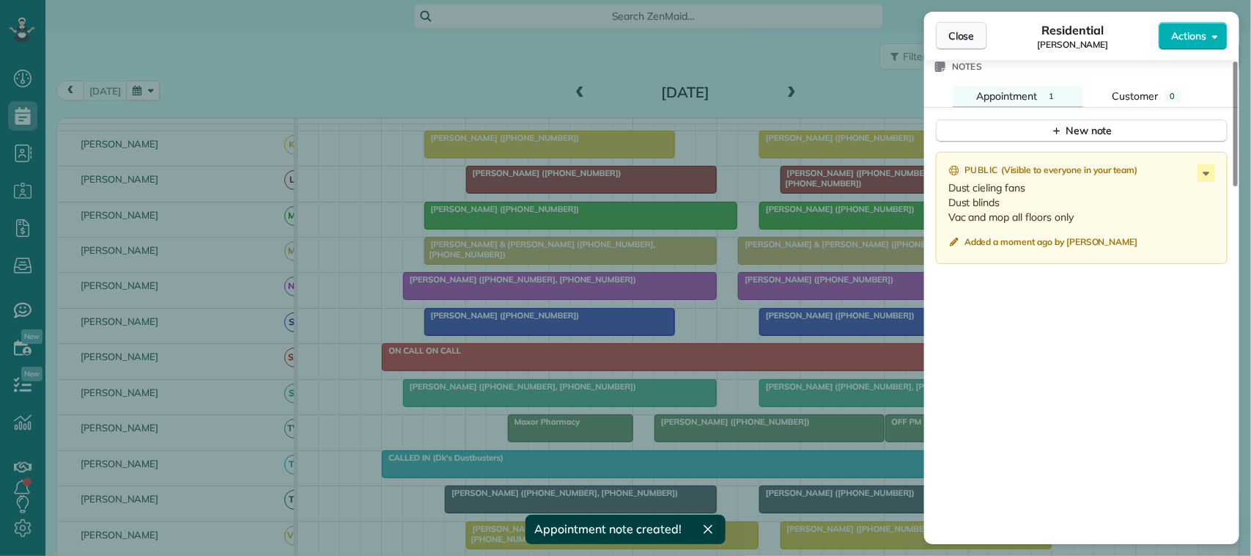
click at [967, 30] on span "Close" at bounding box center [961, 36] width 26 height 15
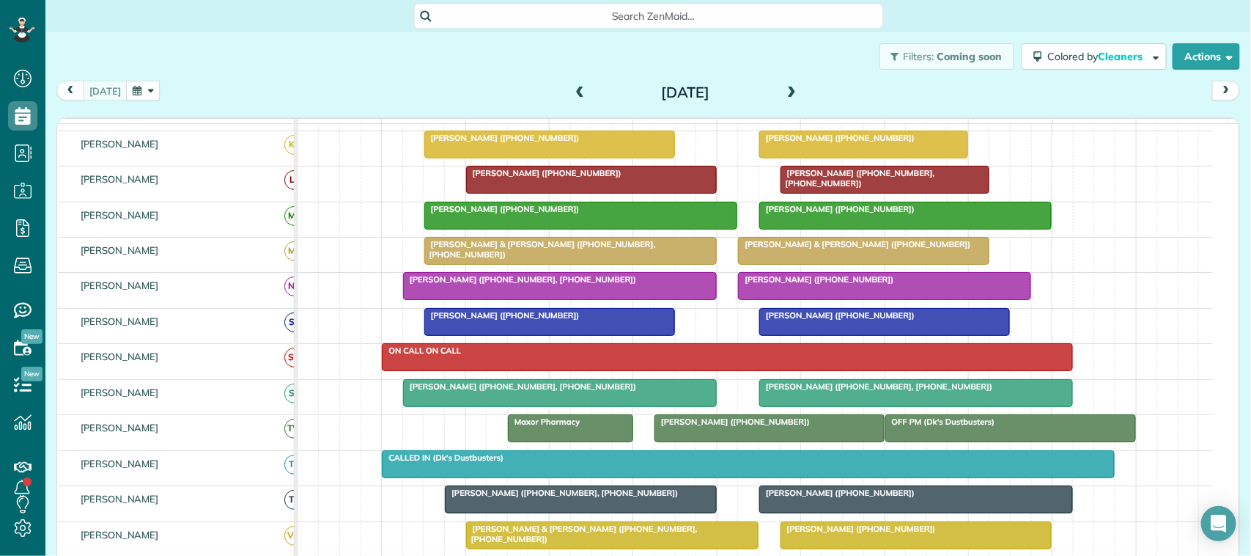
click at [801, 284] on span "[PERSON_NAME] ([PHONE_NUMBER])" at bounding box center [815, 279] width 157 height 10
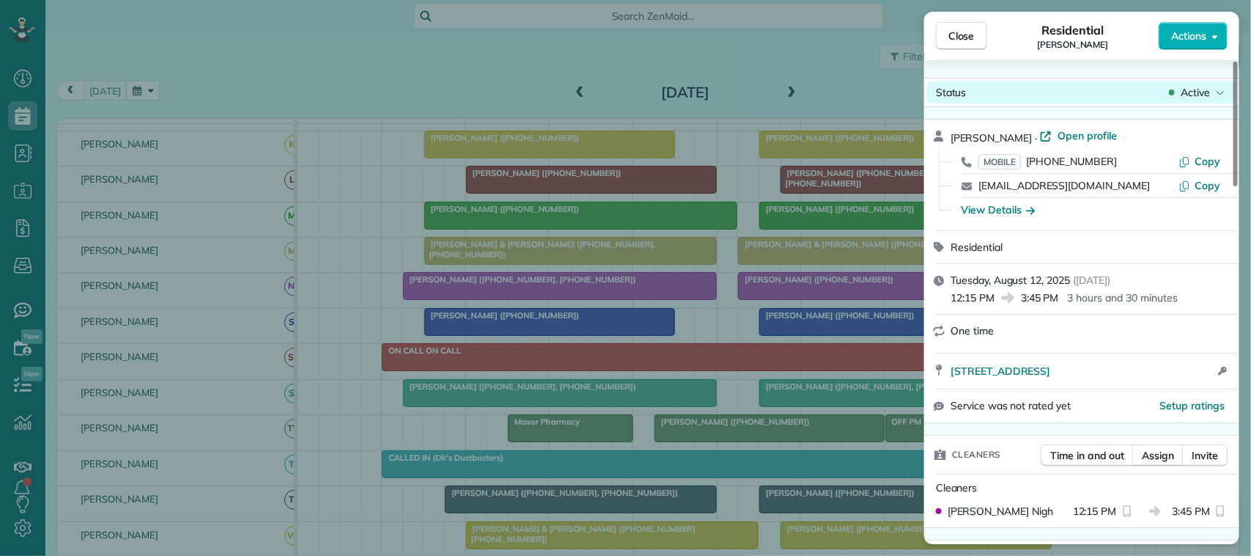
click at [1189, 99] on span "Active" at bounding box center [1195, 92] width 29 height 15
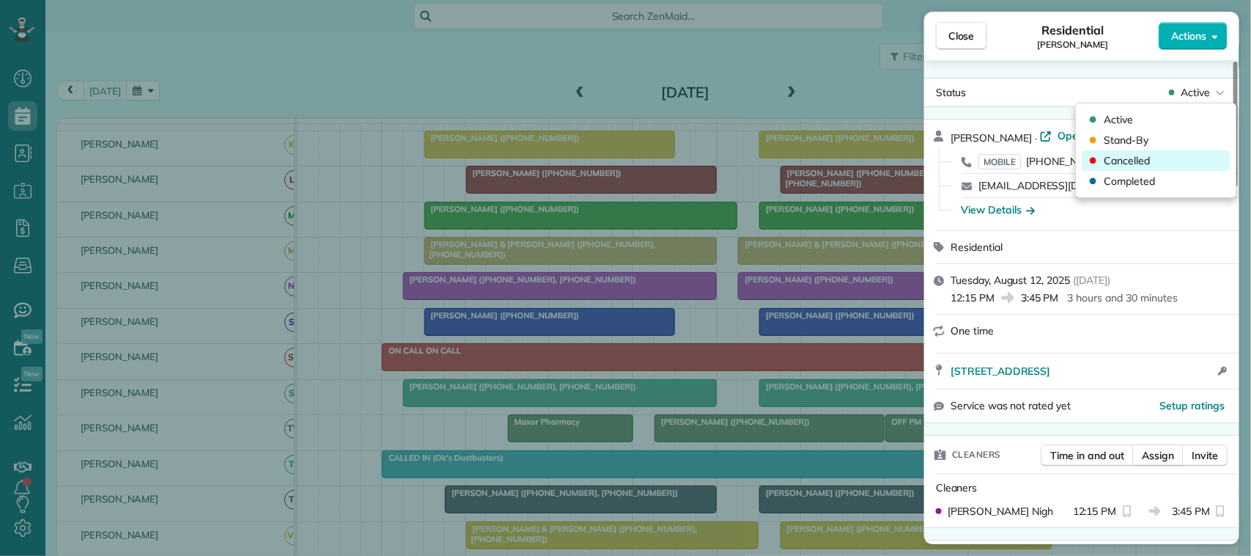
click at [1166, 163] on div "Cancelled" at bounding box center [1157, 160] width 148 height 21
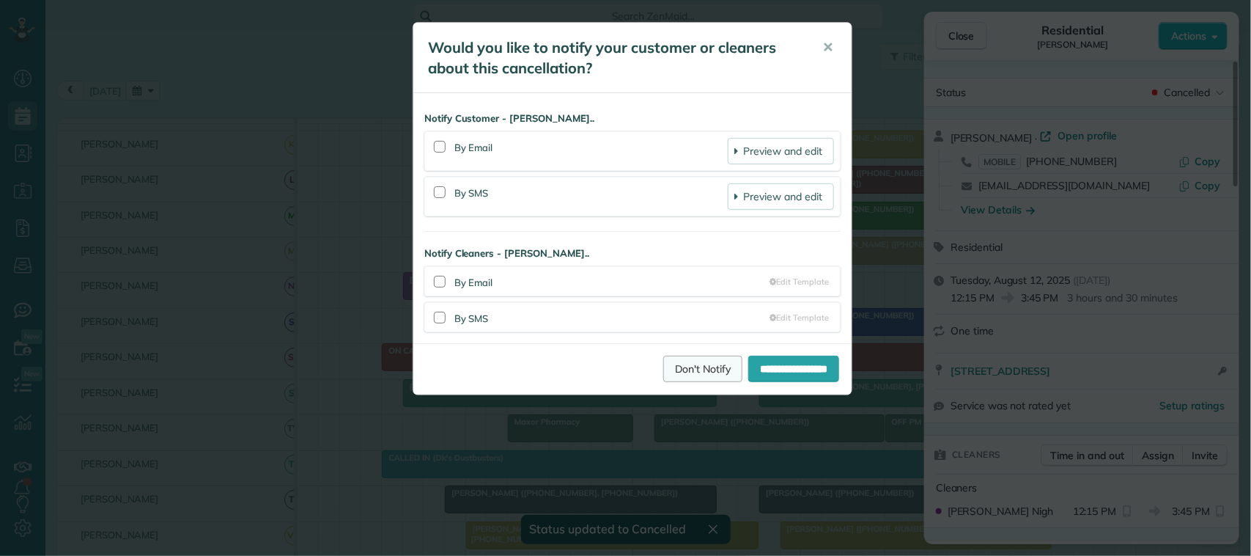
click at [663, 371] on link "Don't Notify" at bounding box center [702, 368] width 79 height 26
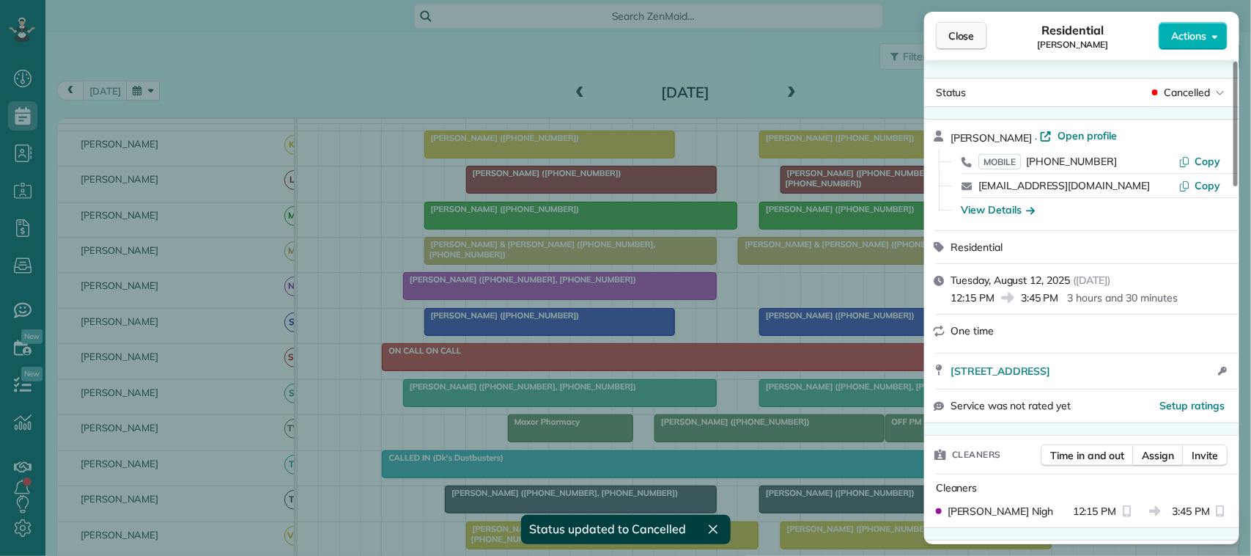
click at [957, 33] on span "Close" at bounding box center [961, 36] width 26 height 15
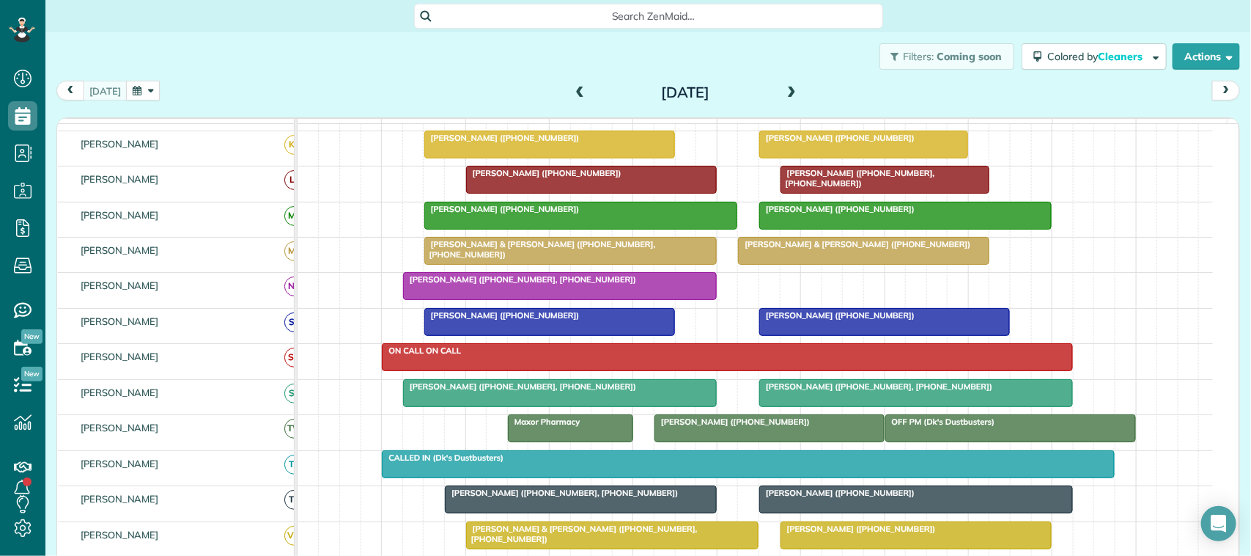
click at [783, 100] on span at bounding box center [791, 93] width 16 height 22
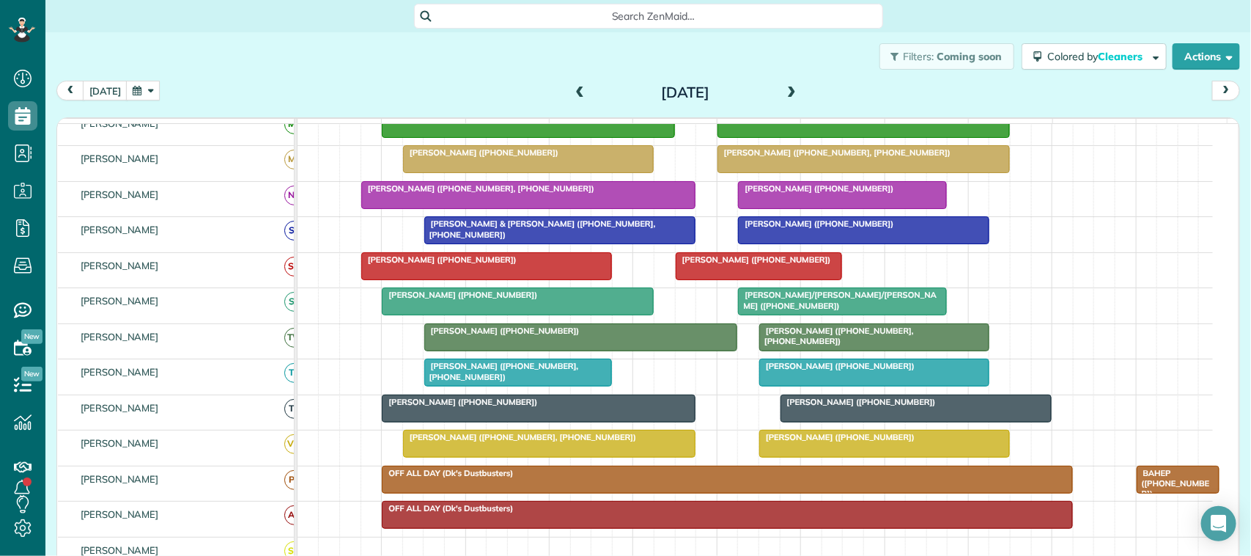
click at [786, 90] on span at bounding box center [791, 92] width 16 height 13
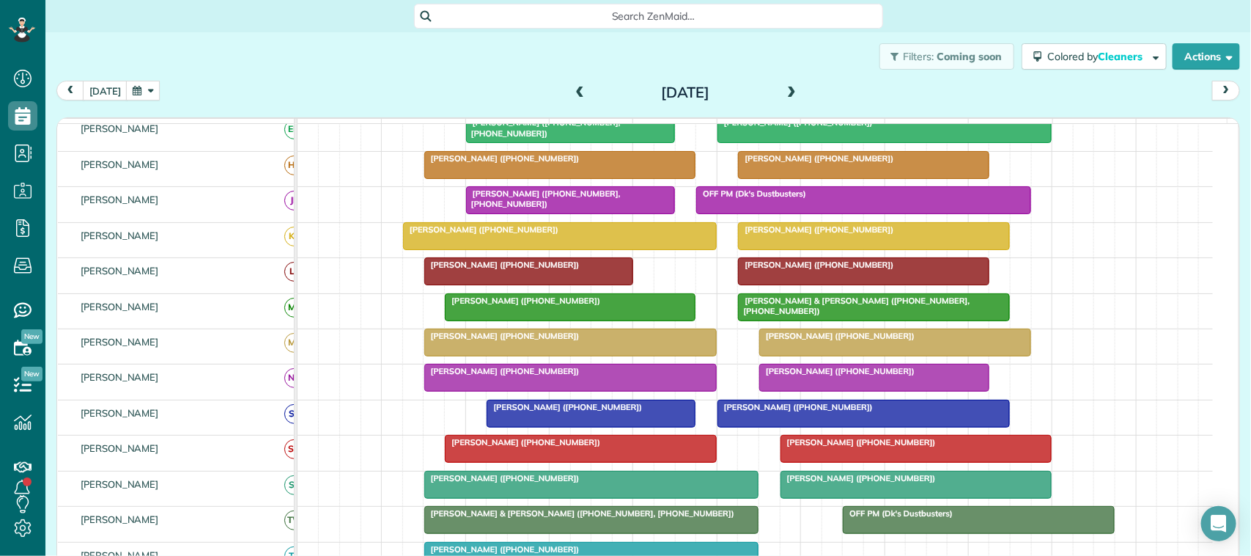
scroll to position [30, 0]
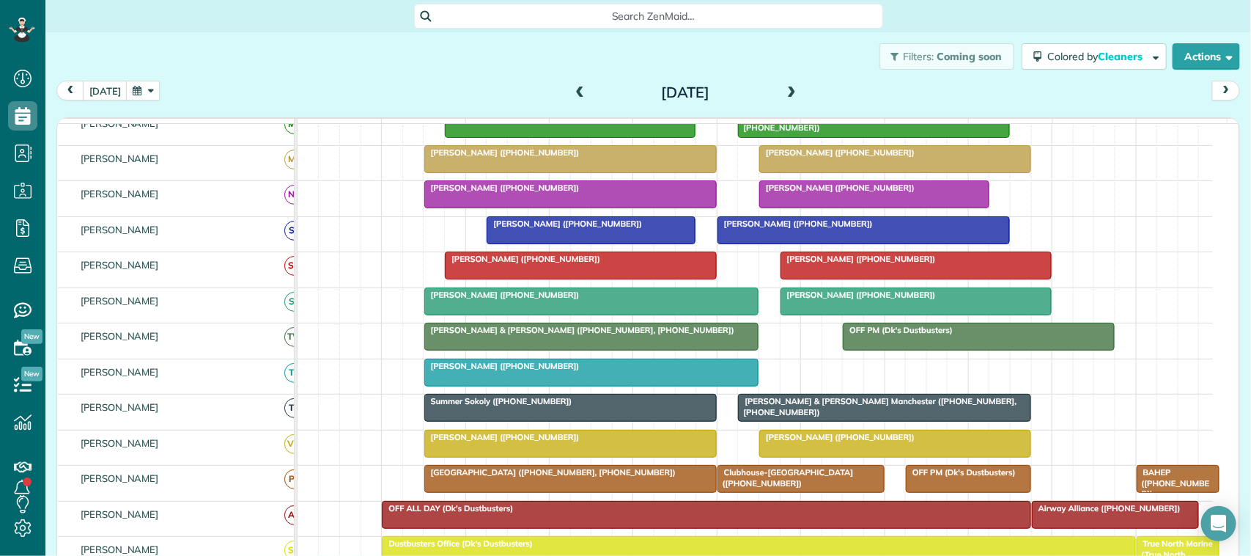
click at [783, 94] on span at bounding box center [791, 92] width 16 height 13
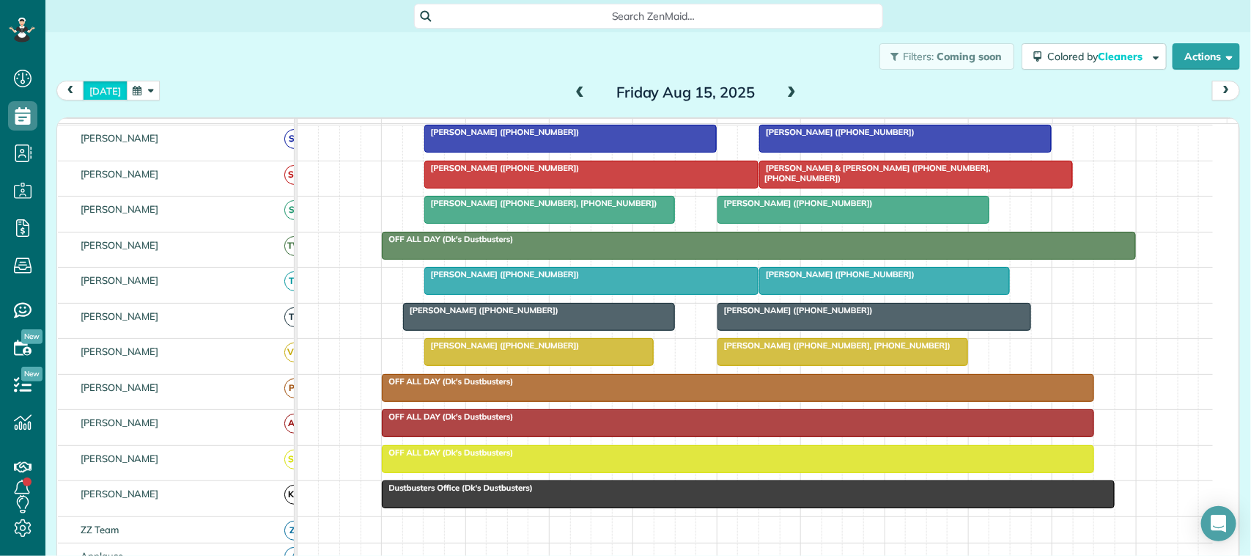
click at [114, 96] on button "[DATE]" at bounding box center [105, 91] width 45 height 20
